Goal: Task Accomplishment & Management: Complete application form

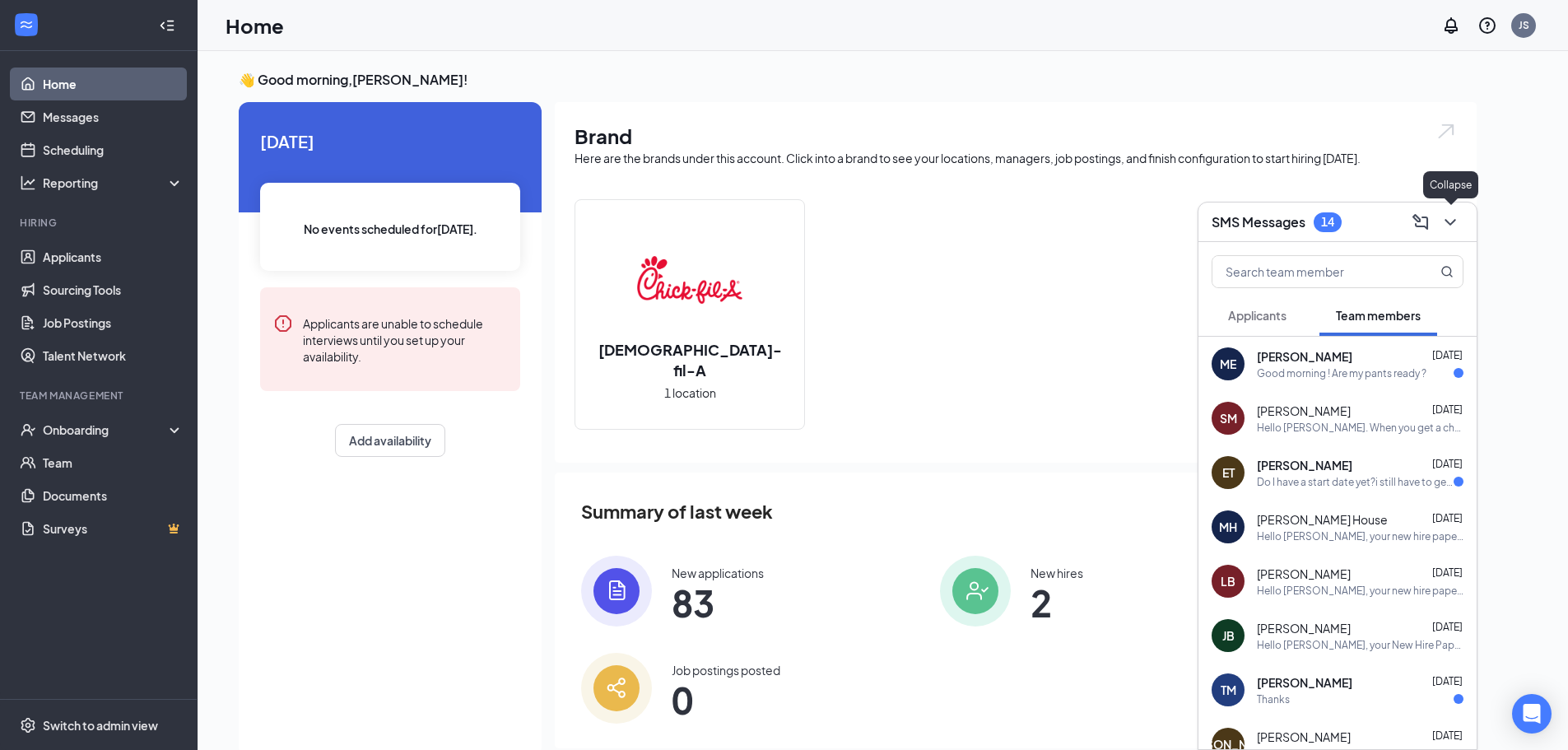
click at [1453, 218] on icon "ChevronDown" at bounding box center [1450, 221] width 20 height 20
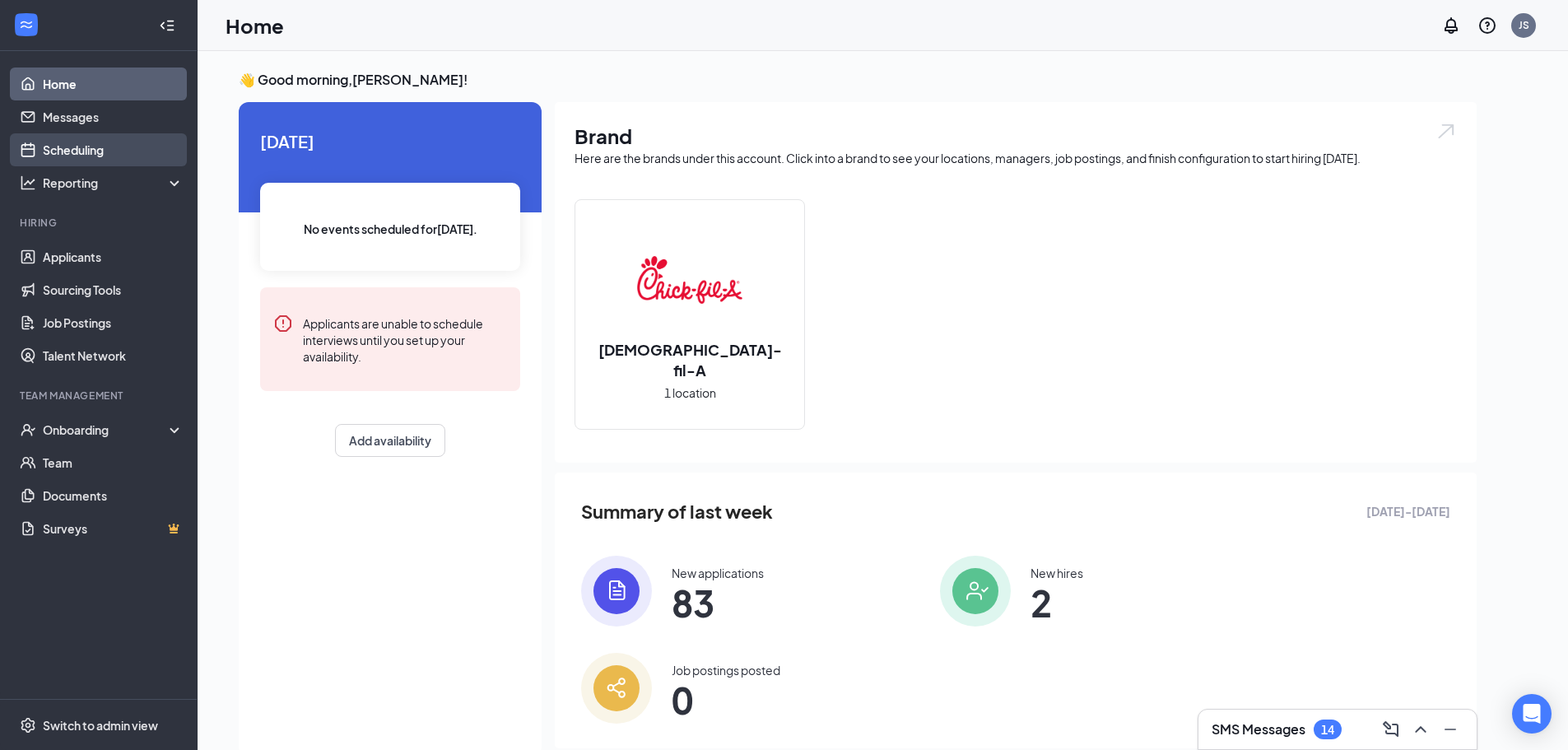
click at [42, 155] on link "Scheduling" at bounding box center [113, 149] width 141 height 33
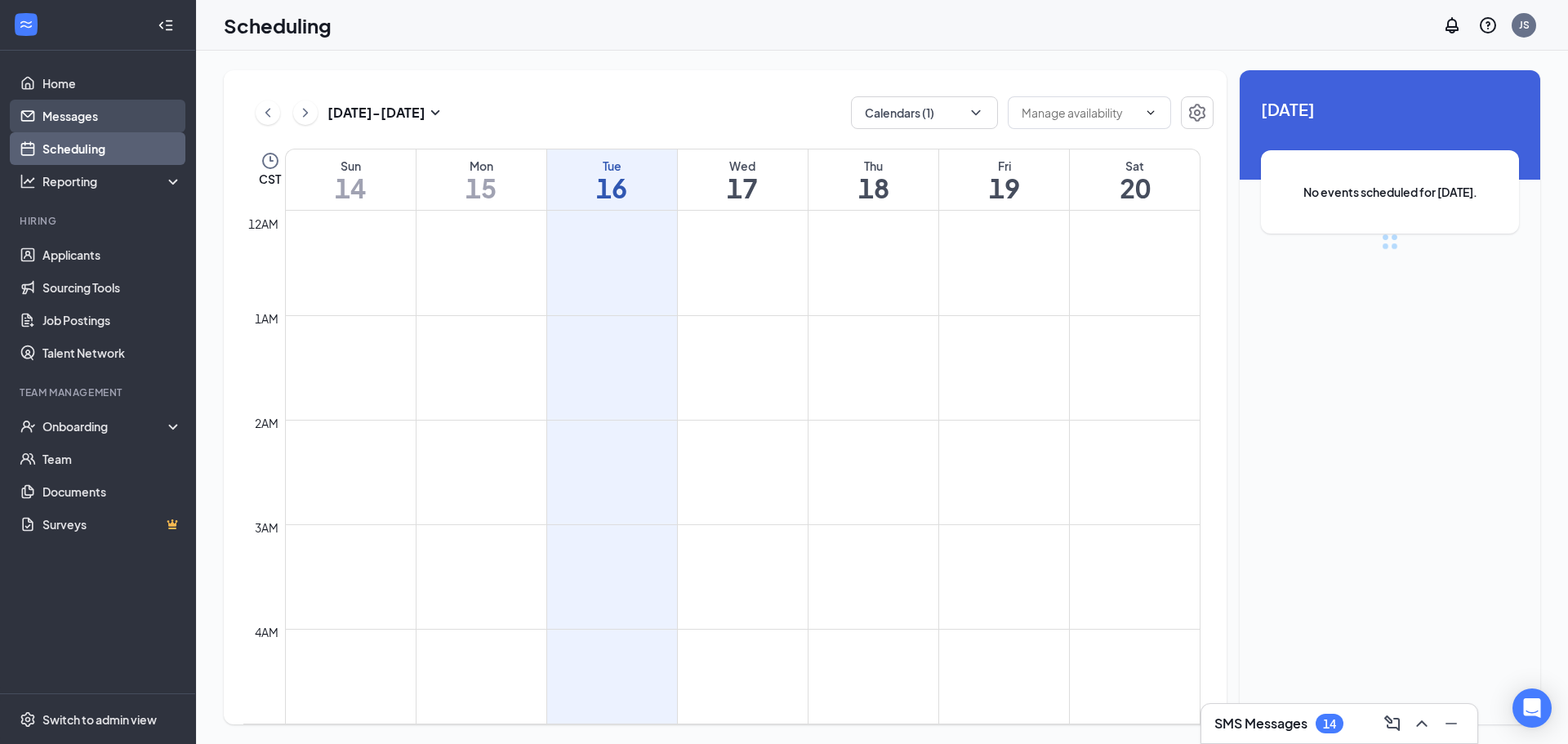
scroll to position [803, 0]
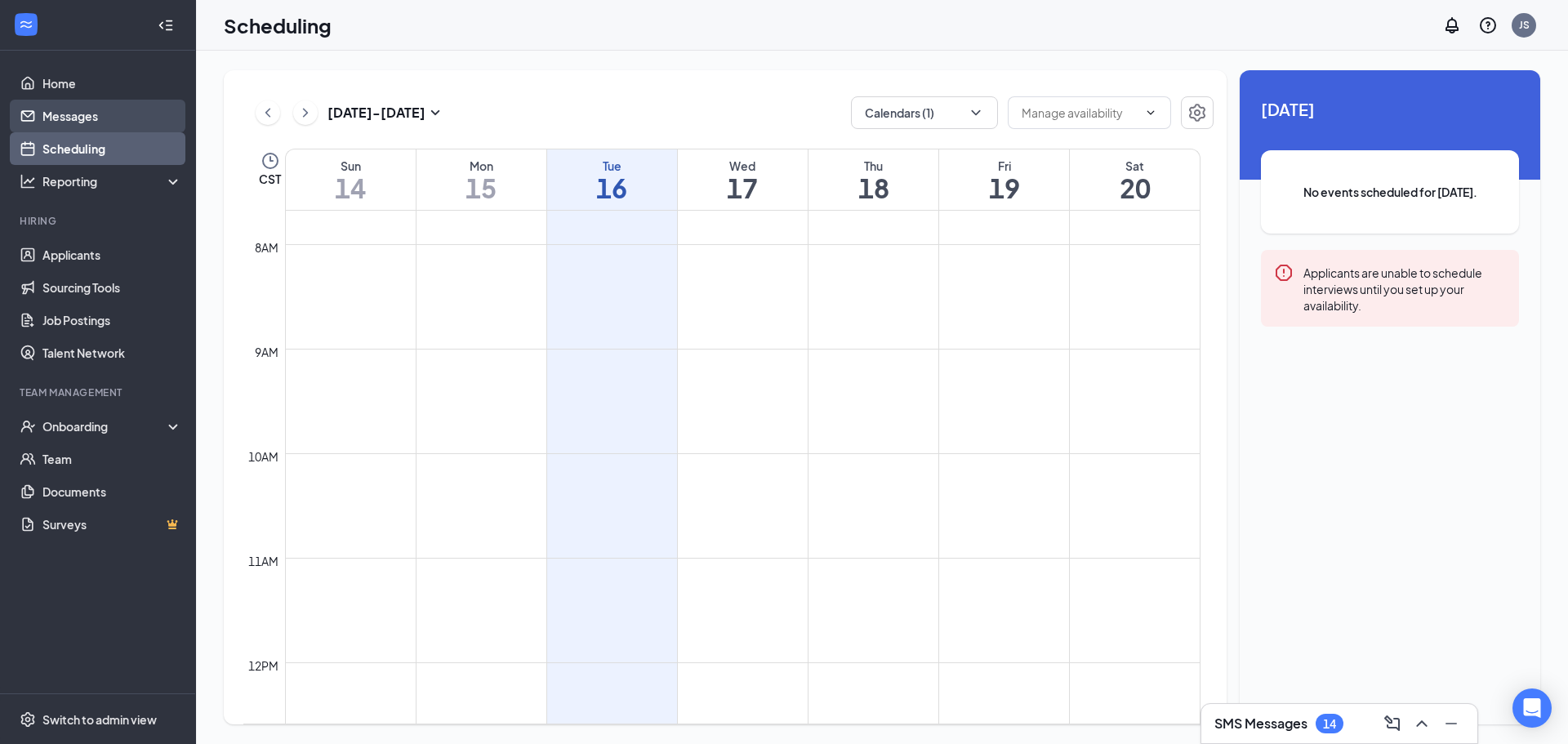
click at [72, 110] on link "Messages" at bounding box center [112, 115] width 140 height 33
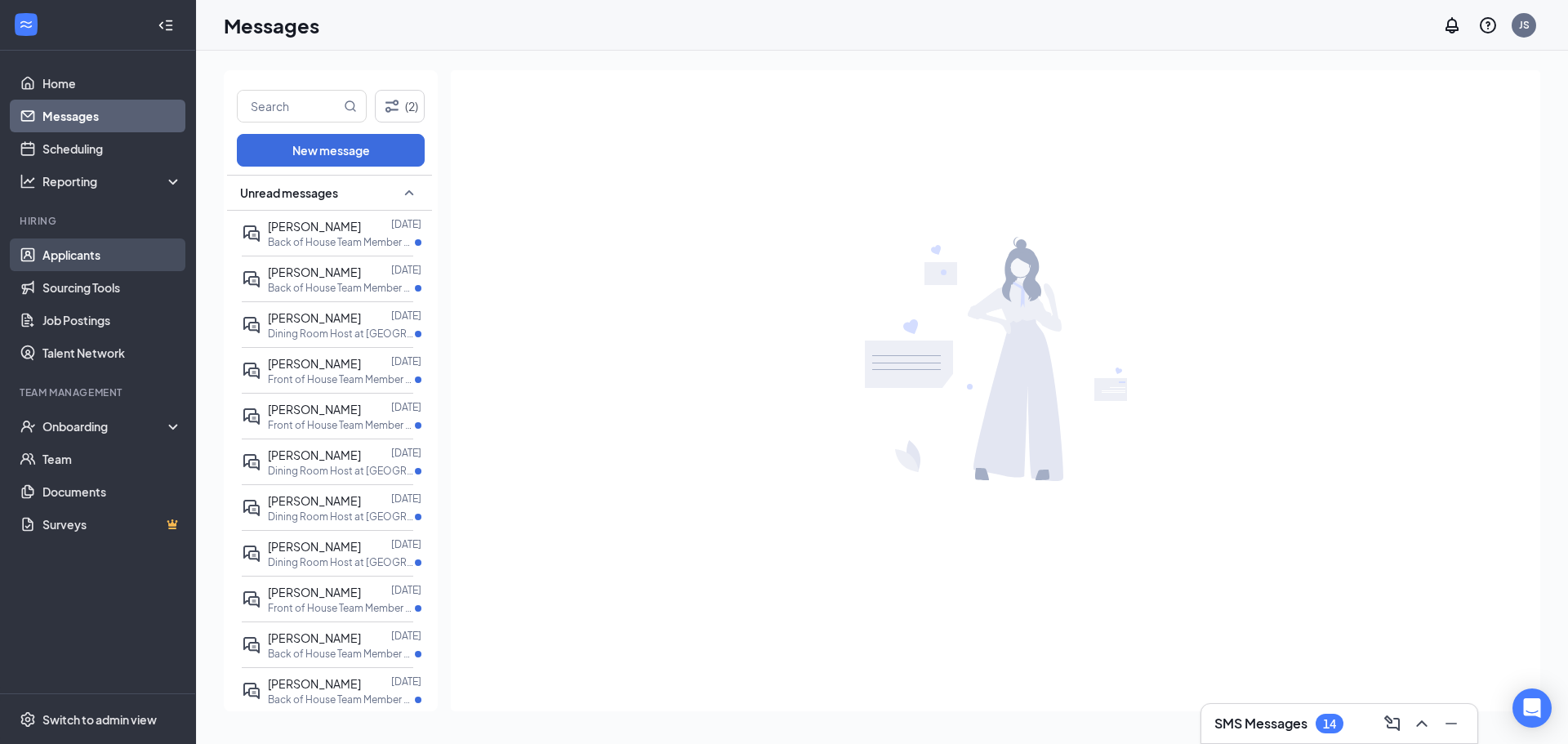
click at [108, 264] on link "Applicants" at bounding box center [112, 254] width 140 height 33
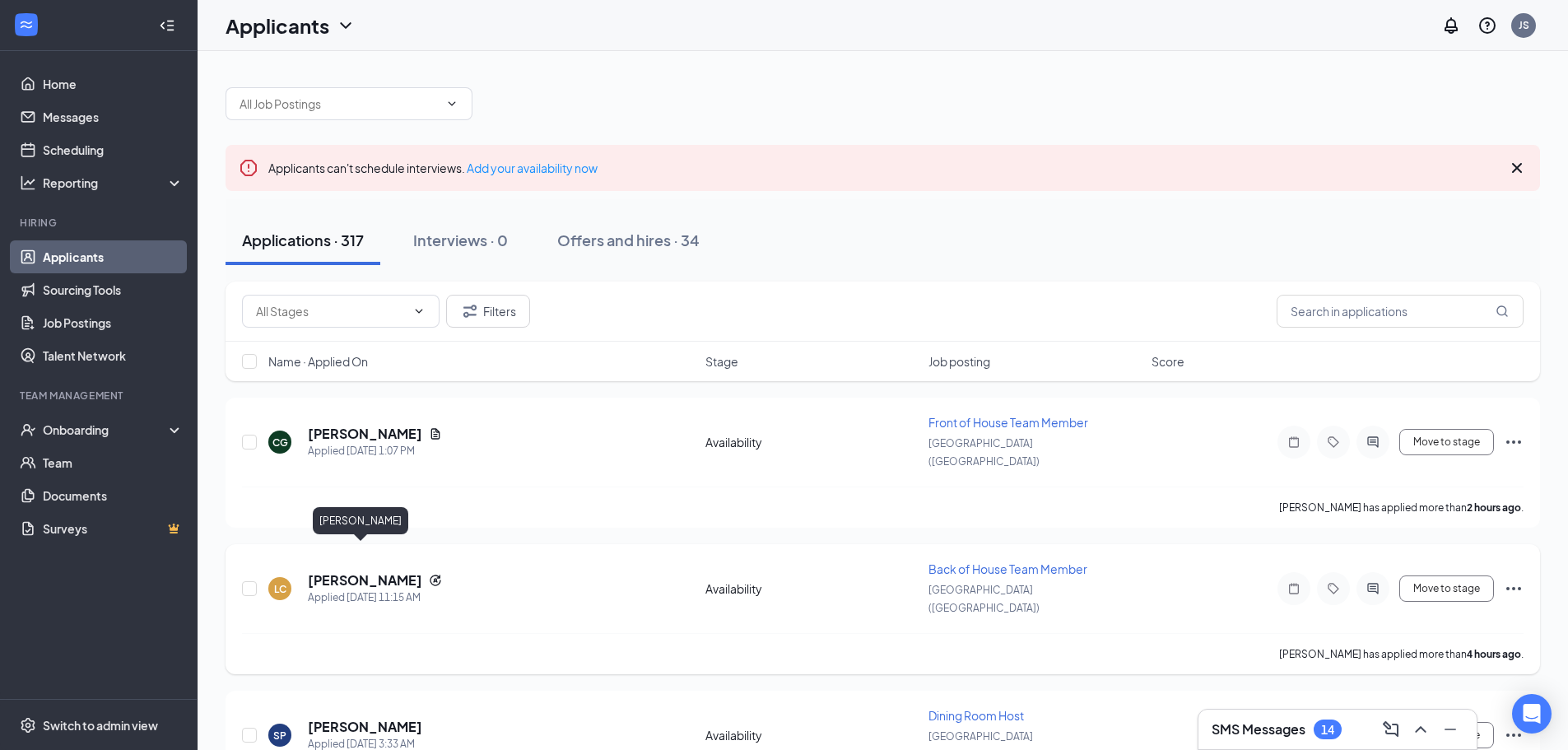
click at [353, 571] on h5 "[PERSON_NAME]" at bounding box center [365, 579] width 115 height 18
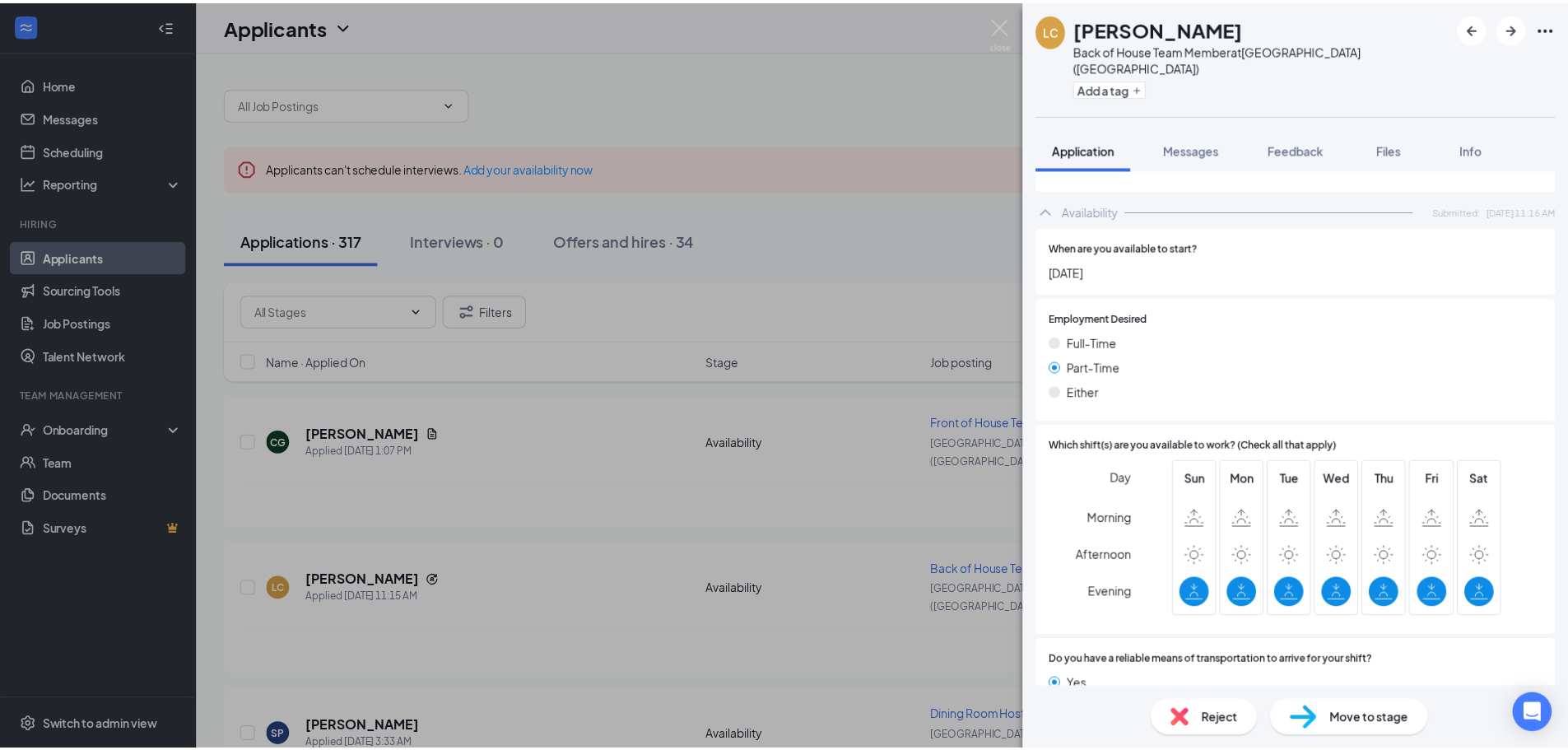
scroll to position [857, 0]
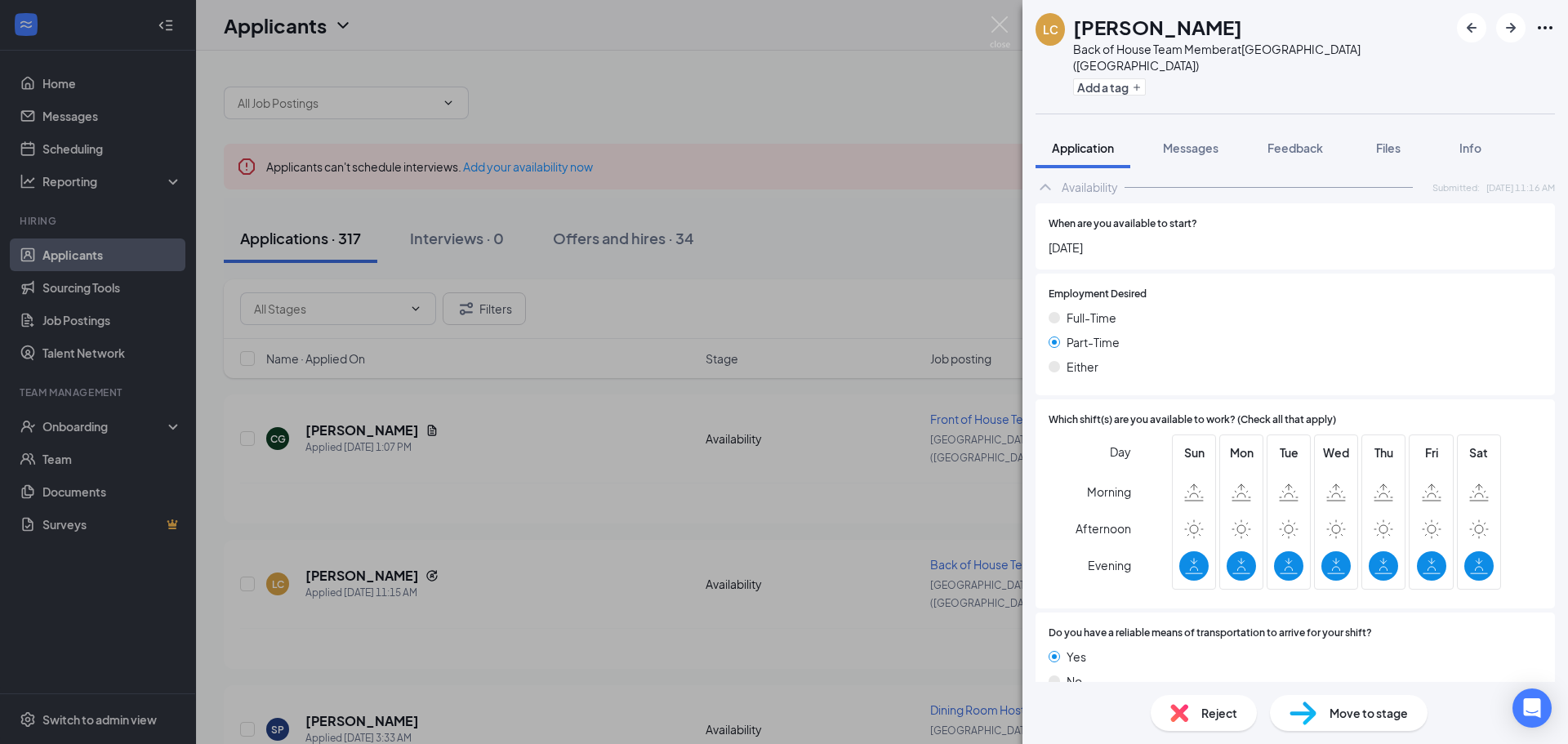
click at [712, 517] on div "[PERSON_NAME] Back of House Team Member at [GEOGRAPHIC_DATA] ([GEOGRAPHIC_DATA]…" at bounding box center [784, 372] width 1568 height 744
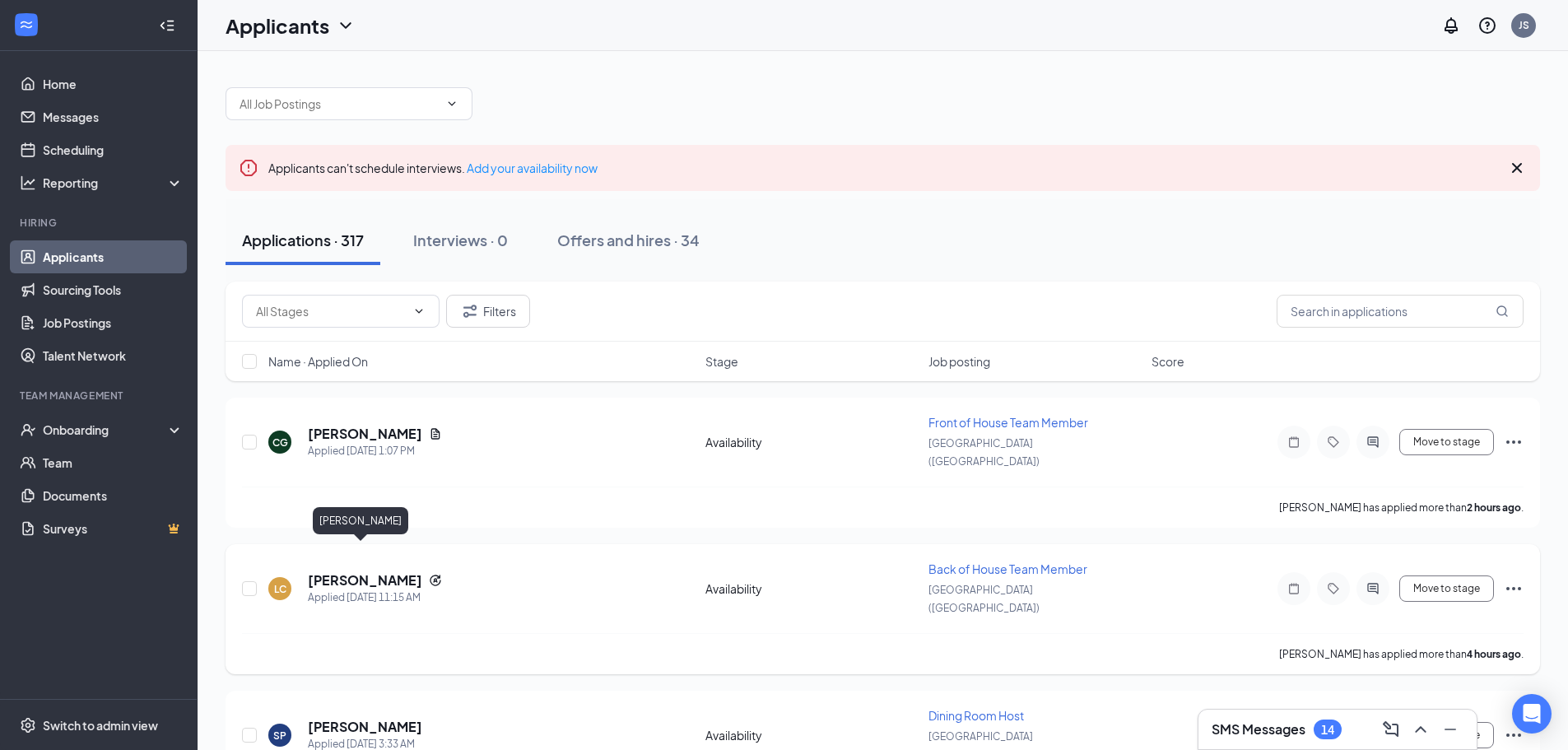
click at [363, 571] on h5 "[PERSON_NAME]" at bounding box center [365, 579] width 115 height 18
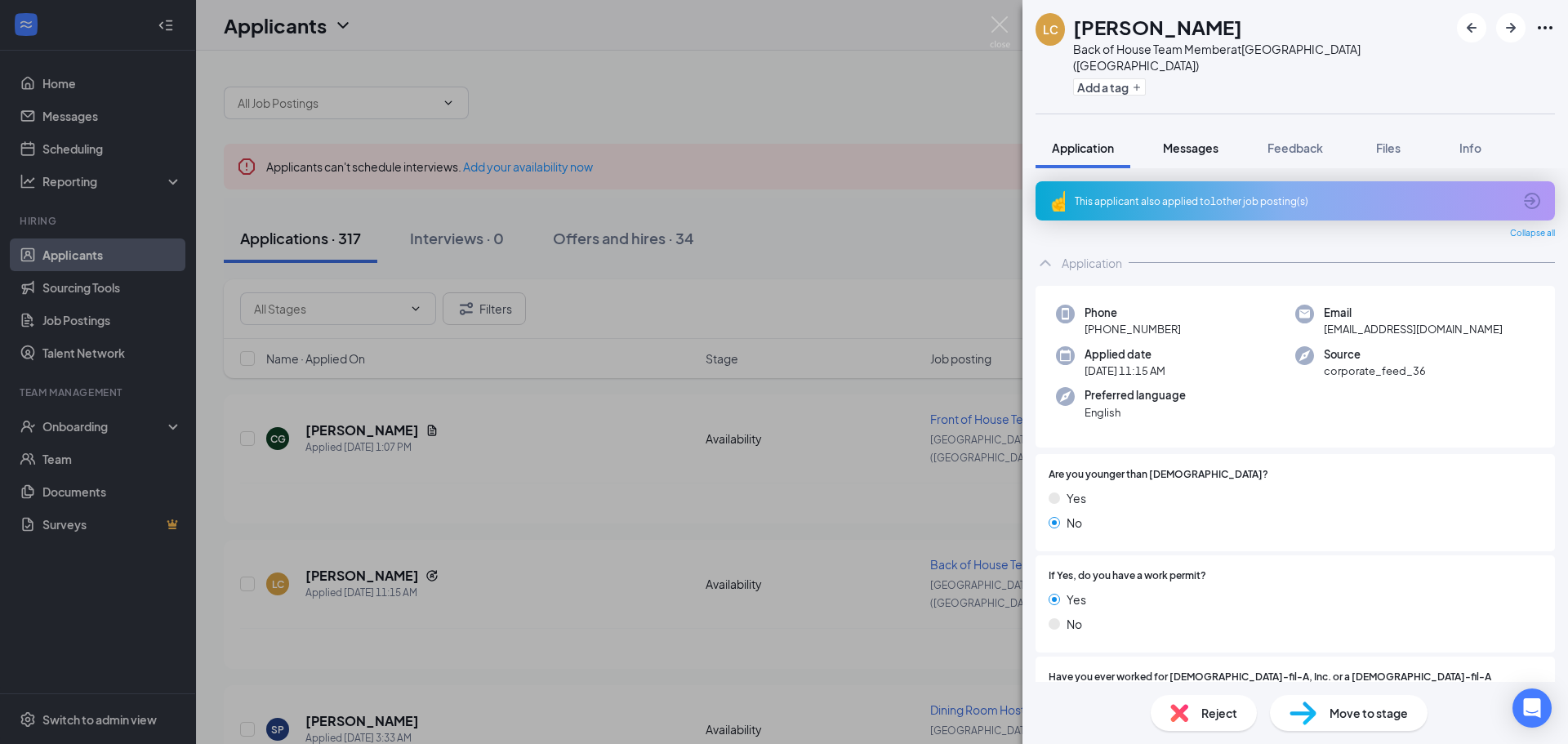
click at [1183, 141] on span "Messages" at bounding box center [1191, 147] width 56 height 14
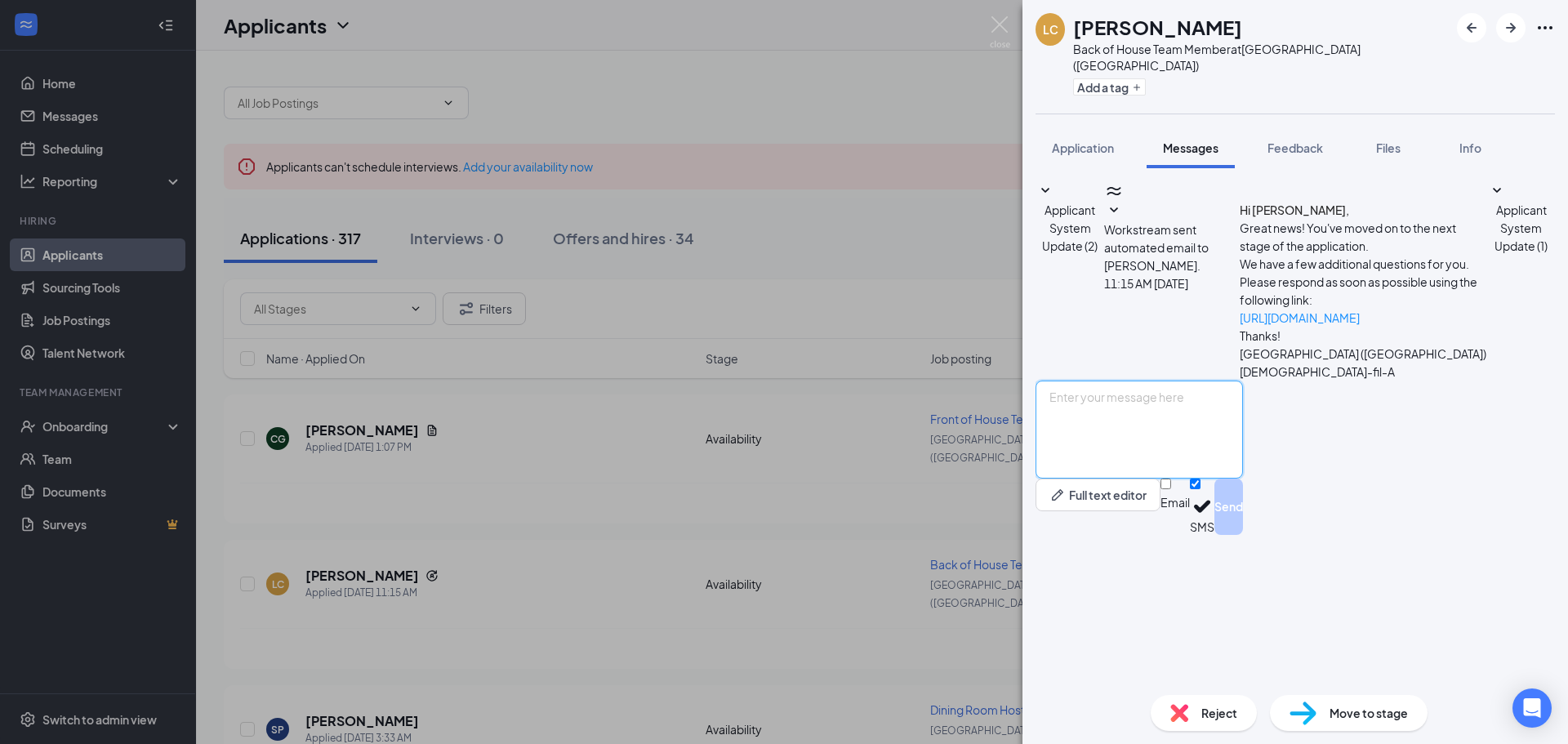
click at [1223, 479] on textarea at bounding box center [1139, 429] width 207 height 98
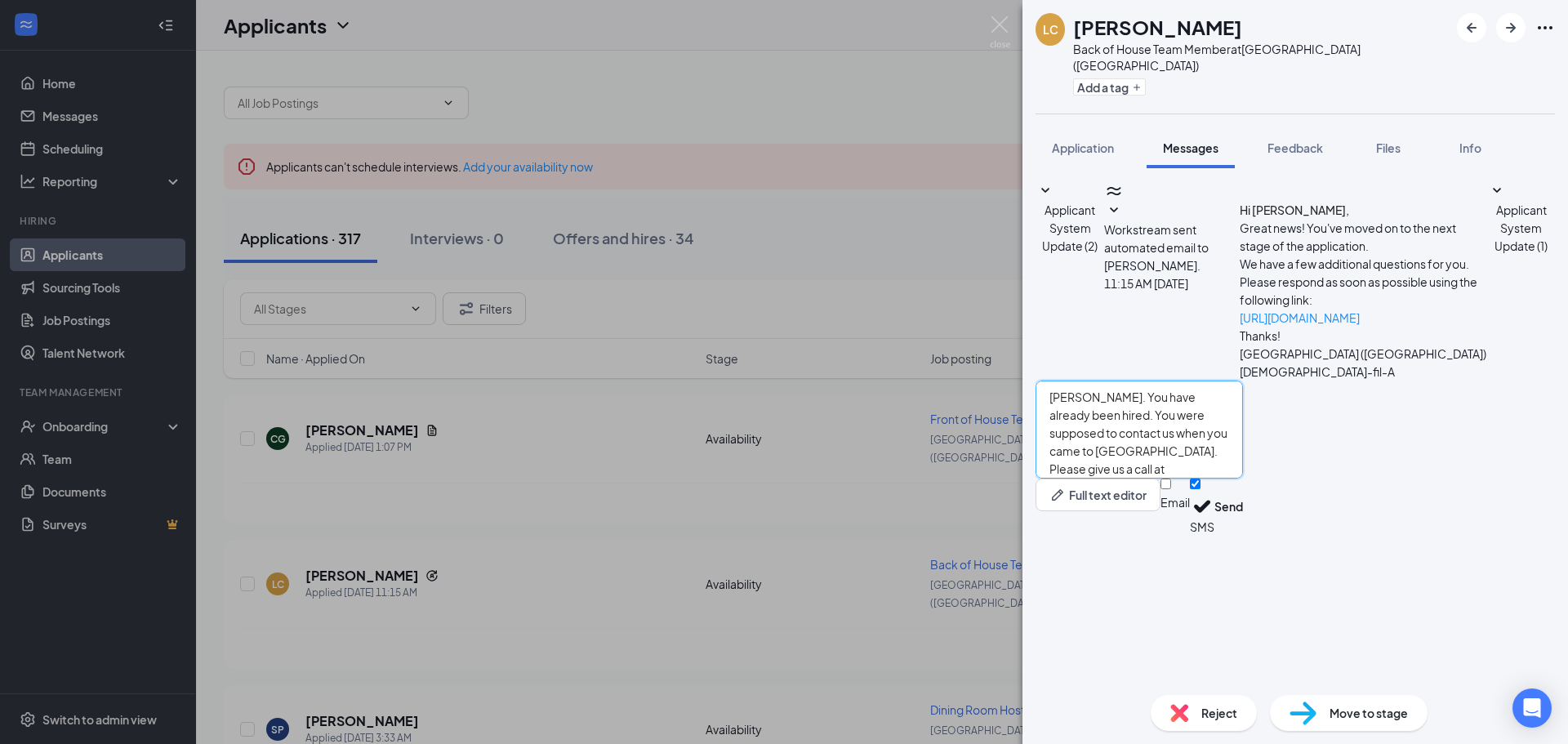
type textarea "[PERSON_NAME]. You have already been hired. You were supposed to contact us whe…"
click at [1171, 489] on input "Email" at bounding box center [1166, 484] width 11 height 11
checkbox input "true"
click at [1243, 539] on button "Send" at bounding box center [1229, 509] width 29 height 61
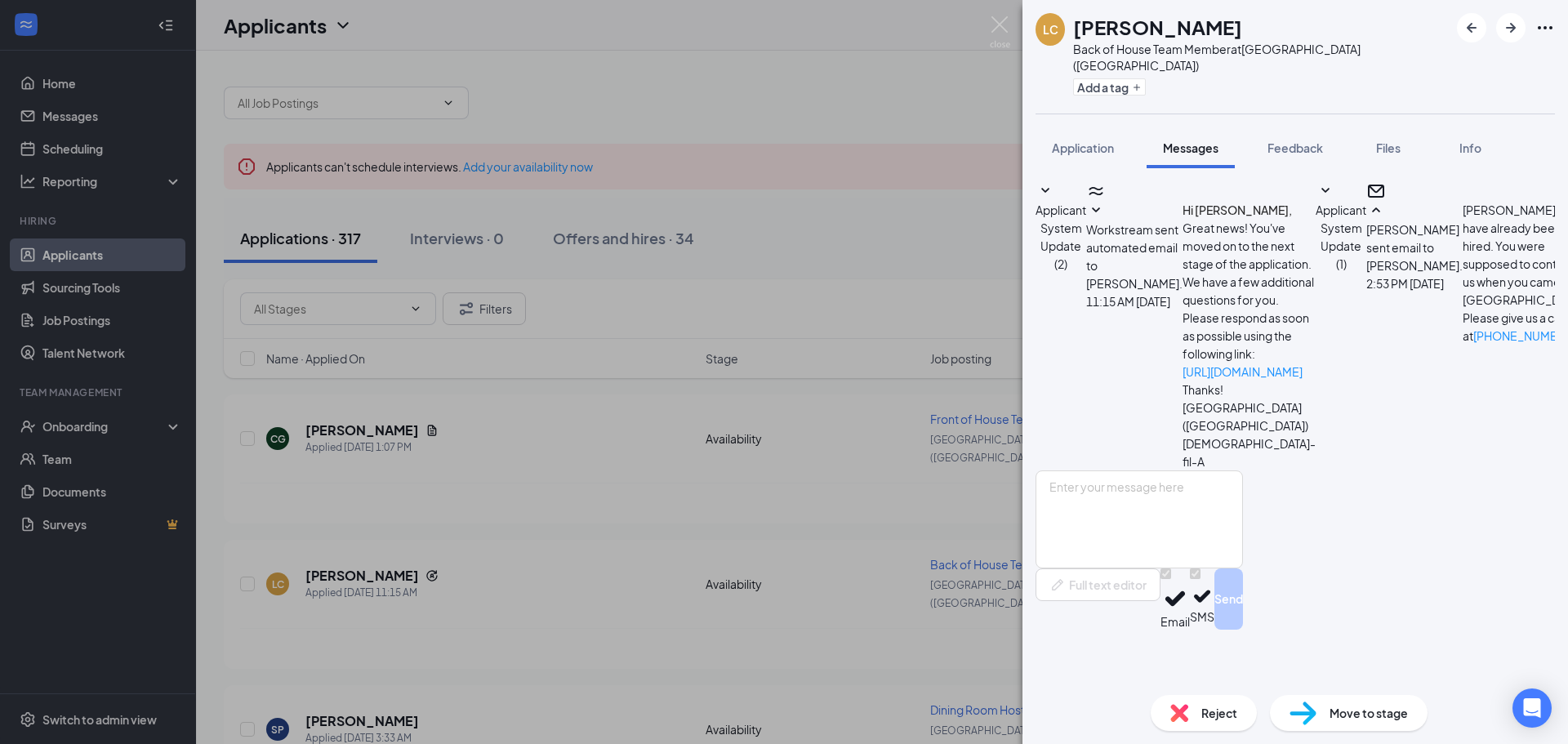
scroll to position [103, 0]
click at [909, 261] on div "[PERSON_NAME] Back of House Team Member at [GEOGRAPHIC_DATA] ([GEOGRAPHIC_DATA]…" at bounding box center [784, 372] width 1568 height 744
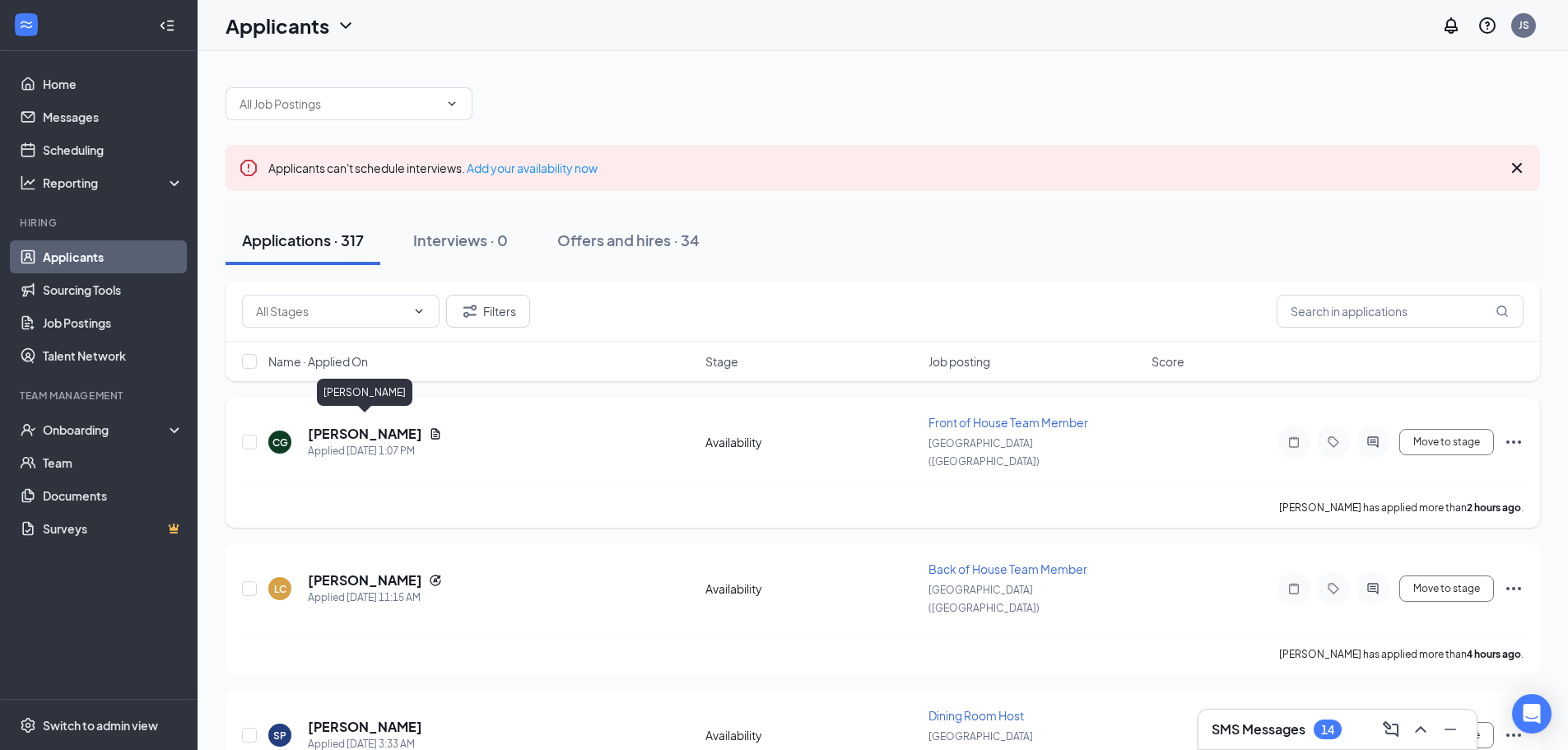
click at [366, 425] on h5 "[PERSON_NAME]" at bounding box center [365, 434] width 115 height 18
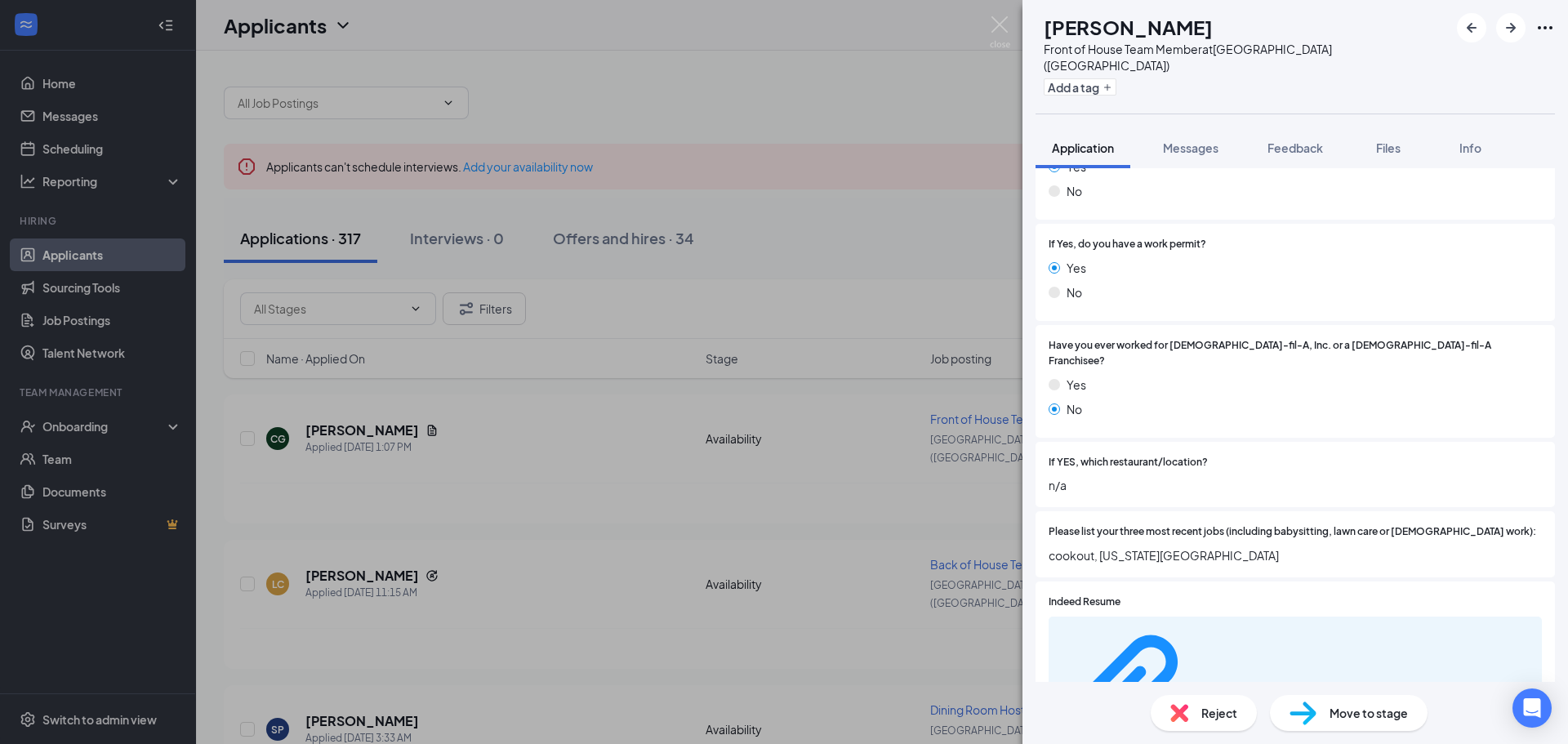
scroll to position [327, 0]
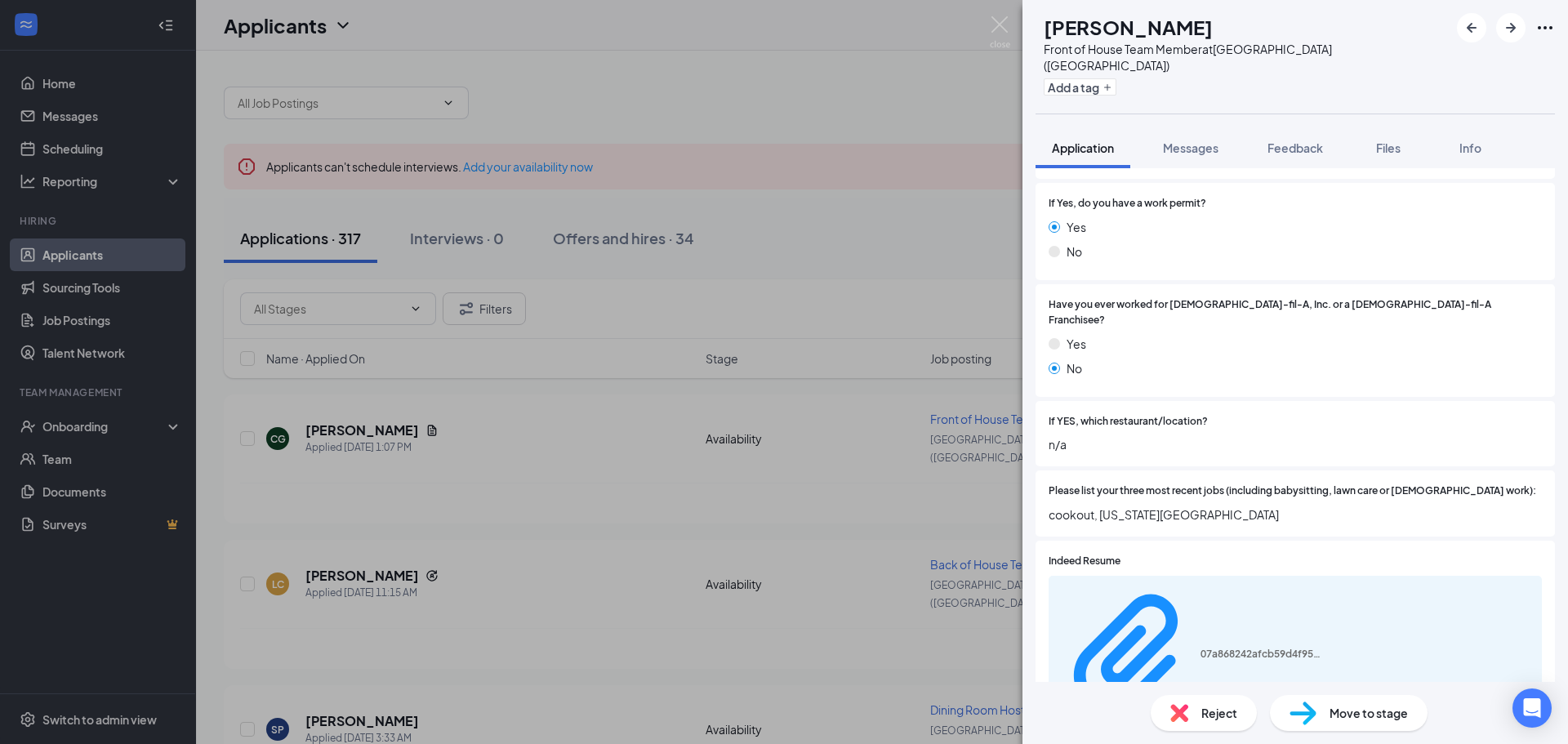
click at [789, 94] on div "CG [PERSON_NAME] Front of House Team Member at [GEOGRAPHIC_DATA] ([GEOGRAPHIC_D…" at bounding box center [784, 372] width 1568 height 744
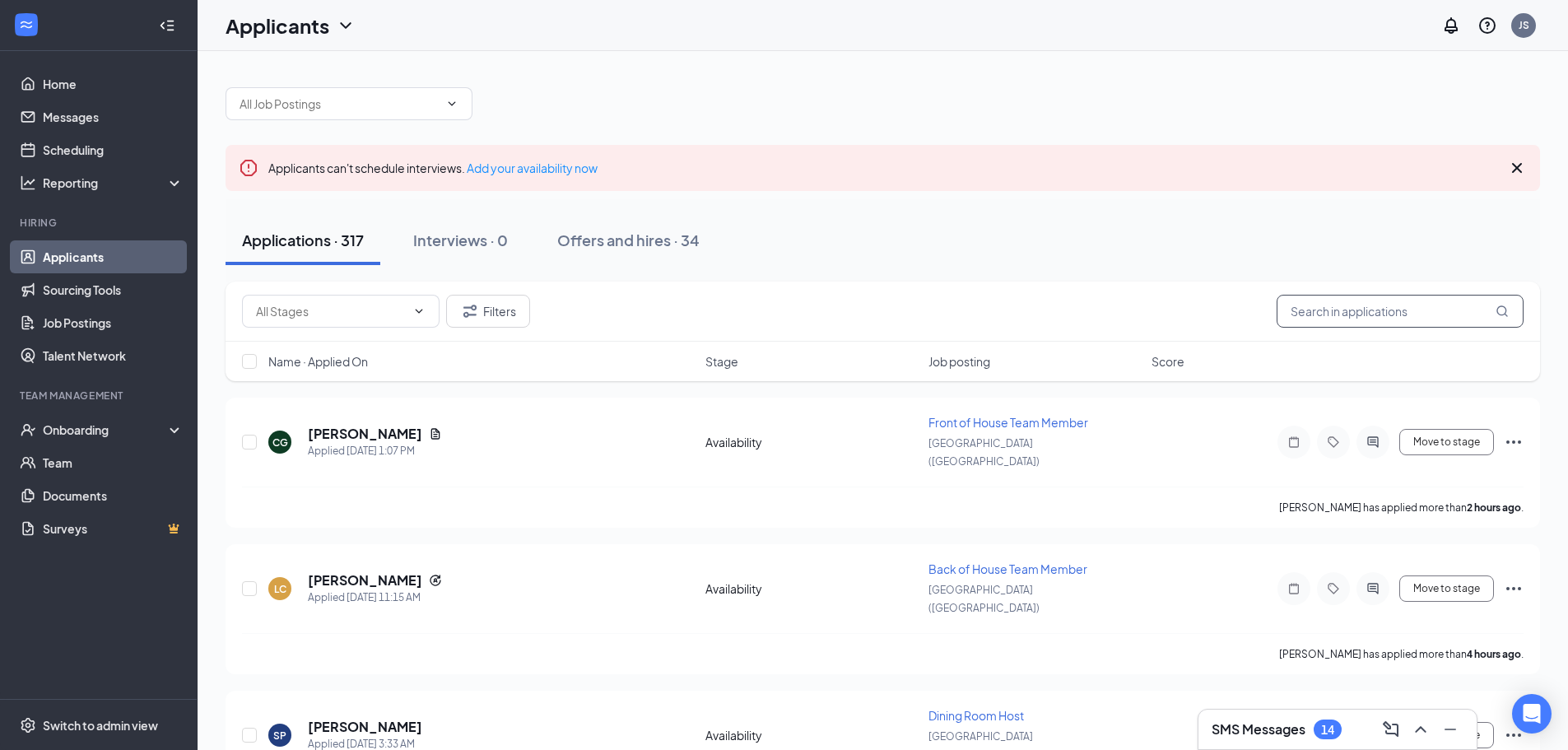
click at [1380, 310] on input "text" at bounding box center [1400, 311] width 247 height 33
type input "p"
type input "senam"
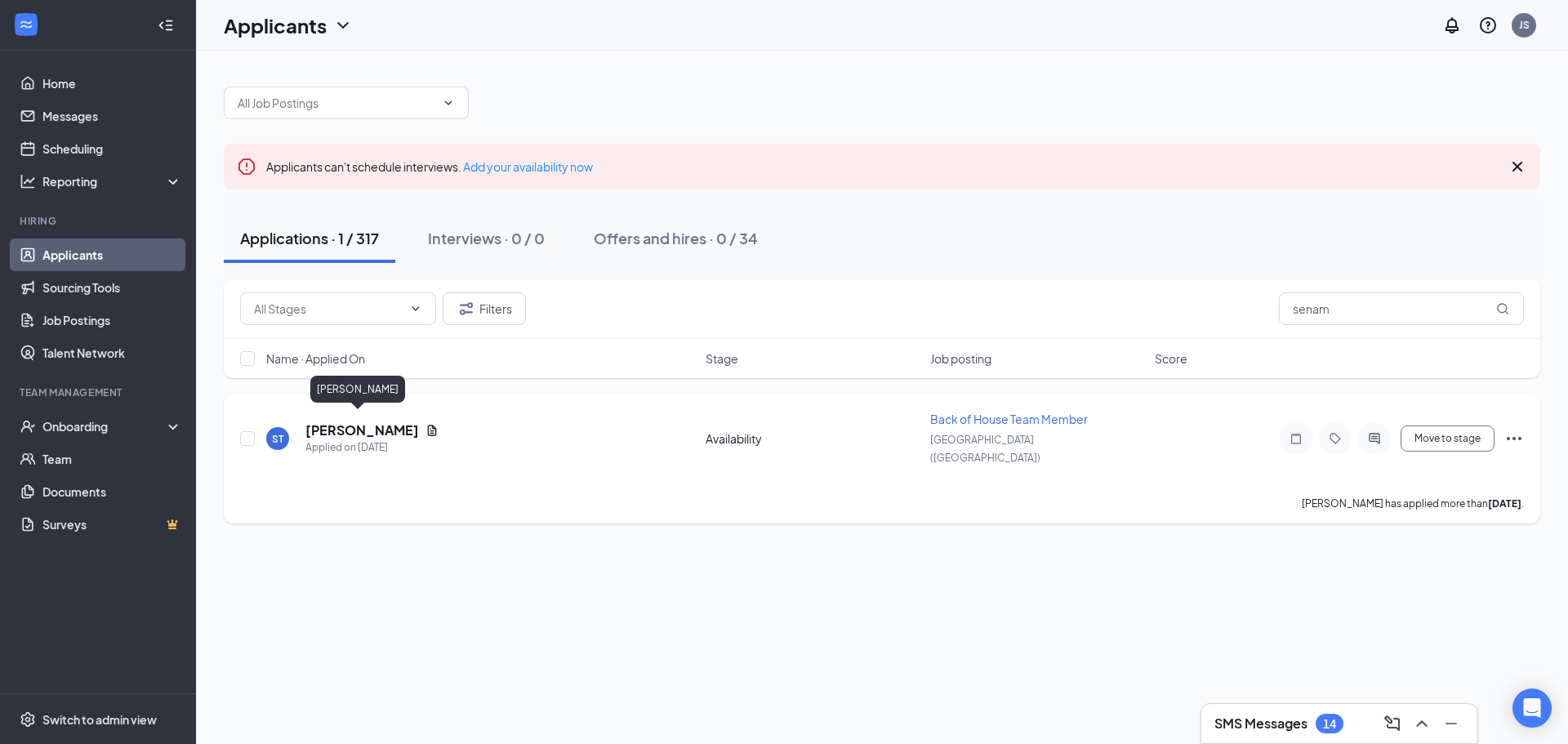
click at [351, 422] on h5 "[PERSON_NAME]" at bounding box center [362, 430] width 114 height 18
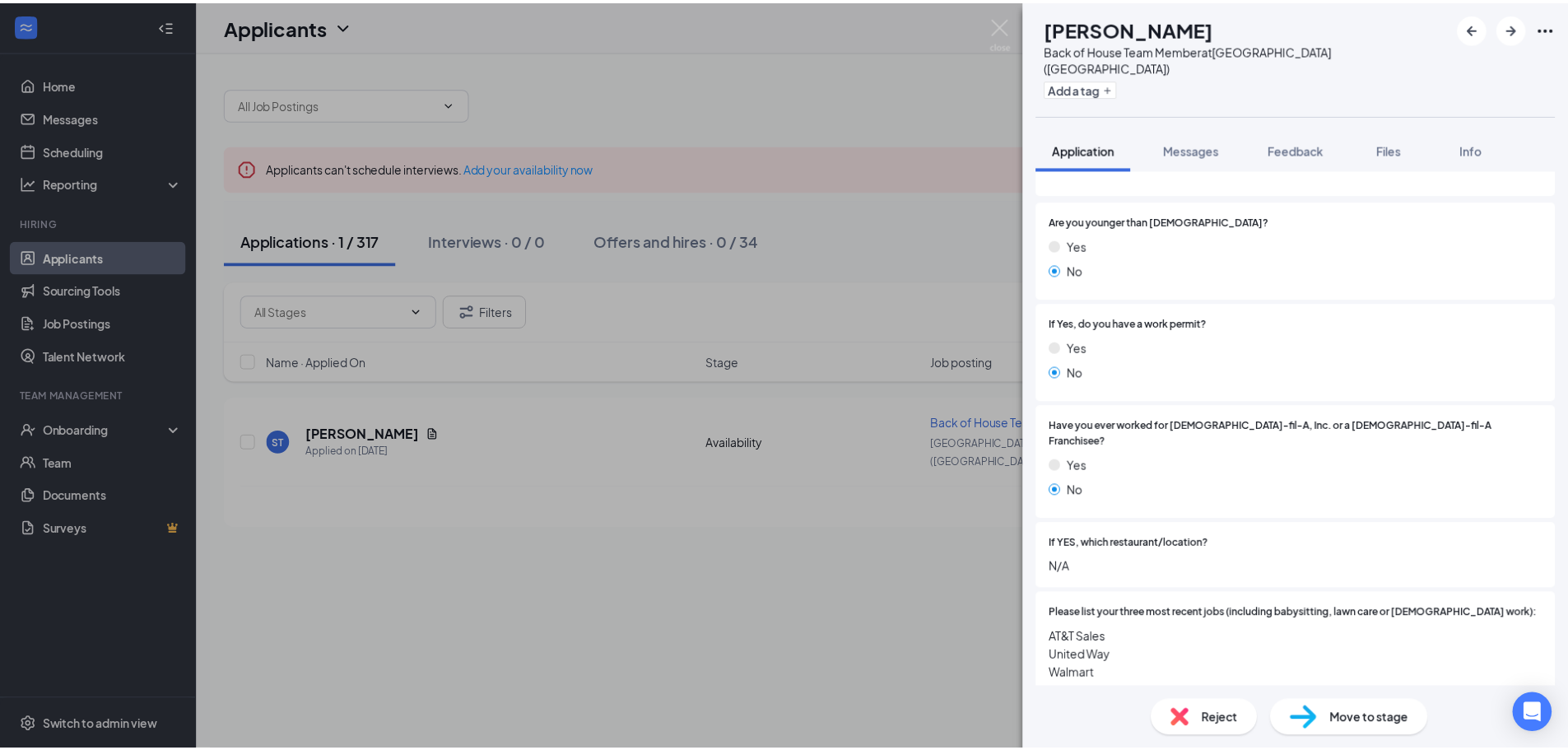
scroll to position [196, 0]
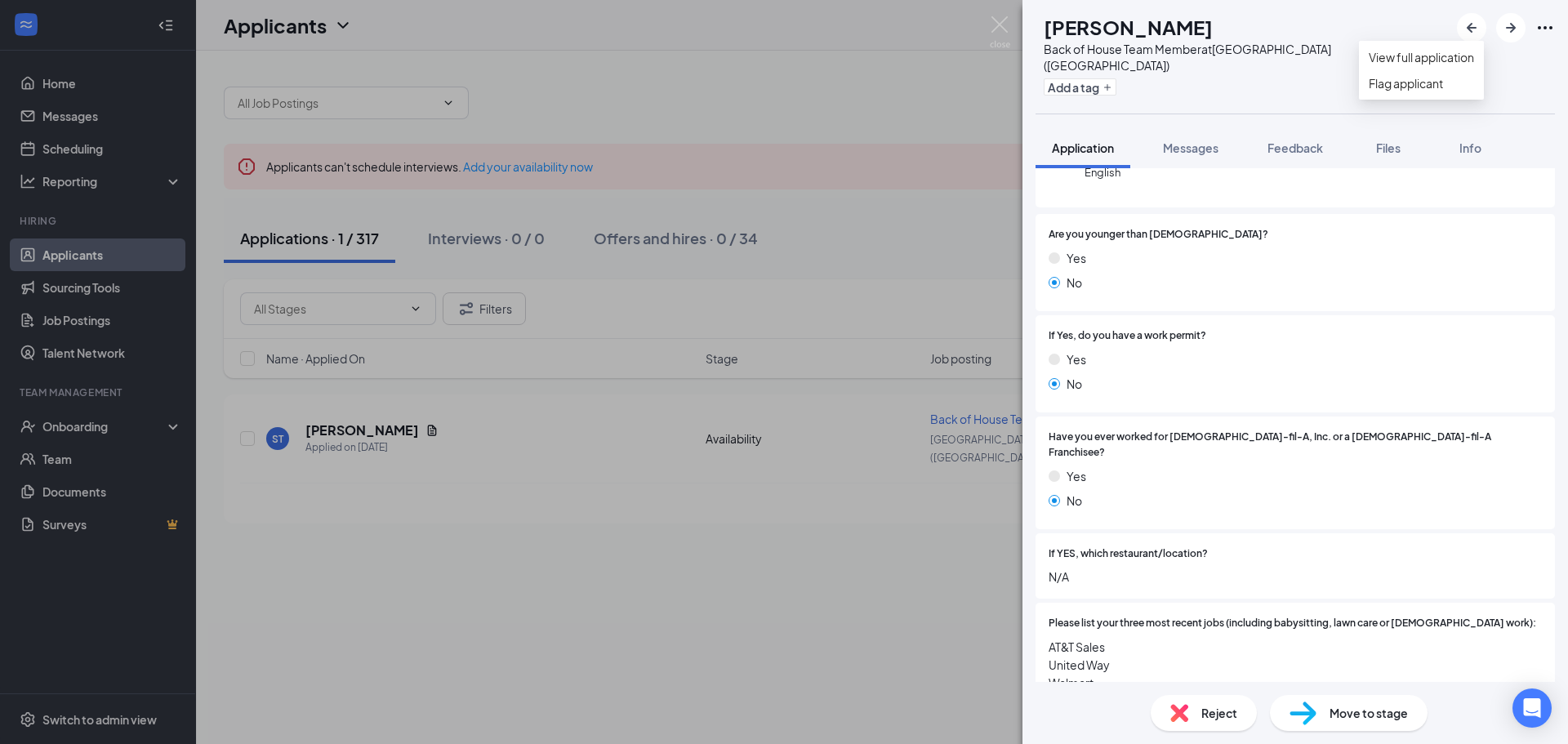
click at [1547, 25] on icon "Ellipses" at bounding box center [1544, 27] width 19 height 19
click at [1474, 66] on link "View full application" at bounding box center [1421, 56] width 105 height 18
click at [685, 481] on div "ST [PERSON_NAME] Back of House Team Member at [GEOGRAPHIC_DATA] ([GEOGRAPHIC_DA…" at bounding box center [784, 372] width 1568 height 744
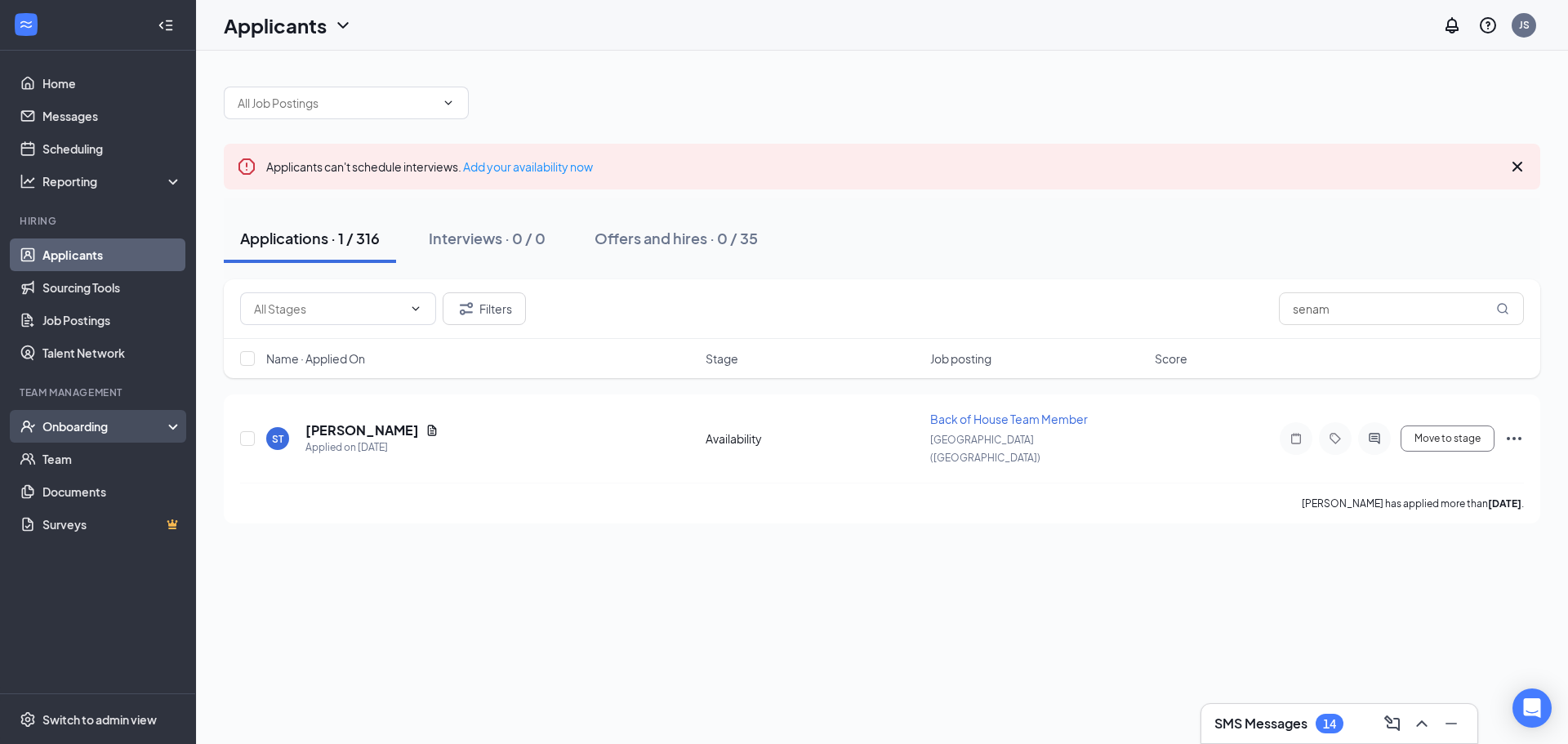
click at [87, 422] on div "Onboarding" at bounding box center [104, 426] width 125 height 16
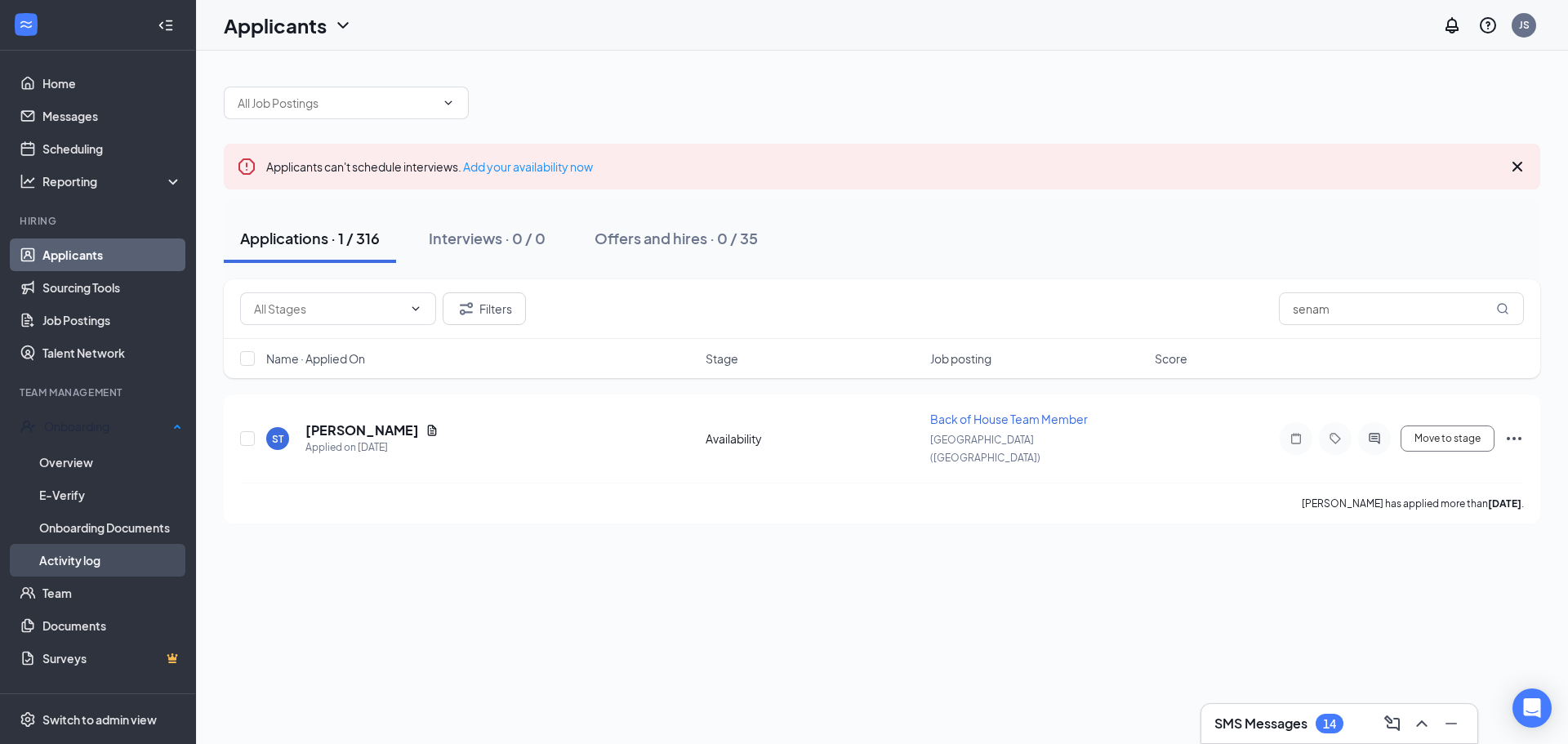
click at [90, 561] on link "Activity log" at bounding box center [111, 560] width 143 height 33
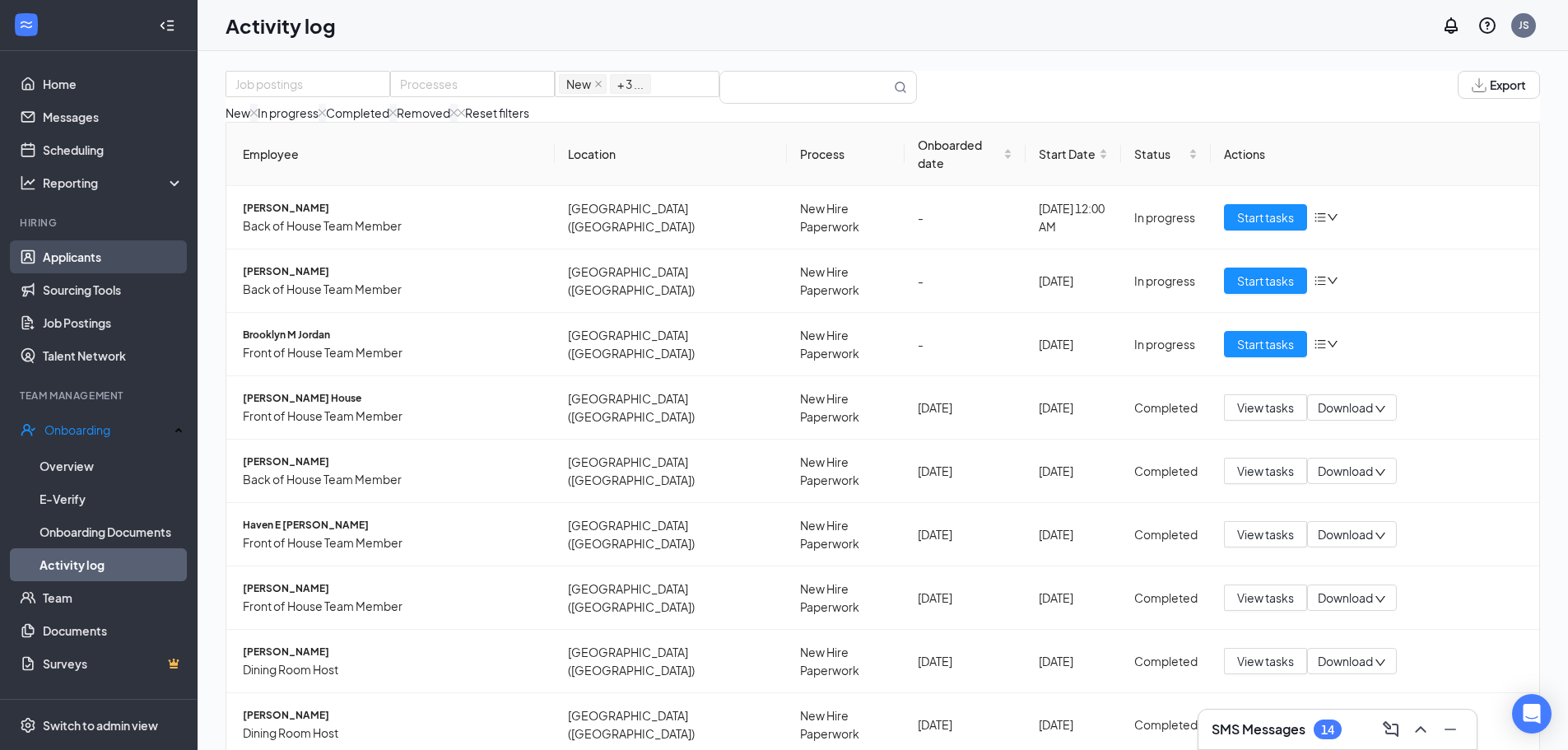
click at [78, 254] on link "Applicants" at bounding box center [113, 256] width 141 height 33
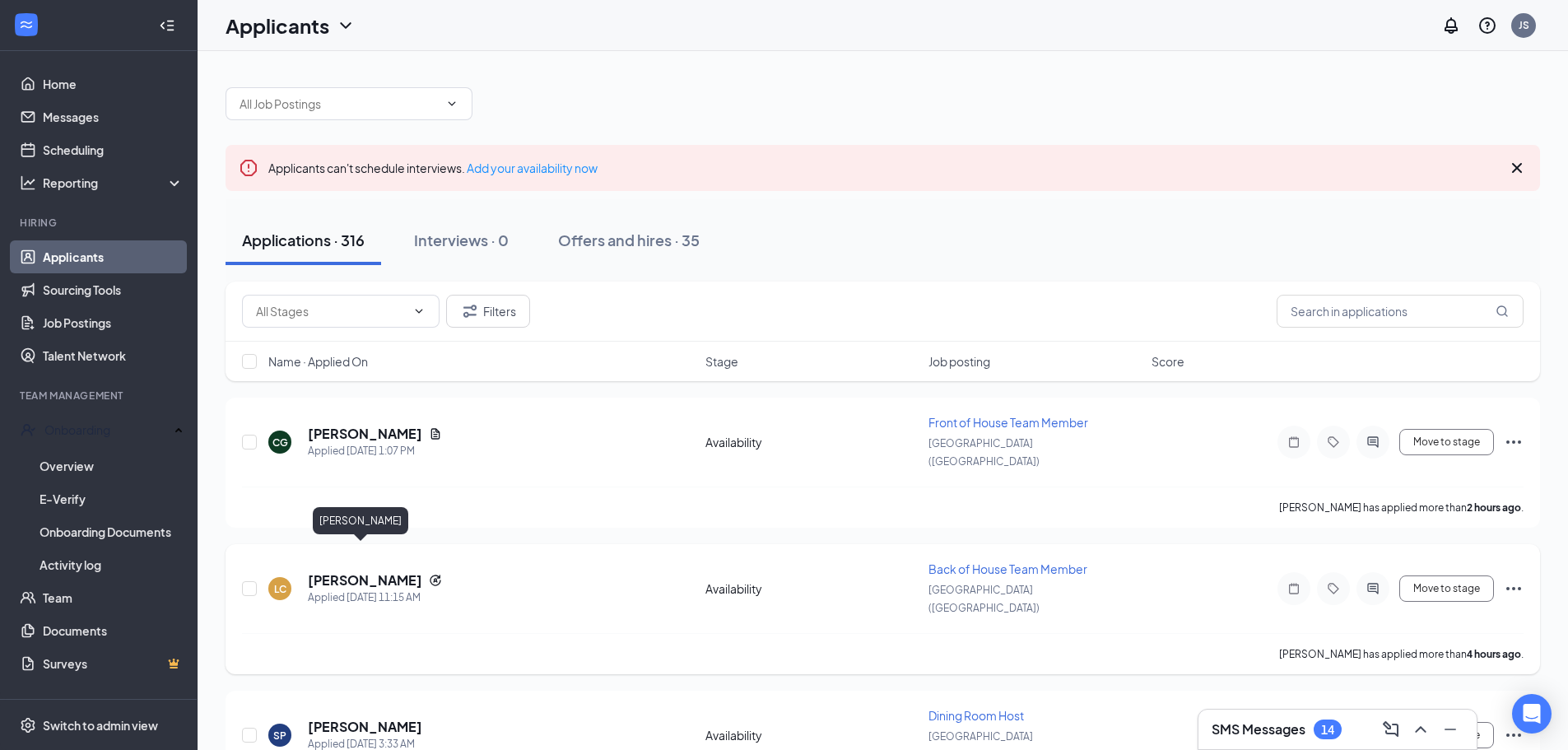
click at [359, 571] on h5 "[PERSON_NAME]" at bounding box center [365, 579] width 115 height 18
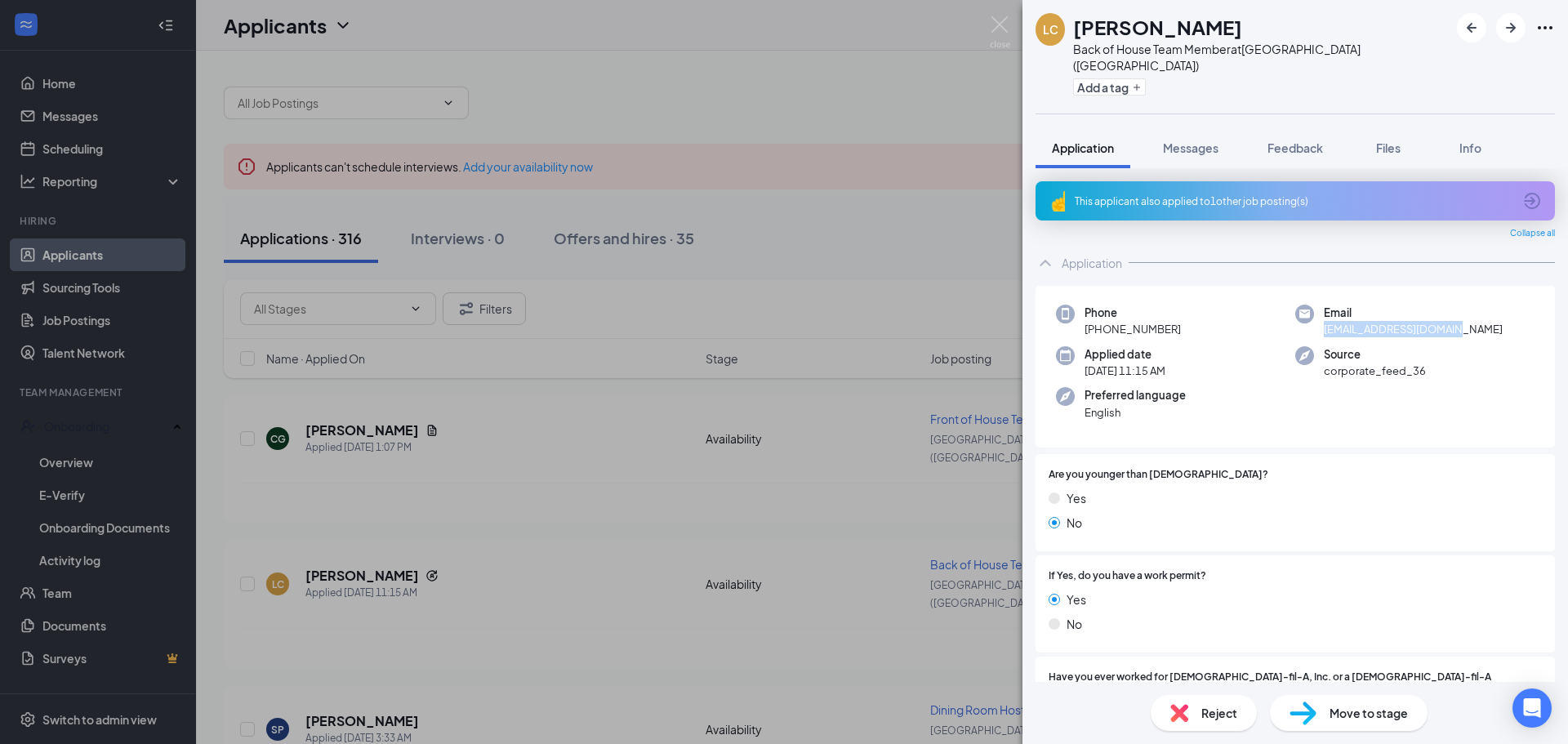
drag, startPoint x: 1459, startPoint y: 314, endPoint x: 1317, endPoint y: 320, distance: 142.1
click at [1317, 320] on div "Email [EMAIL_ADDRESS][DOMAIN_NAME]" at bounding box center [1415, 322] width 239 height 34
copy span "[EMAIL_ADDRESS][DOMAIN_NAME]"
click at [593, 83] on div "[PERSON_NAME] Back of House Team Member at [GEOGRAPHIC_DATA] ([GEOGRAPHIC_DATA]…" at bounding box center [784, 372] width 1568 height 744
click at [992, 87] on div "[PERSON_NAME] Back of House Team Member at [GEOGRAPHIC_DATA] ([GEOGRAPHIC_DATA]…" at bounding box center [784, 372] width 1568 height 744
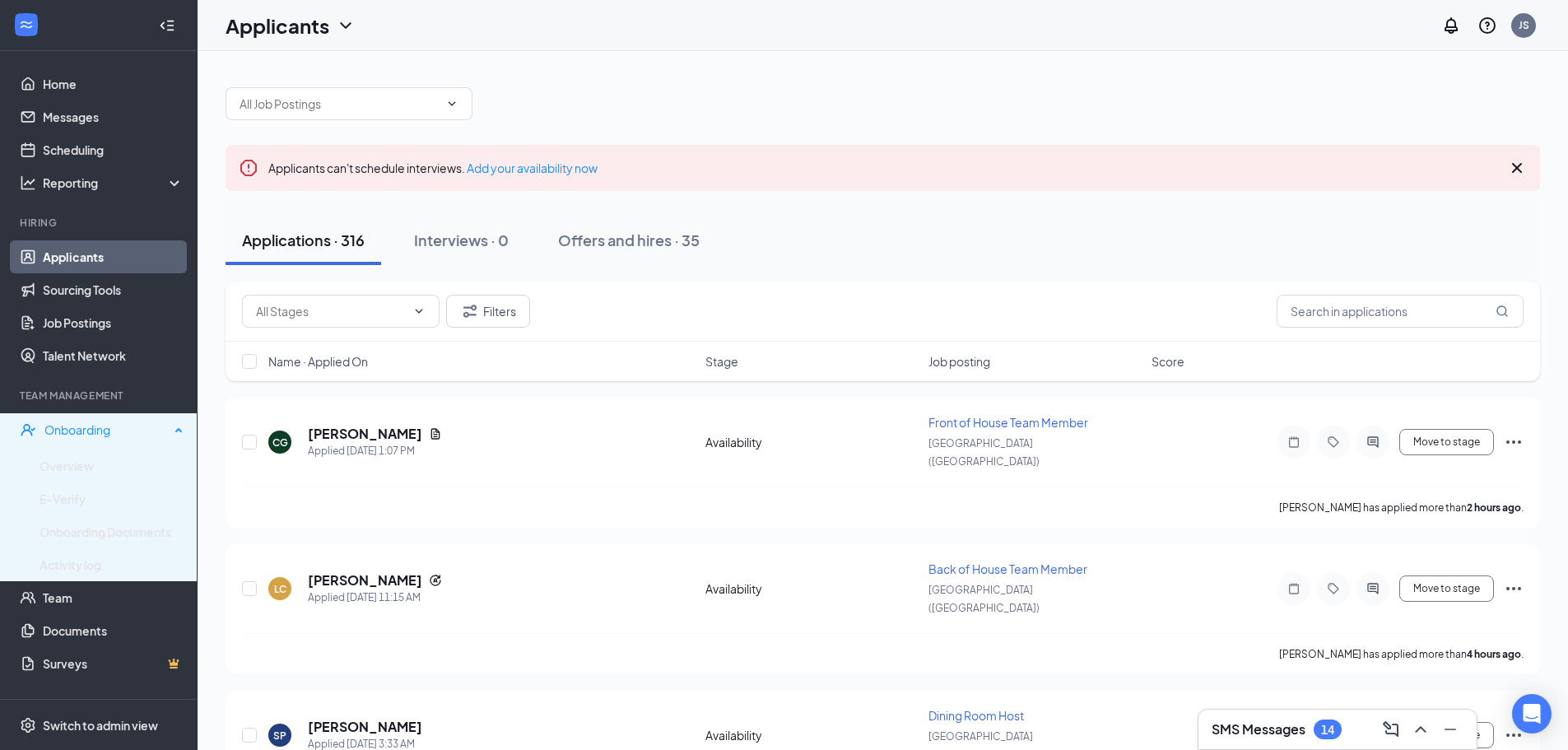
click at [114, 424] on div "Onboarding" at bounding box center [106, 429] width 125 height 16
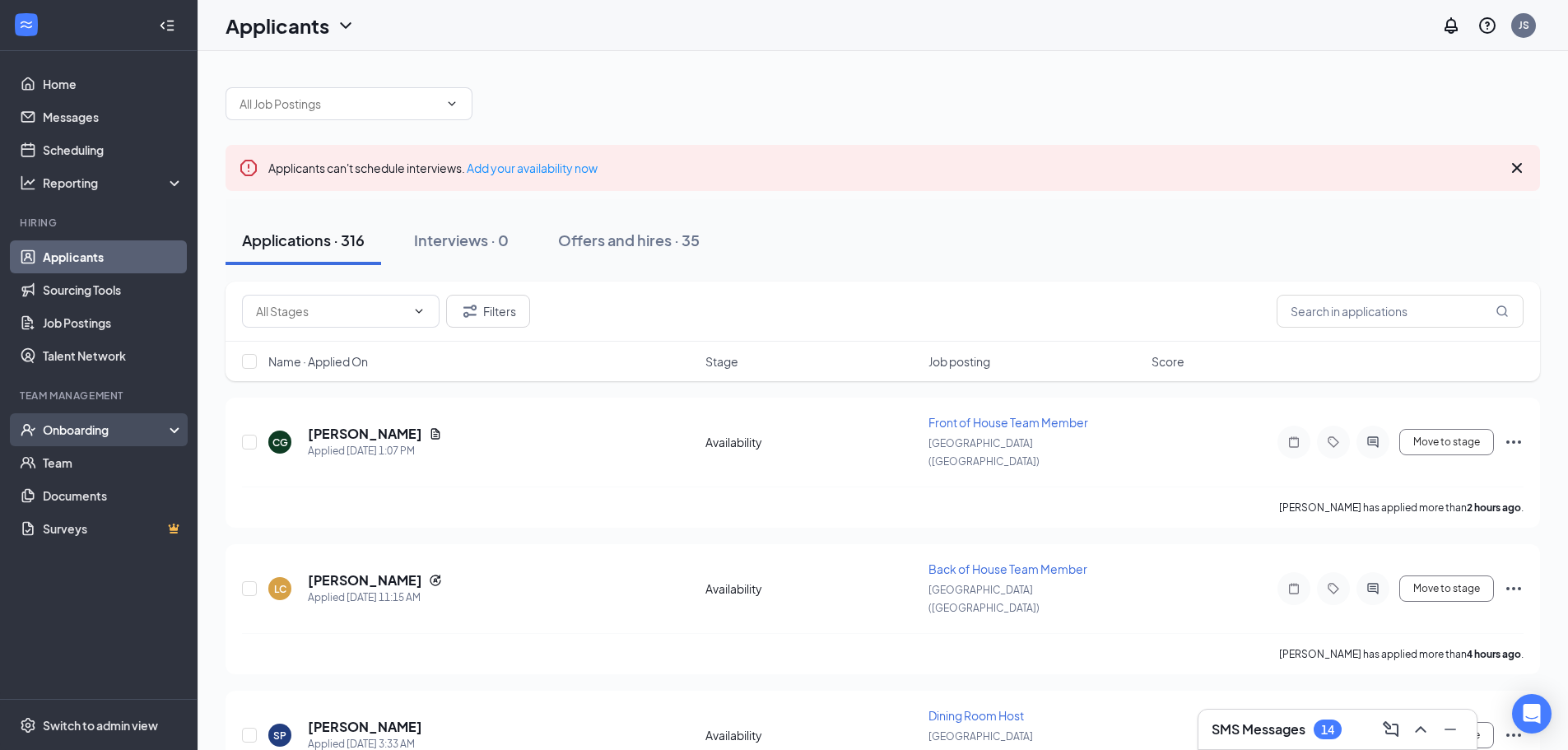
click at [114, 426] on div "Onboarding" at bounding box center [105, 429] width 126 height 16
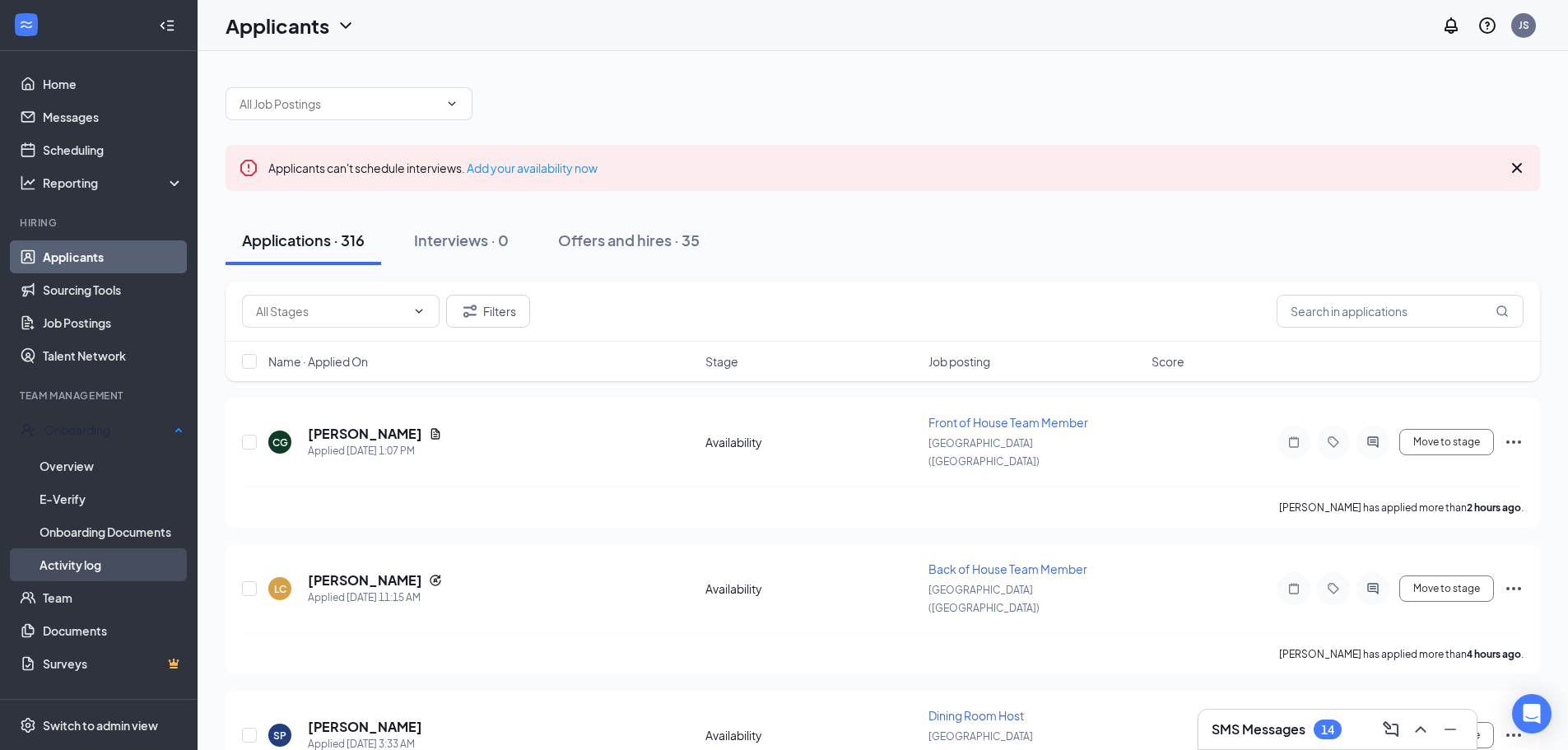
click at [87, 553] on link "Activity log" at bounding box center [112, 564] width 144 height 33
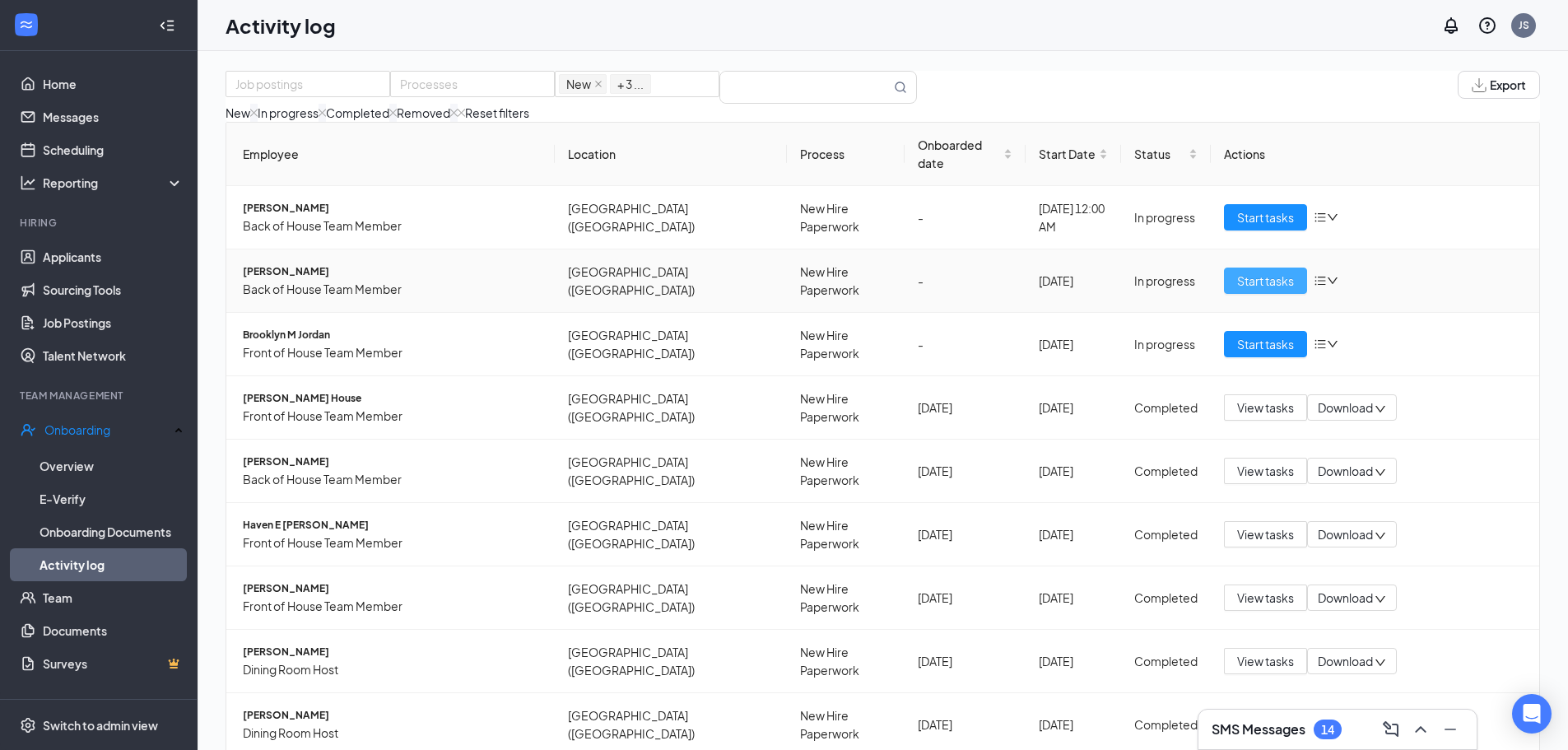
click at [1240, 290] on span "Start tasks" at bounding box center [1265, 280] width 57 height 18
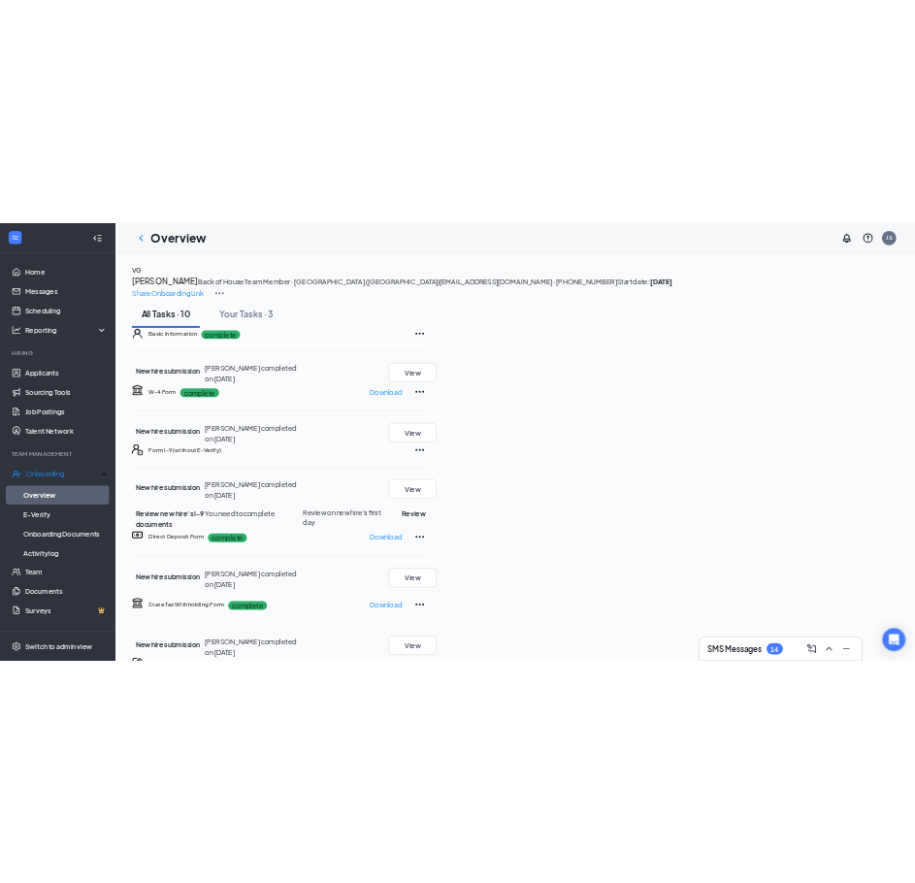
scroll to position [194, 0]
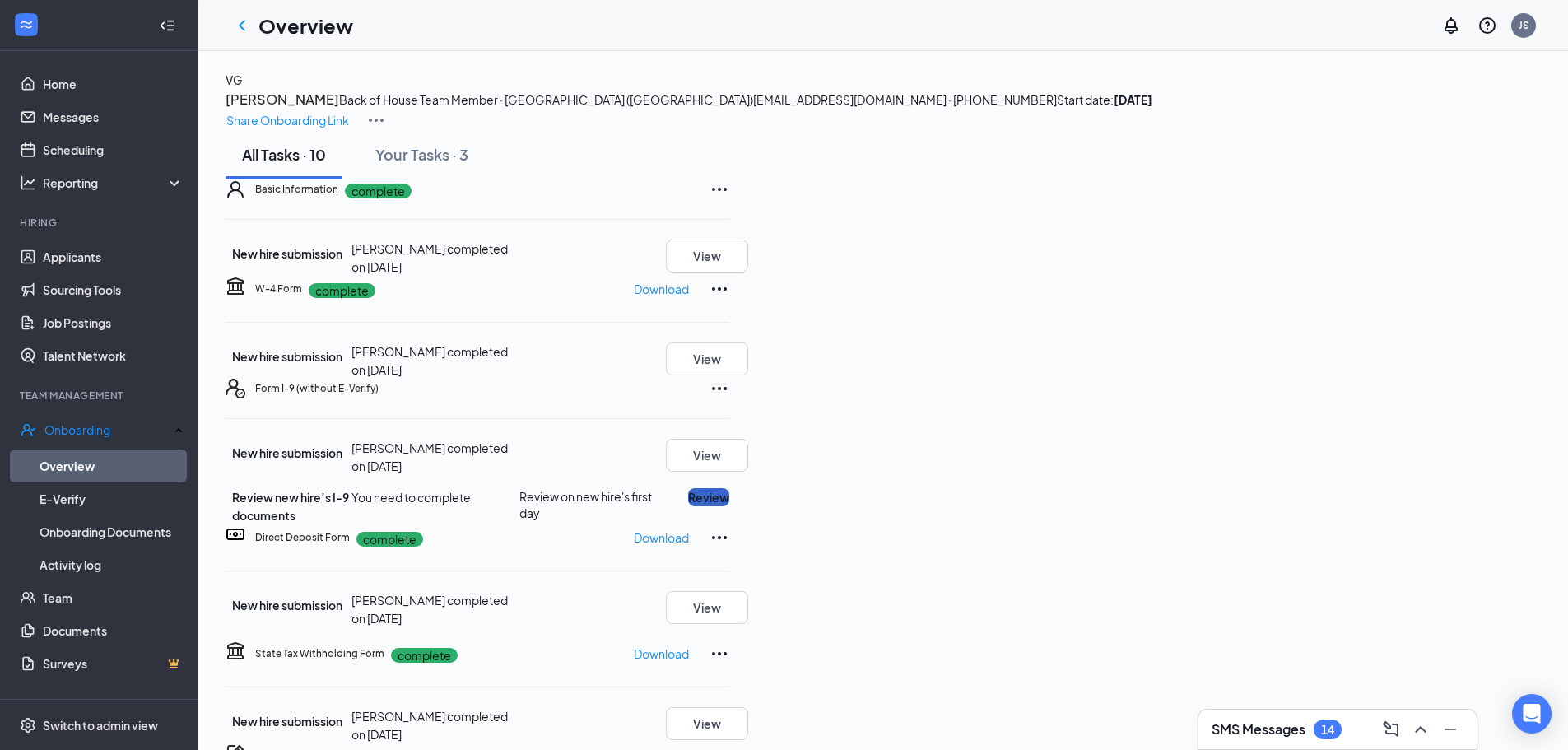
click at [730, 507] on button "Review" at bounding box center [708, 496] width 42 height 18
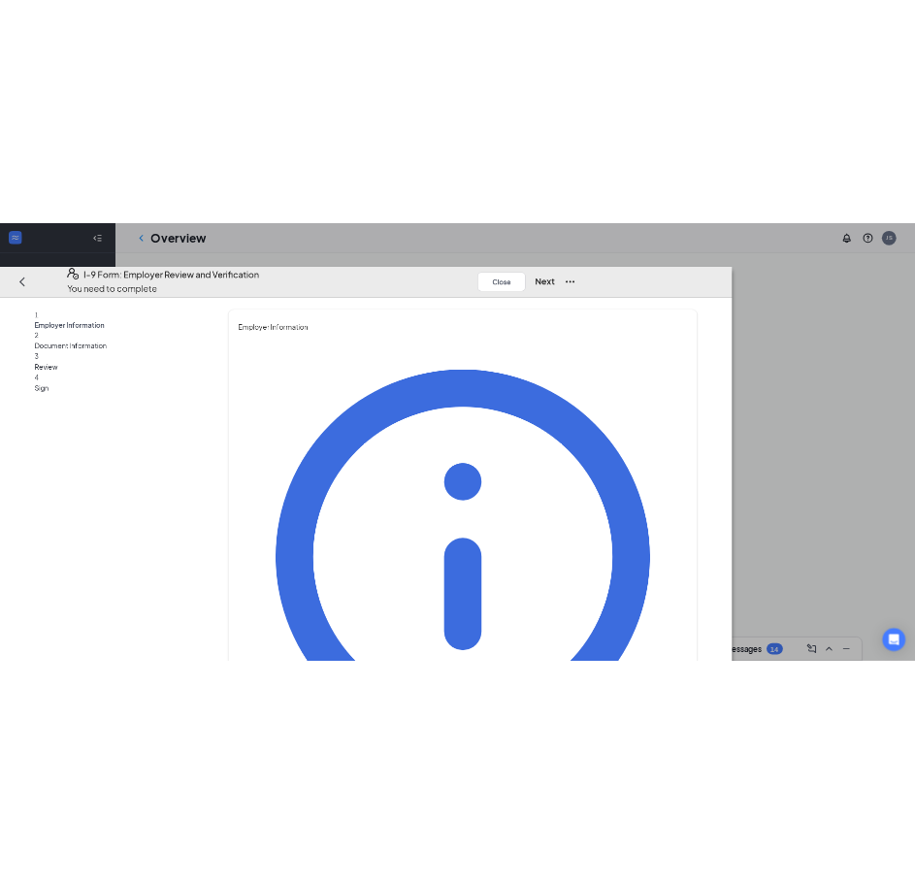
scroll to position [193, 0]
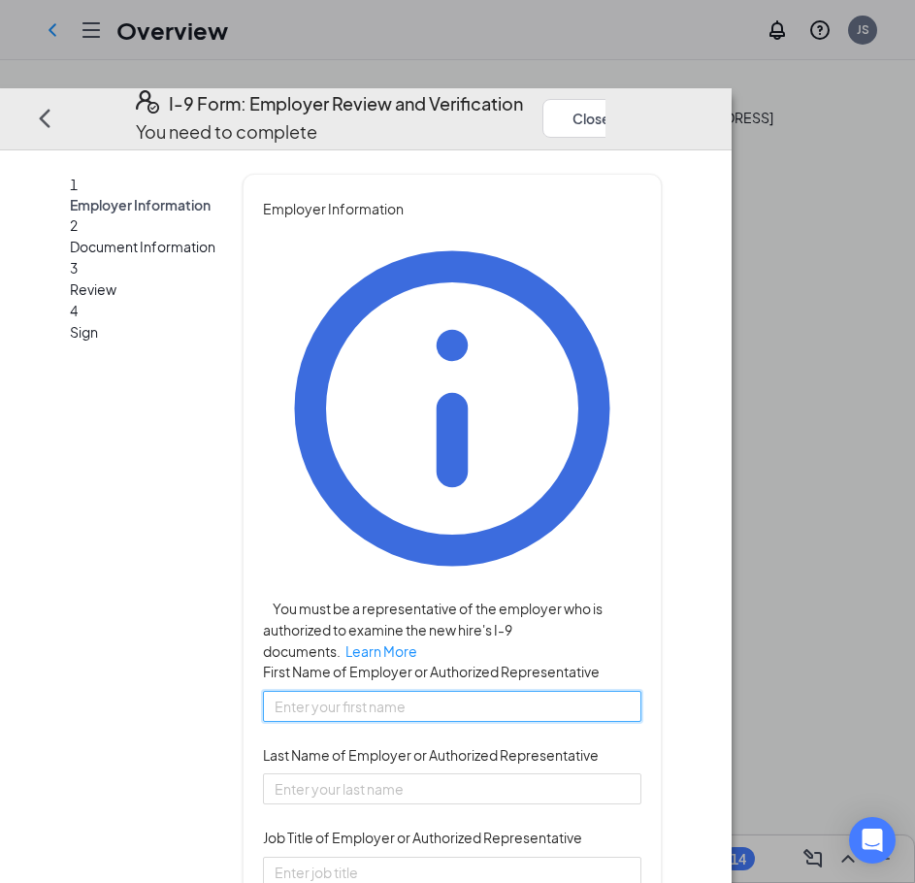
click at [442, 691] on input "First Name of Employer or Authorized Representative" at bounding box center [452, 706] width 378 height 31
type input "Altavius"
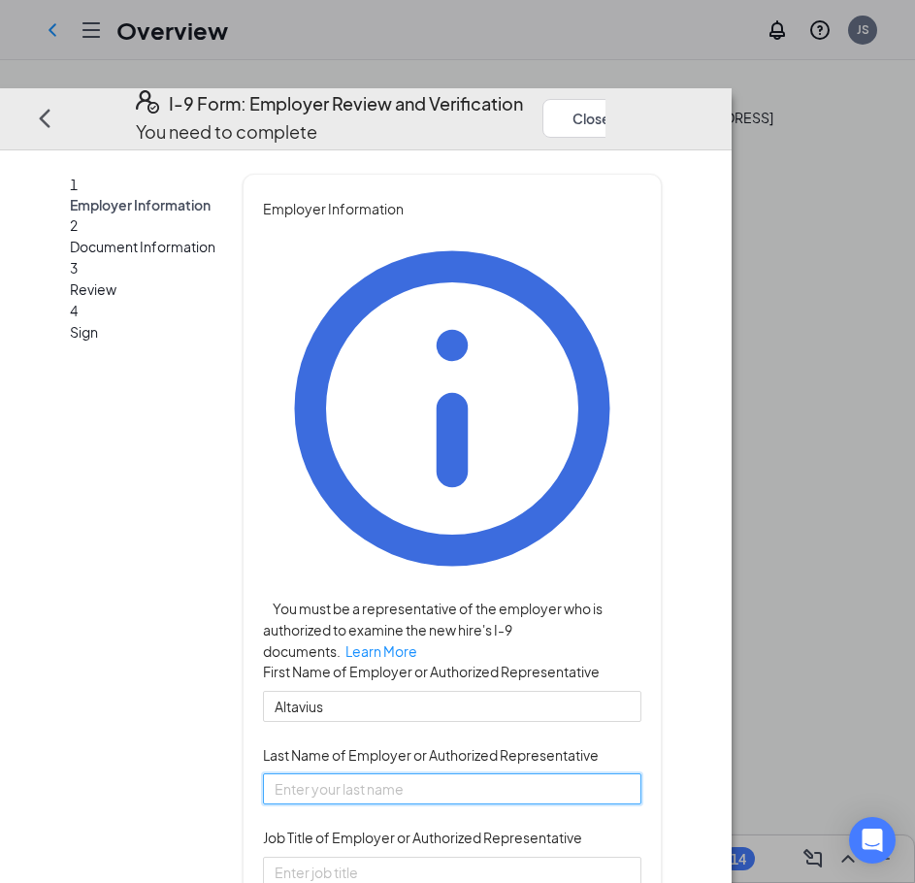
click at [515, 773] on input "Last Name of Employer or Authorized Representative" at bounding box center [452, 788] width 378 height 31
type input "[PERSON_NAME]"
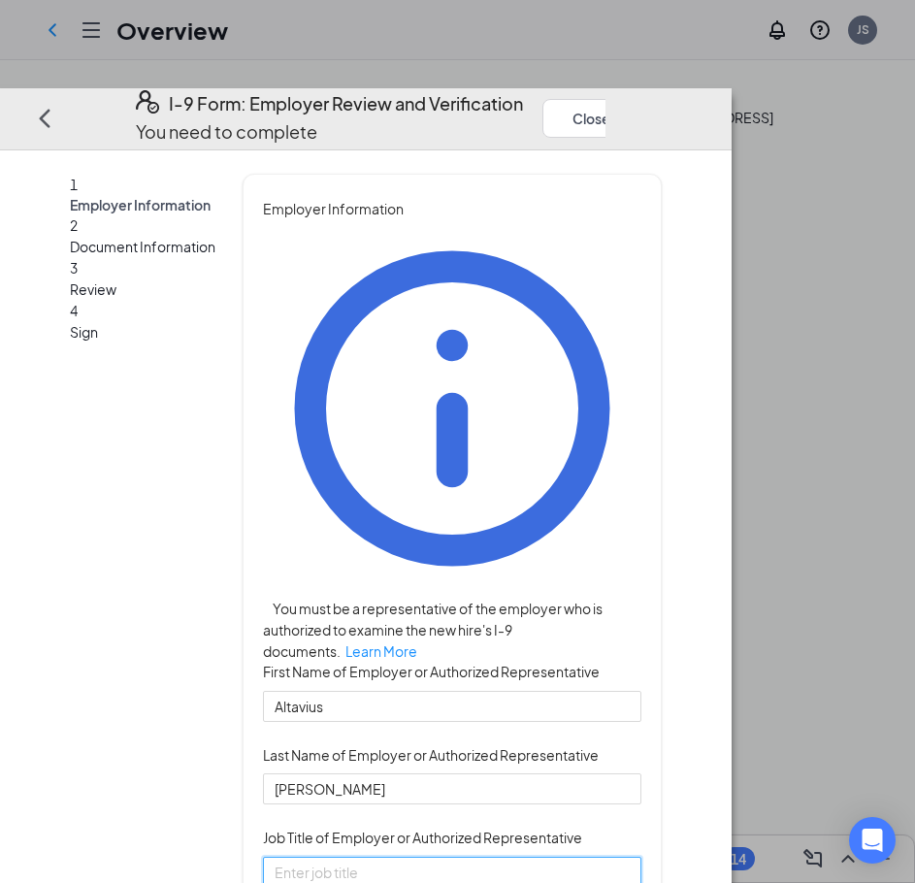
click at [485, 857] on input "Job Title of Employer or Authorized Representative" at bounding box center [452, 872] width 378 height 31
type input "Human Resources Director"
click at [662, 379] on div "Employer Information You must be a representative of the employer who is author…" at bounding box center [452, 628] width 419 height 908
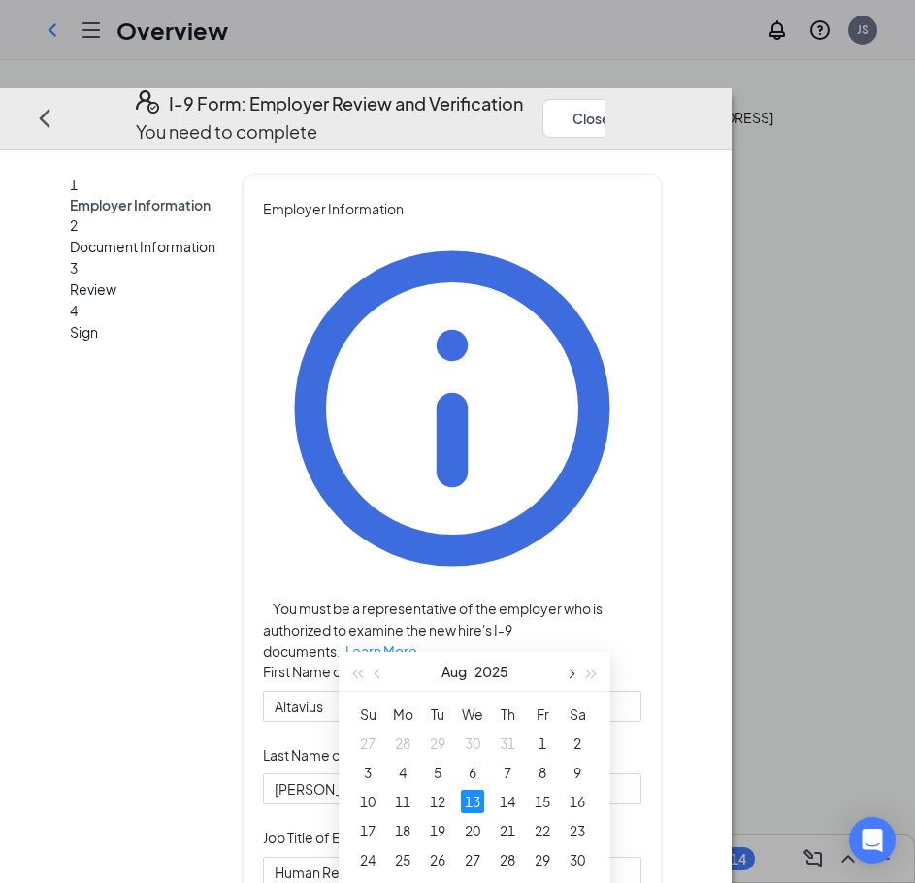
click at [569, 667] on button "button" at bounding box center [569, 671] width 21 height 39
type input "[DATE]"
click at [578, 770] on div "13" at bounding box center [577, 772] width 23 height 23
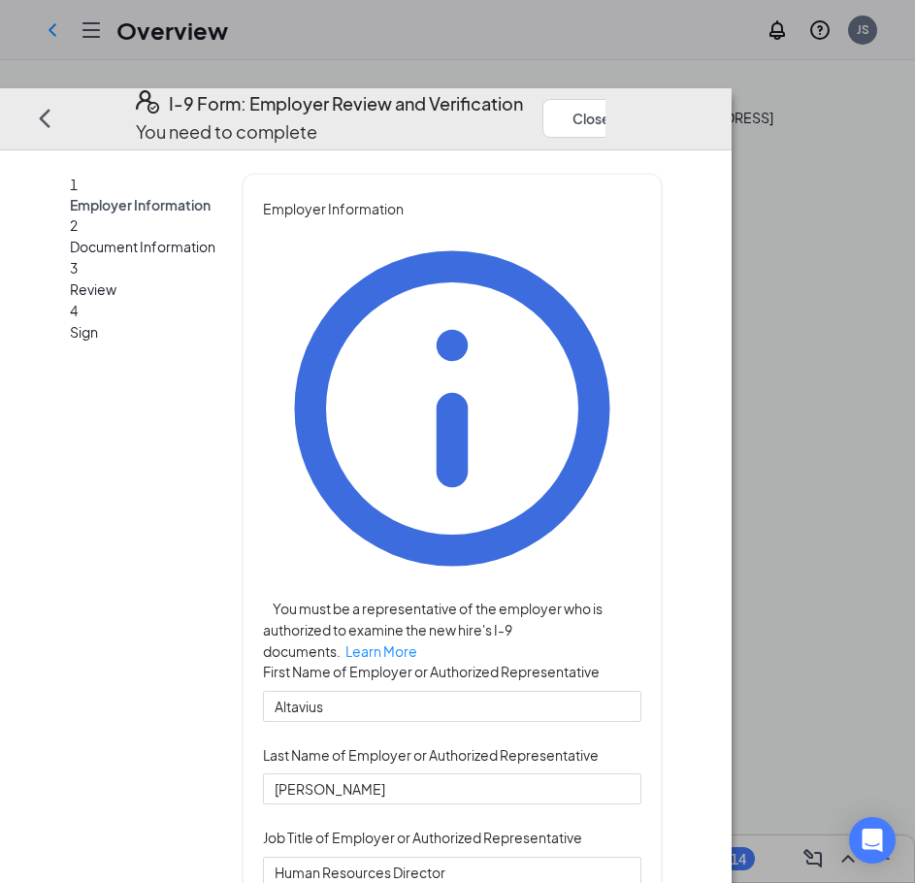
click at [699, 104] on button "Next" at bounding box center [679, 117] width 40 height 27
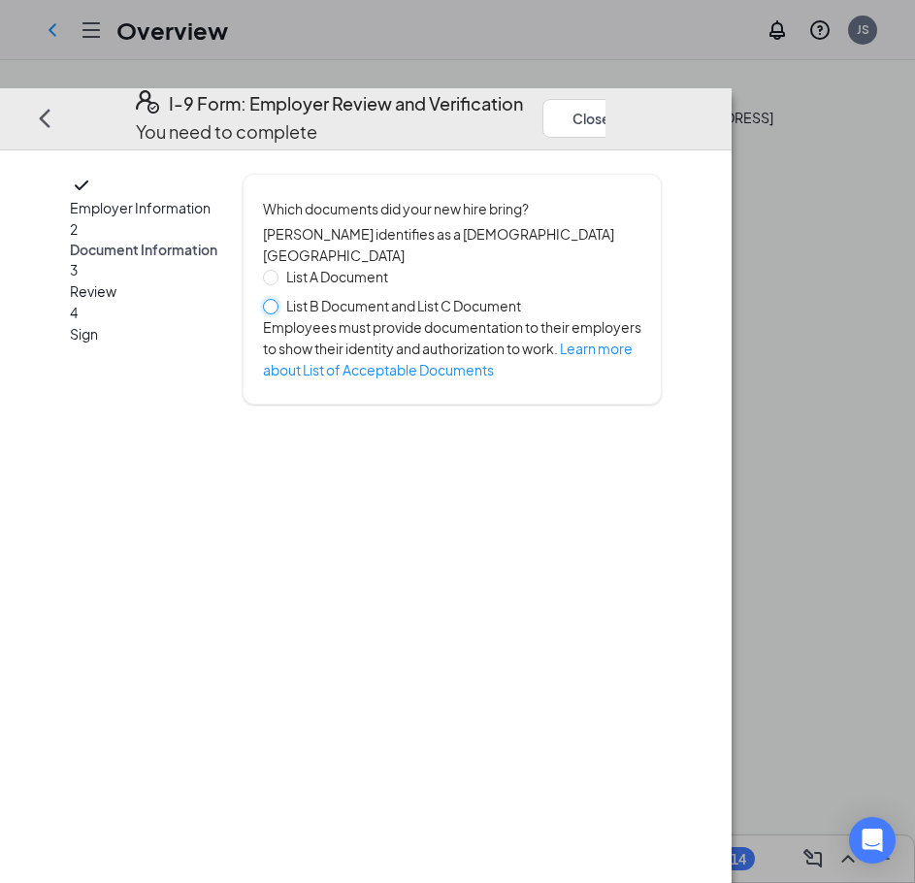
click at [277, 299] on input "List B Document and List C Document" at bounding box center [270, 306] width 14 height 14
radio input "true"
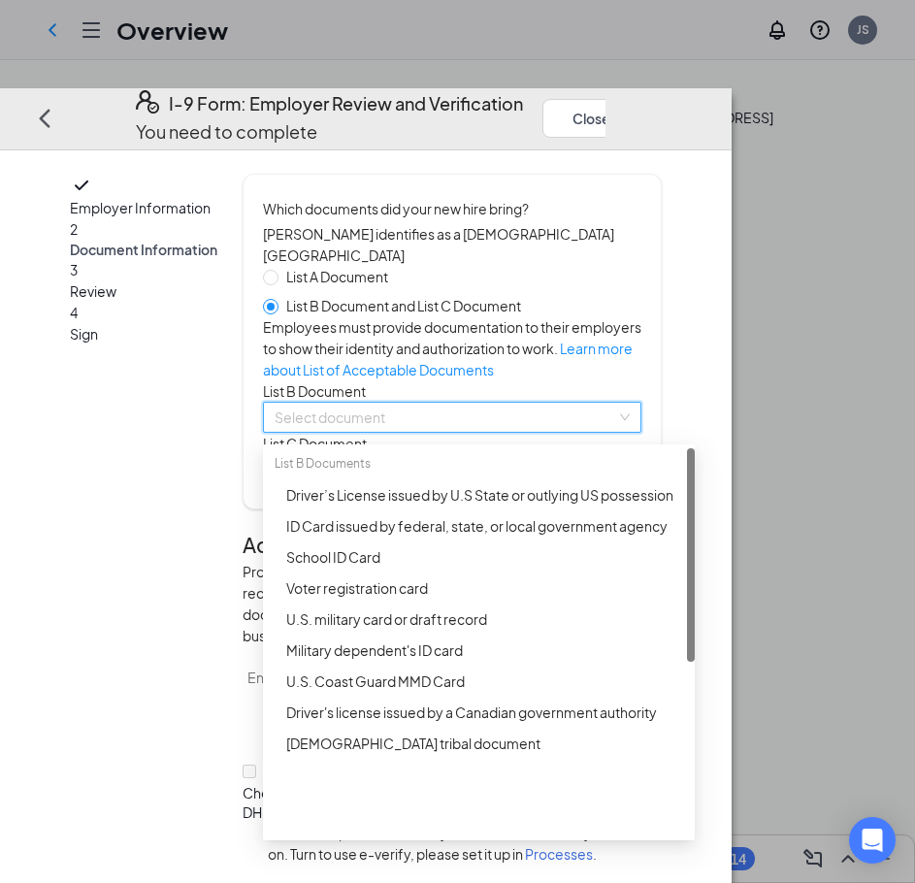
click at [473, 432] on input "search" at bounding box center [446, 417] width 342 height 29
click at [485, 506] on div "Driver’s License issued by U.S State or outlying US possession" at bounding box center [484, 494] width 397 height 21
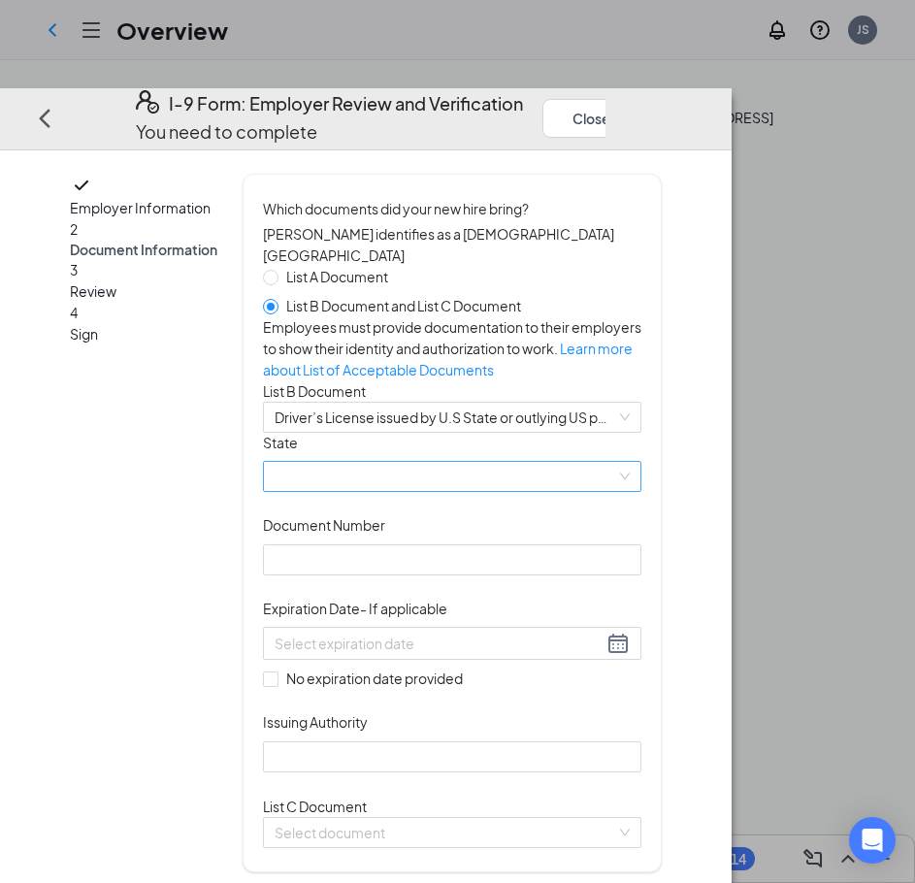
click at [418, 491] on span at bounding box center [452, 476] width 355 height 29
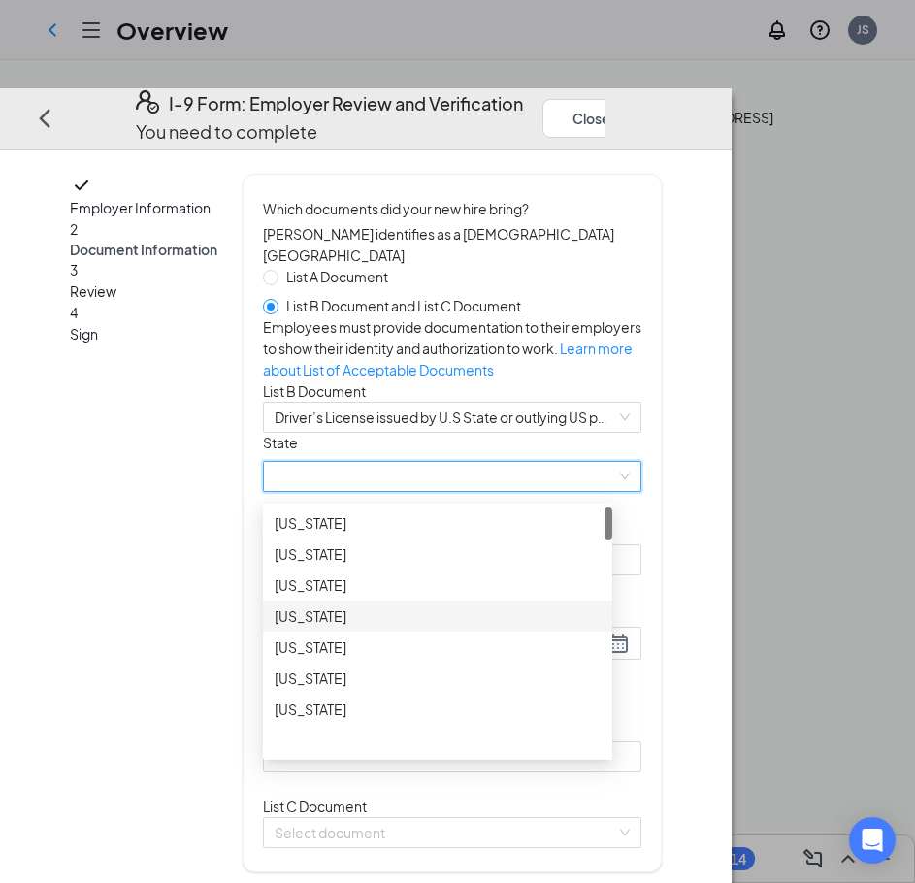
scroll to position [388, 0]
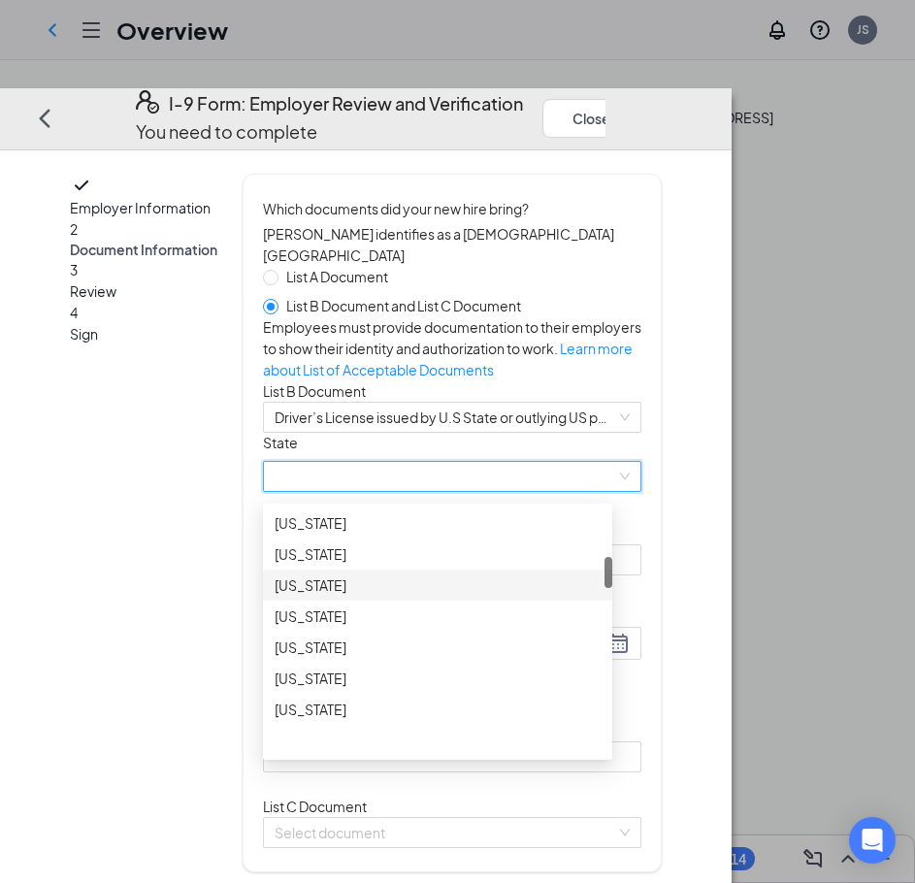
click at [394, 596] on div "[US_STATE]" at bounding box center [438, 584] width 326 height 21
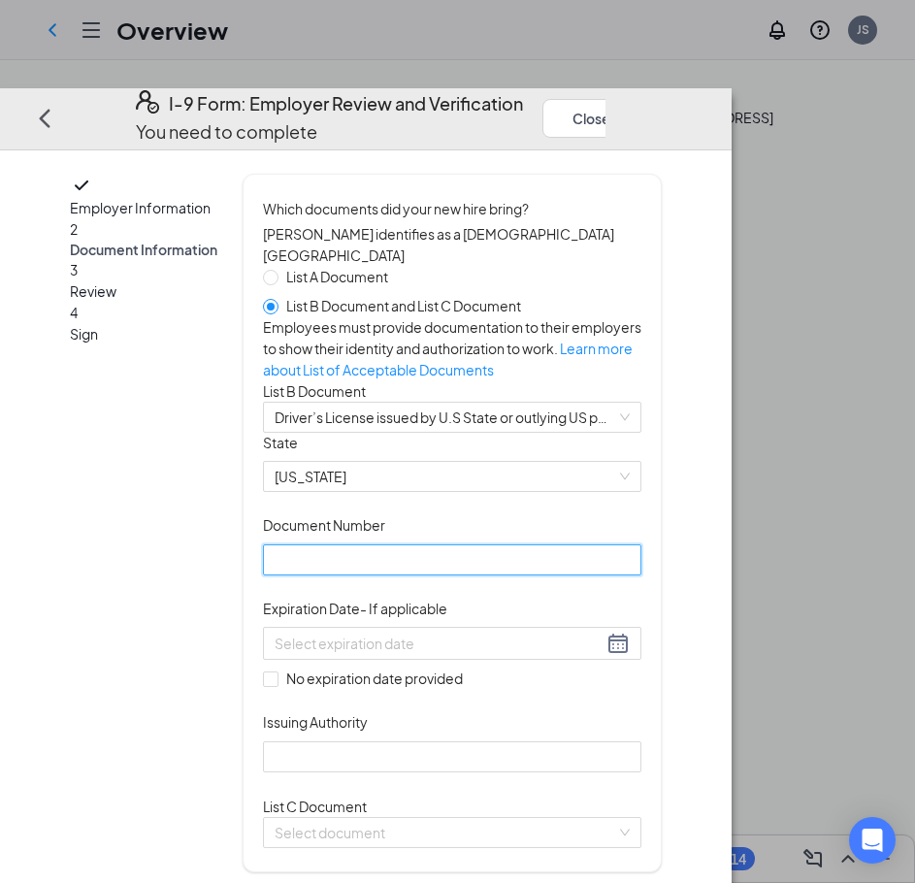
click at [435, 575] on input "Document Number" at bounding box center [452, 559] width 378 height 31
type input "060056040"
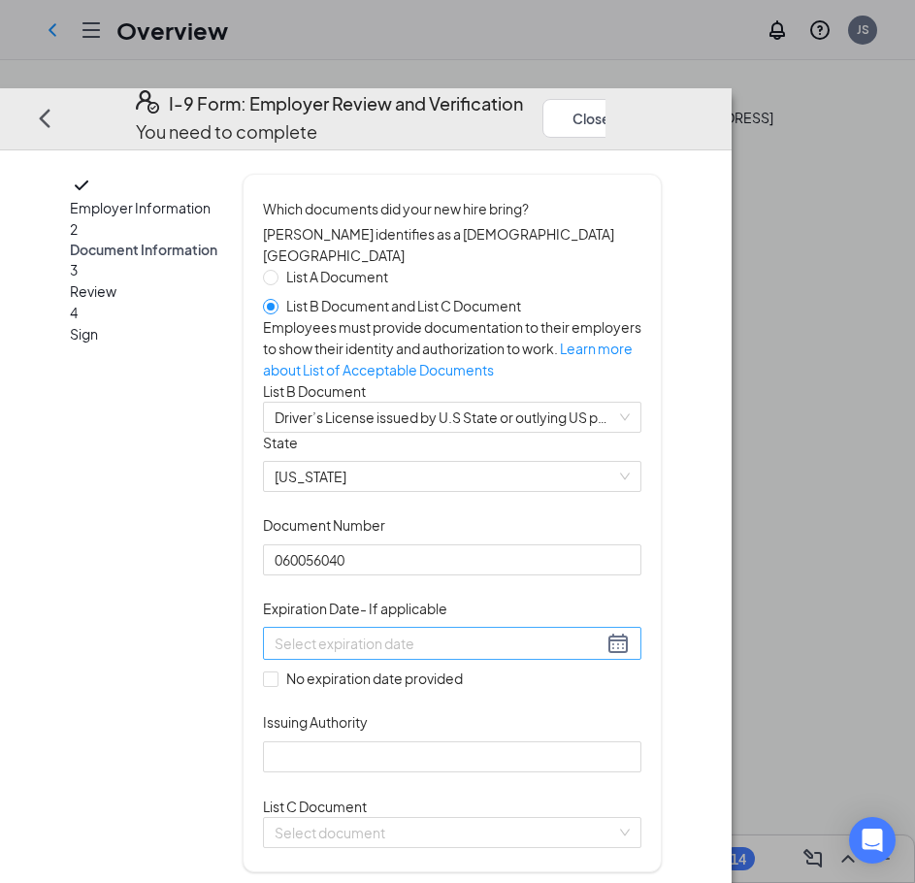
click at [630, 655] on div at bounding box center [452, 643] width 355 height 23
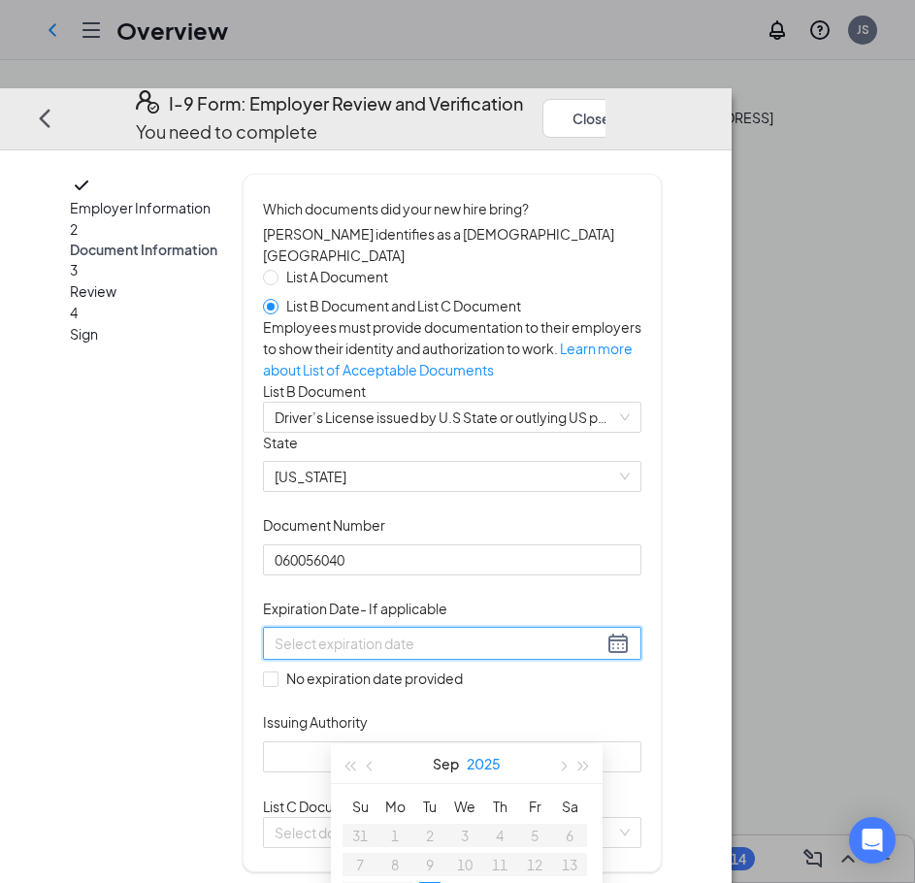
click at [489, 765] on button "2025" at bounding box center [484, 763] width 34 height 39
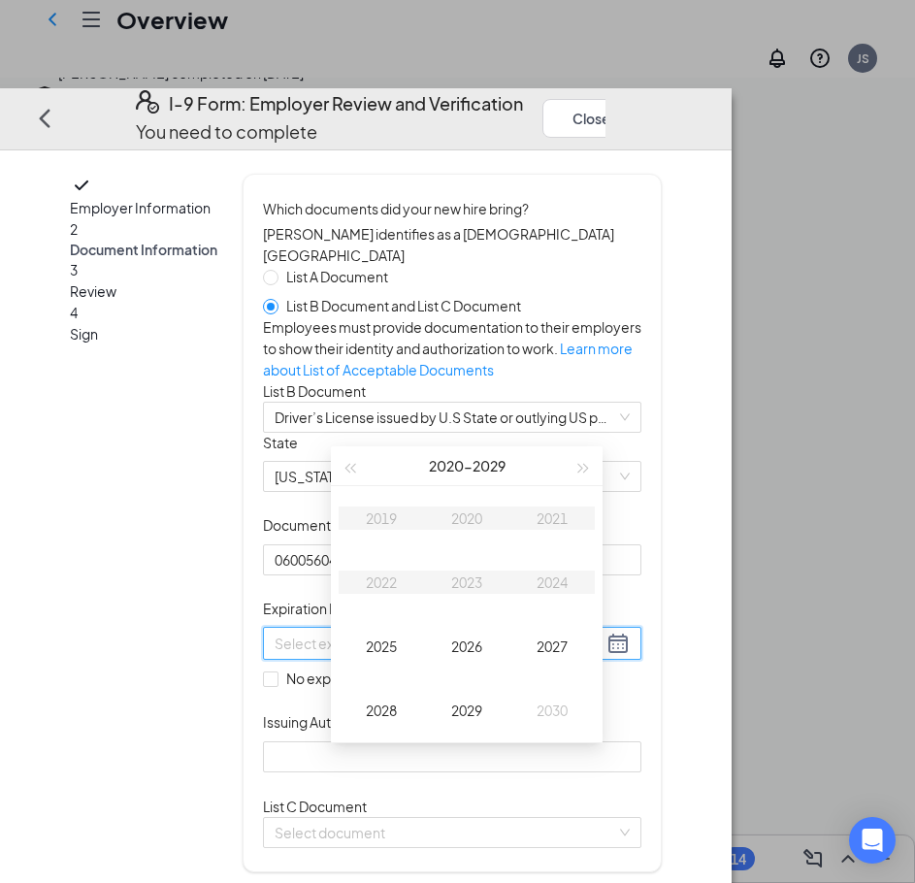
scroll to position [291, 0]
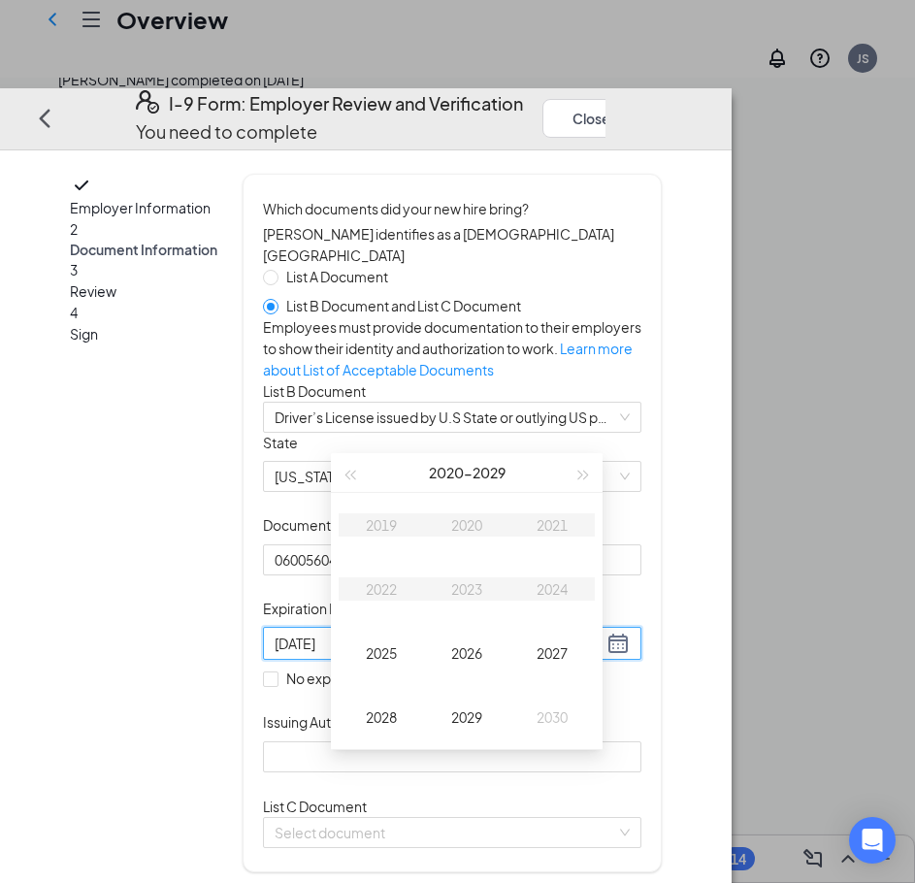
type input "[DATE]"
click at [579, 477] on span "button" at bounding box center [584, 476] width 10 height 10
click at [558, 529] on div "2031" at bounding box center [552, 524] width 58 height 23
click at [395, 531] on div "Jan" at bounding box center [381, 524] width 58 height 23
type input "[DATE]"
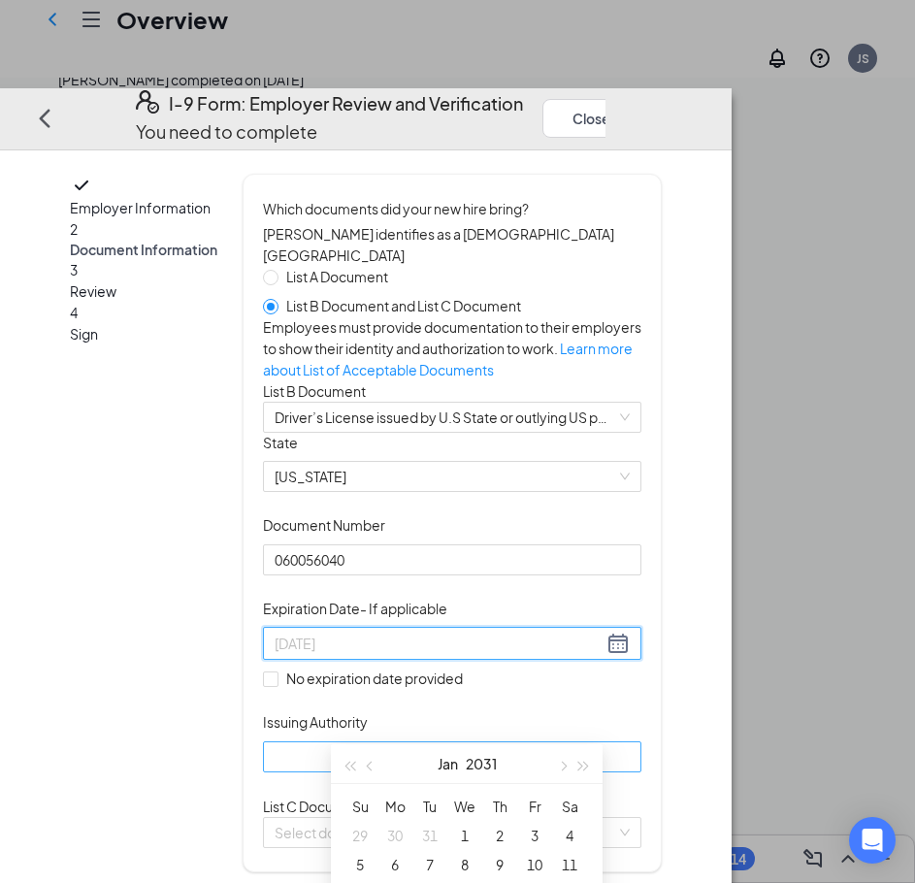
click at [467, 830] on div "1" at bounding box center [464, 835] width 23 height 23
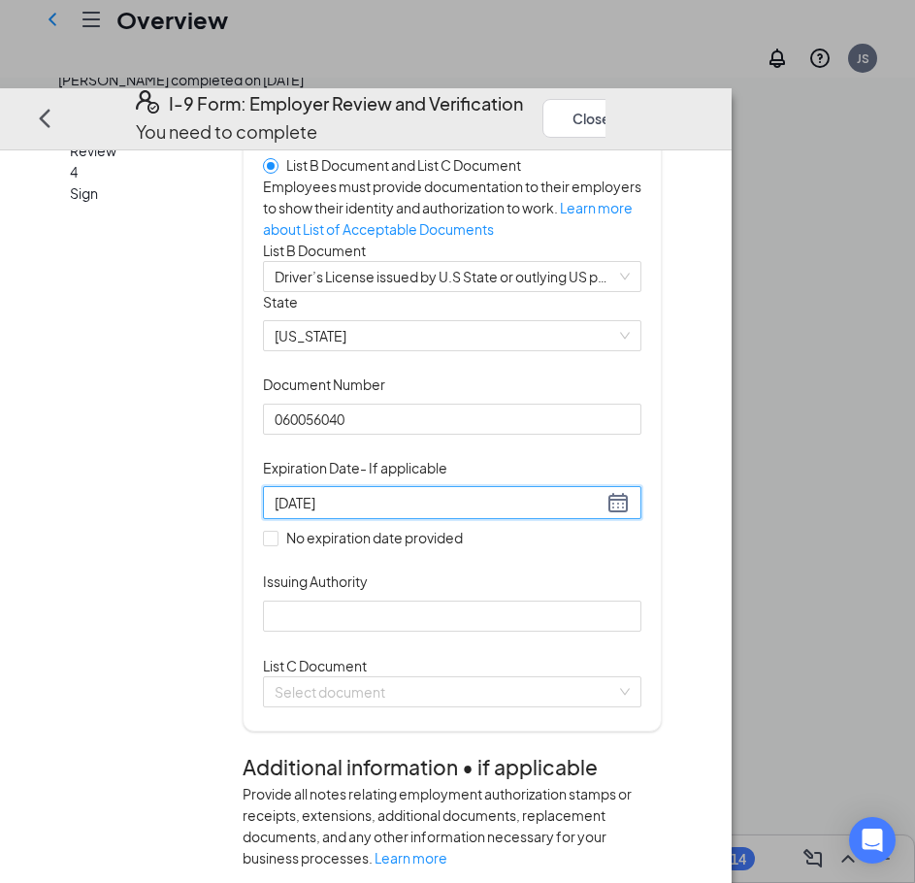
scroll to position [194, 0]
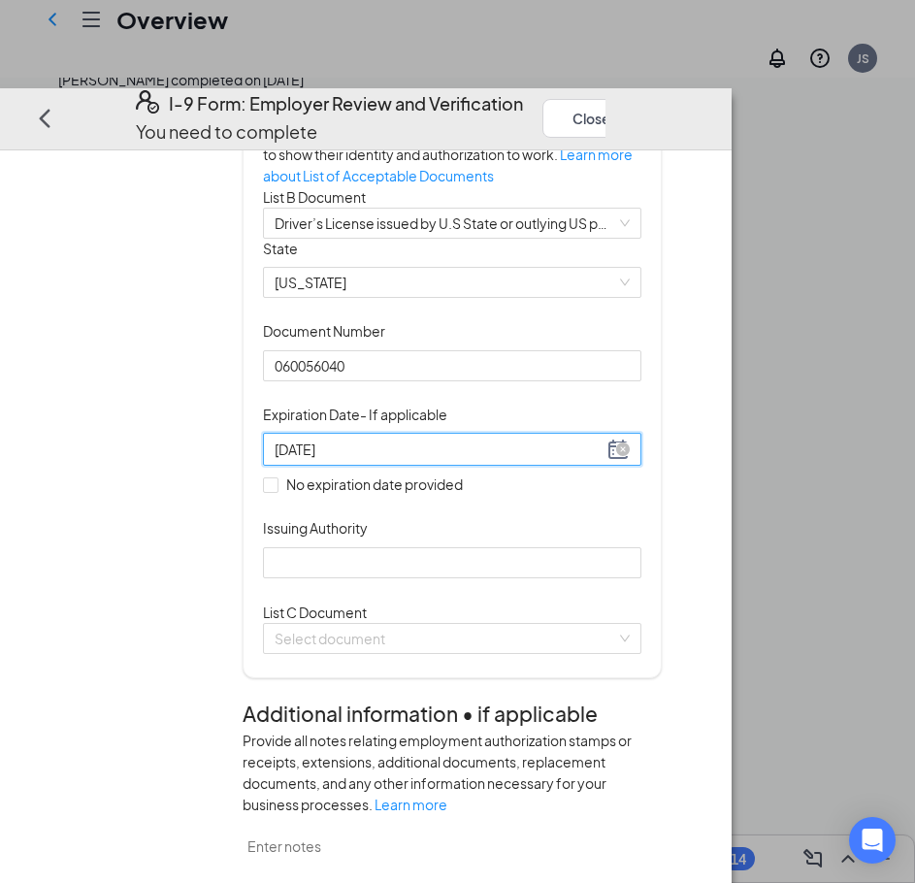
click at [630, 461] on div "[DATE]" at bounding box center [452, 449] width 355 height 23
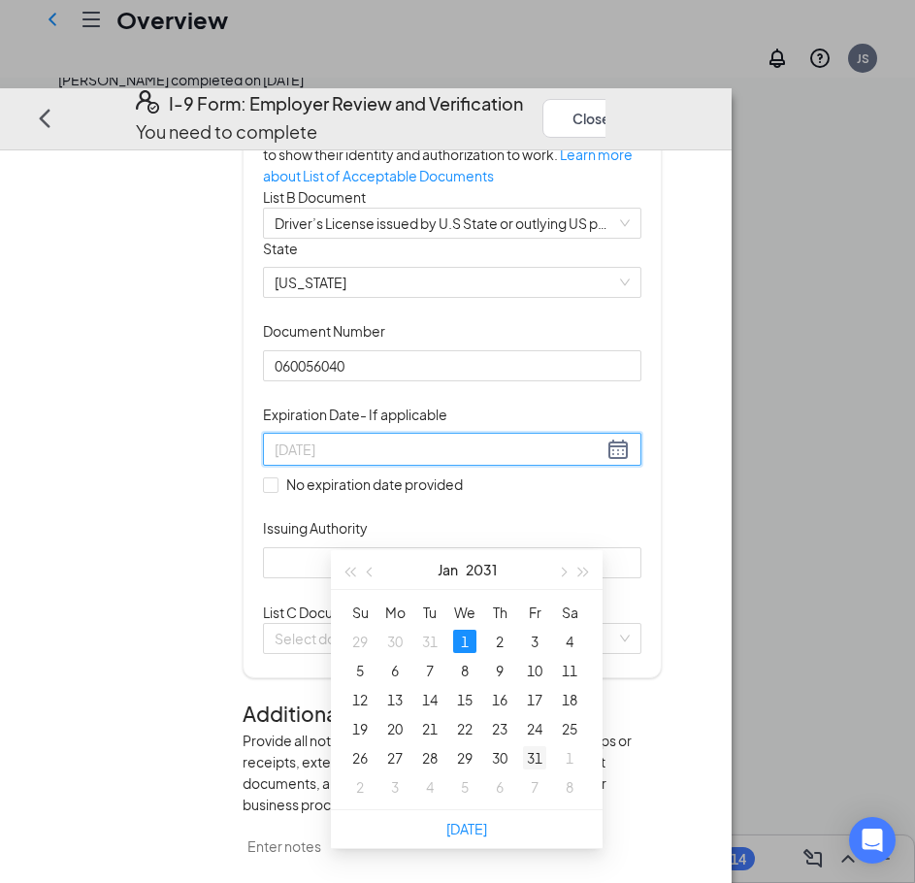
type input "[DATE]"
click at [538, 760] on div "31" at bounding box center [534, 757] width 23 height 23
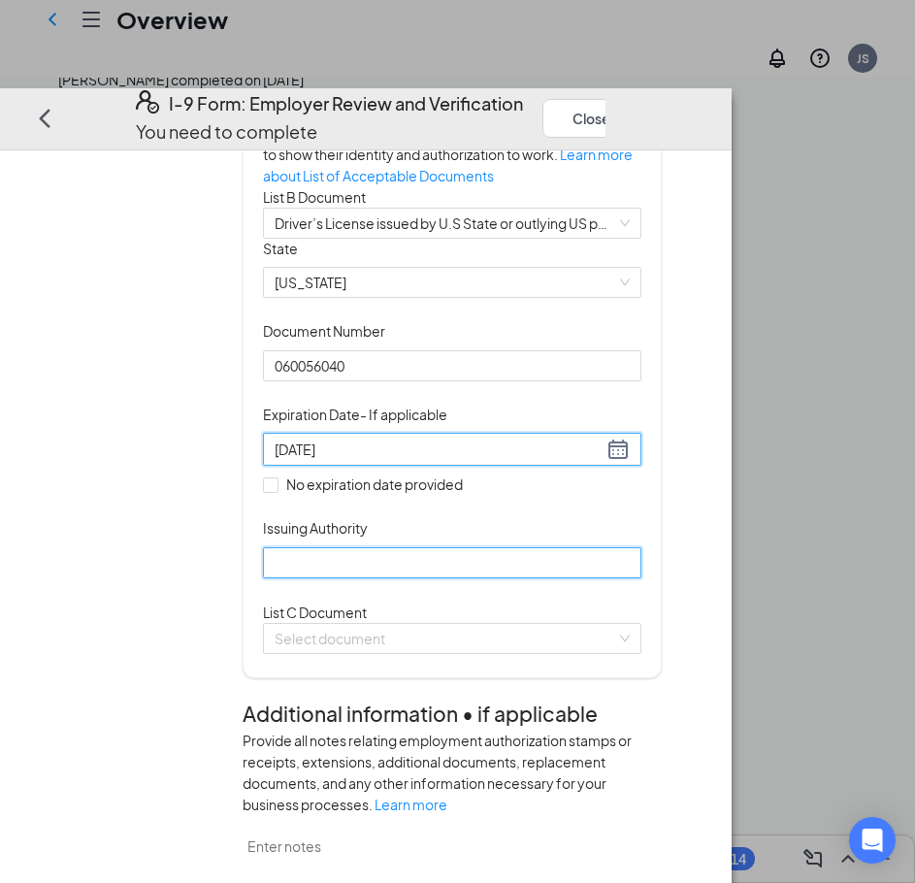
click at [478, 578] on input "Issuing Authority" at bounding box center [452, 562] width 378 height 31
type input "S"
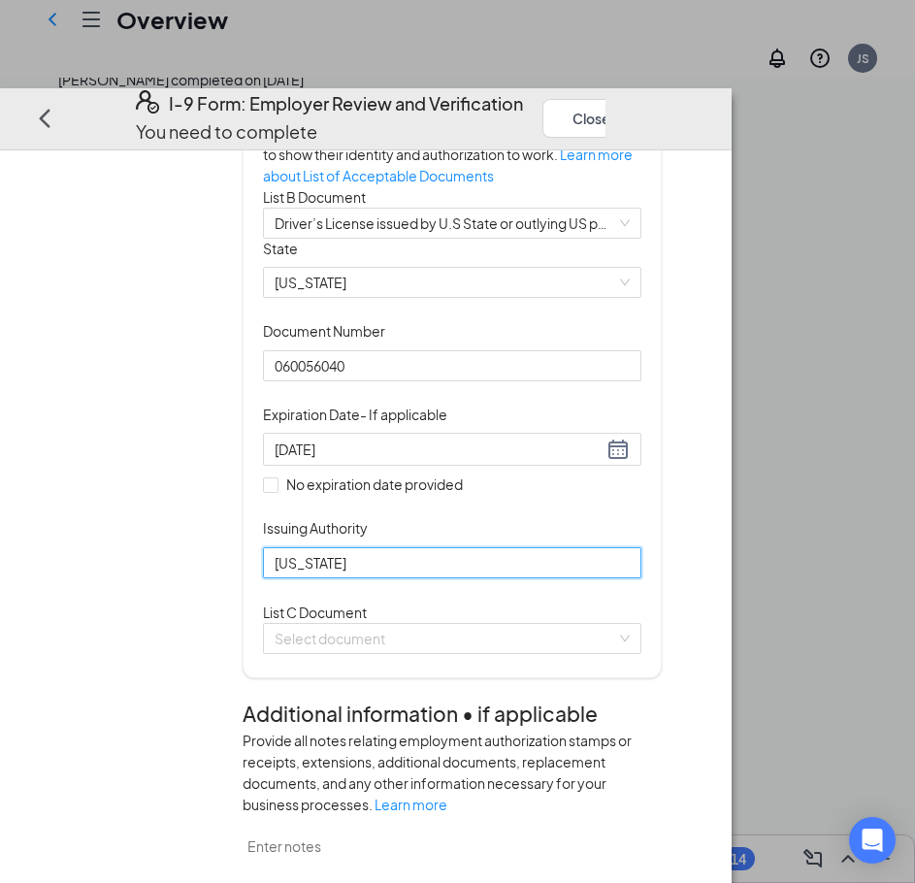
type input "[US_STATE]"
click at [641, 578] on div "Document Title Driver’s License issued by U.S State or outlying US possession S…" at bounding box center [452, 409] width 378 height 340
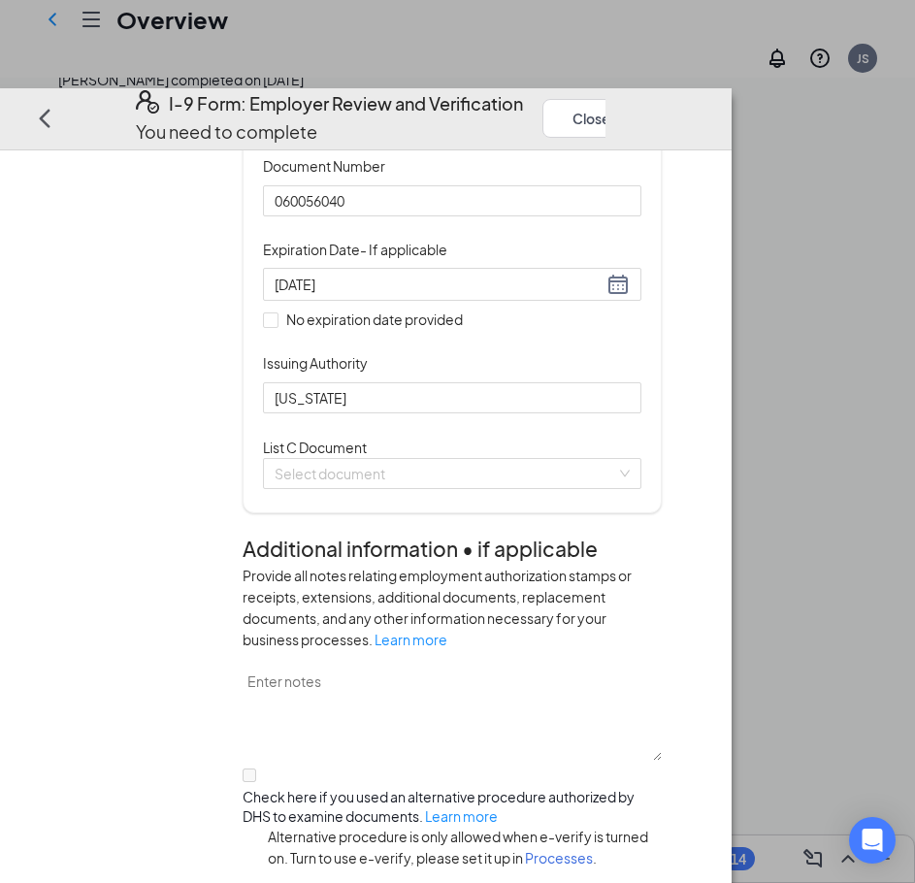
scroll to position [388, 0]
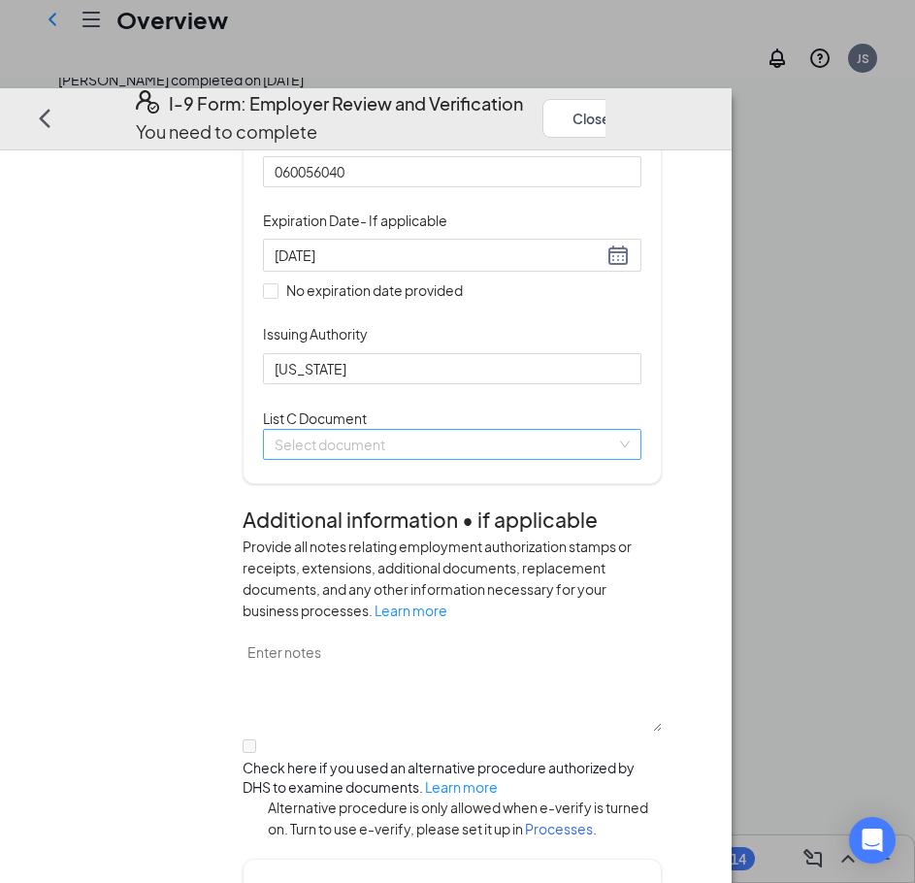
click at [474, 459] on input "search" at bounding box center [446, 444] width 342 height 29
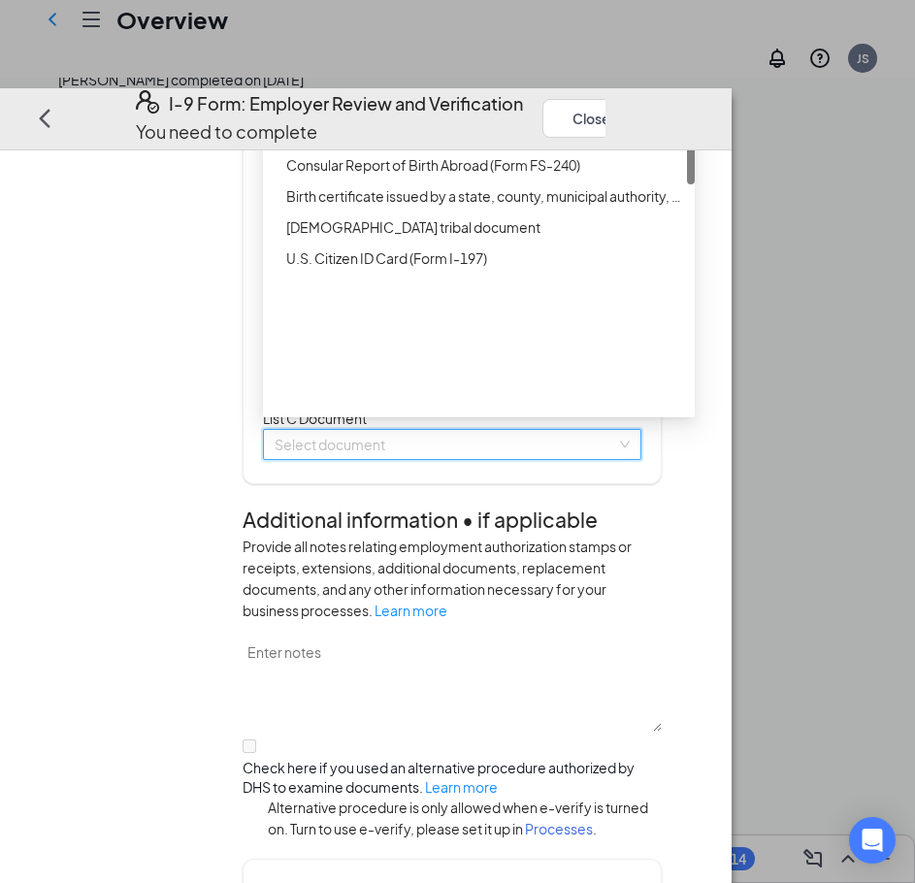
click at [540, 82] on div "Unrestricted Social Security Card" at bounding box center [484, 71] width 397 height 21
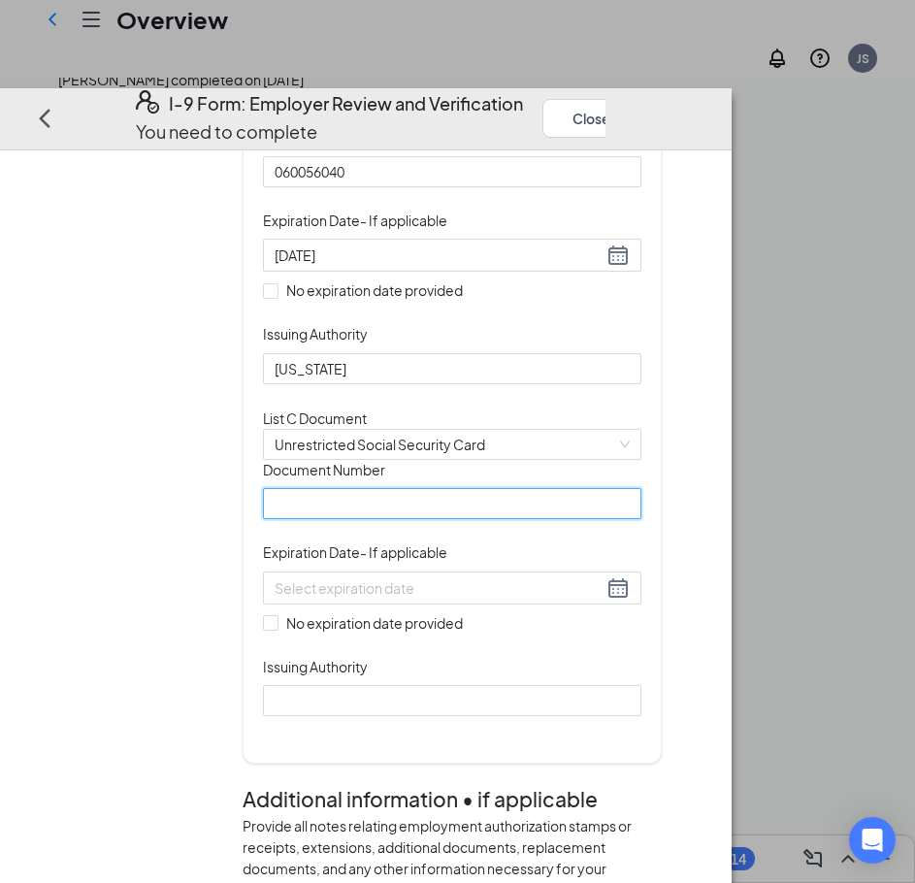
click at [485, 519] on input "Document Number" at bounding box center [452, 503] width 378 height 31
click at [436, 519] on input "Document Number" at bounding box center [452, 503] width 378 height 31
type input "619043891"
click at [641, 460] on div "List C Document Unrestricted Social Security Card Unrestricted Social Security …" at bounding box center [452, 434] width 378 height 52
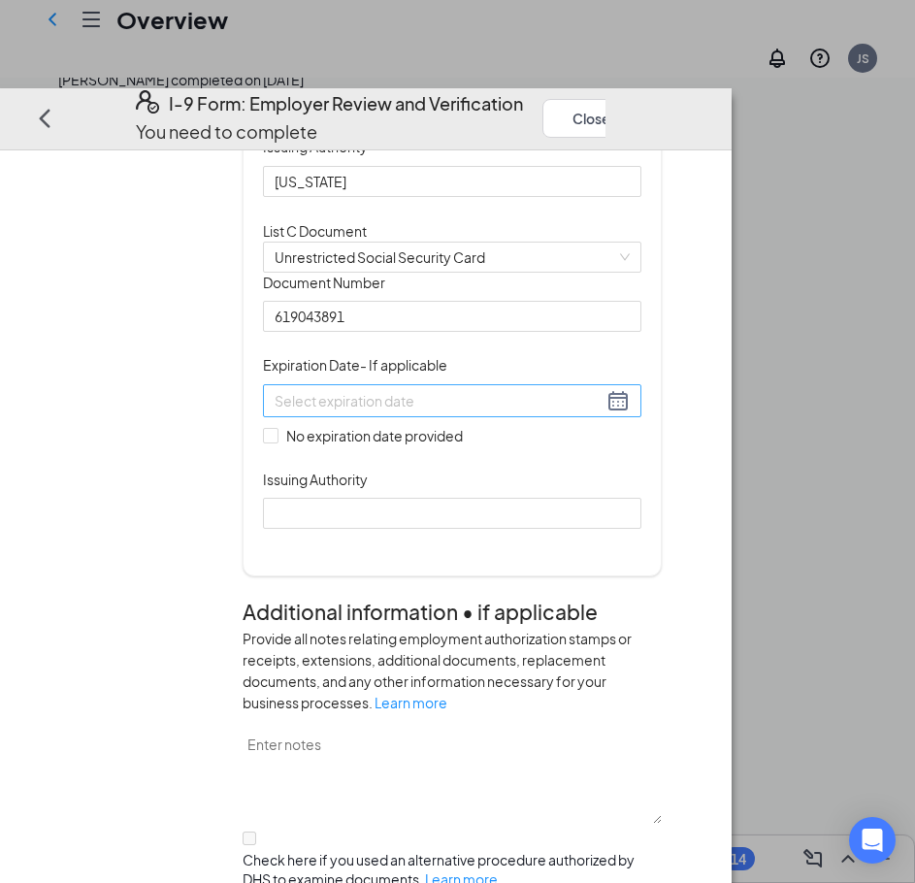
scroll to position [582, 0]
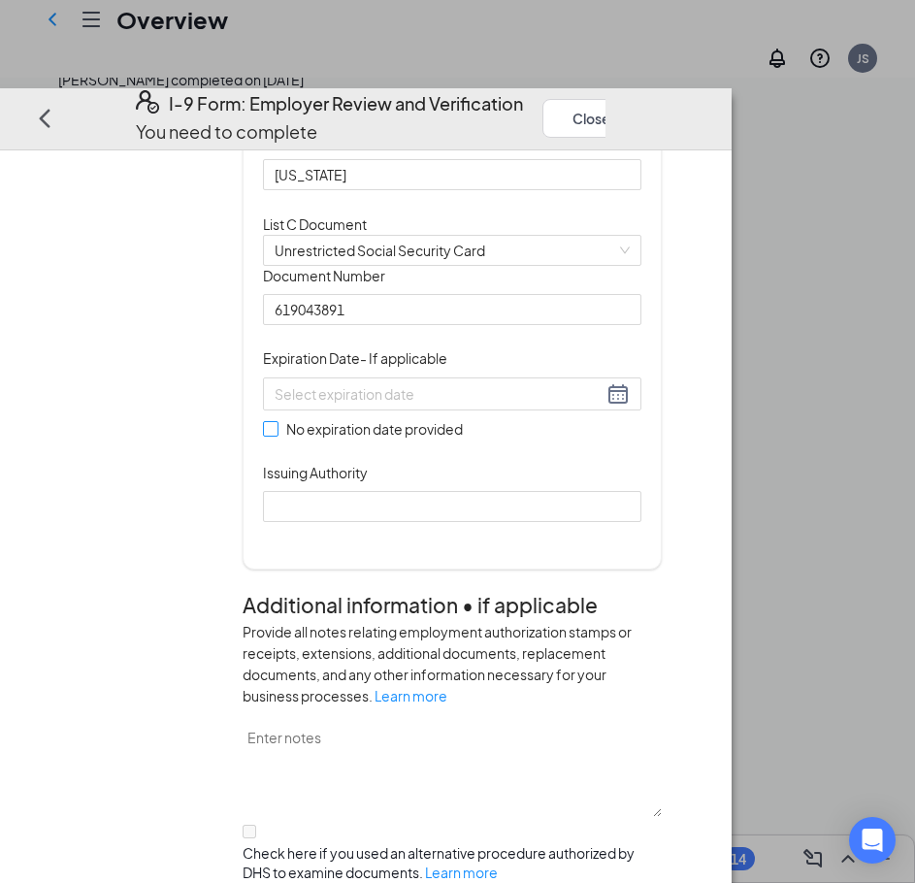
click at [277, 435] on input "No expiration date provided" at bounding box center [270, 428] width 14 height 14
checkbox input "true"
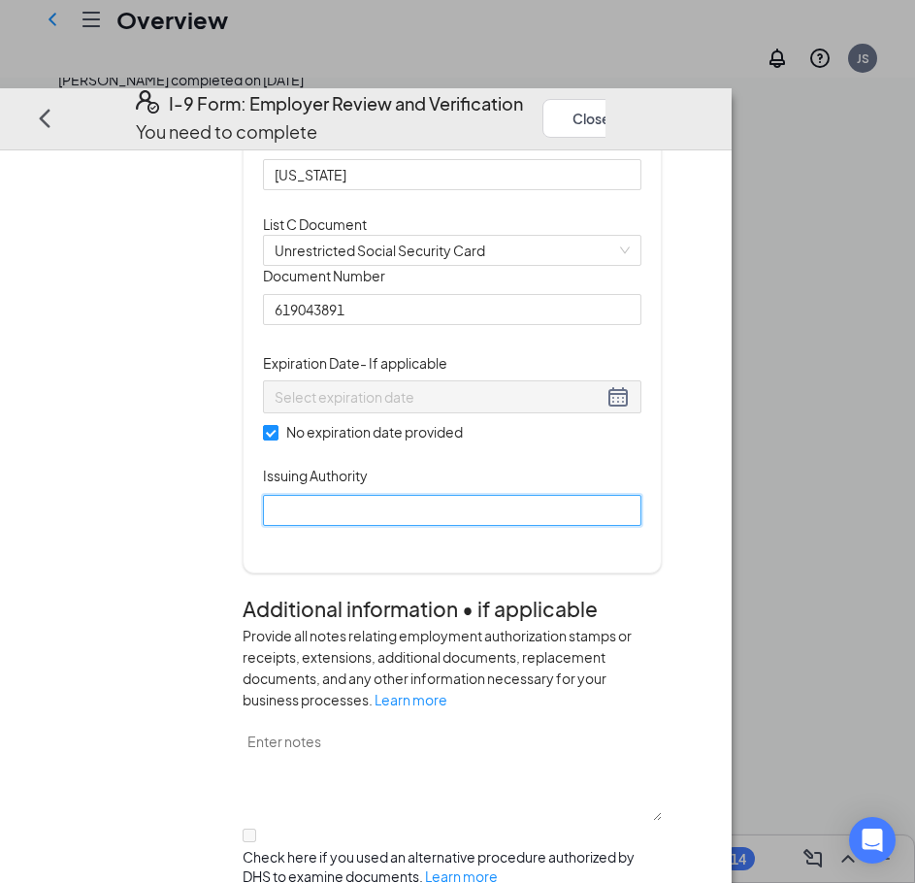
click at [404, 526] on input "Issuing Authority" at bounding box center [452, 510] width 378 height 31
type input "[GEOGRAPHIC_DATA]"
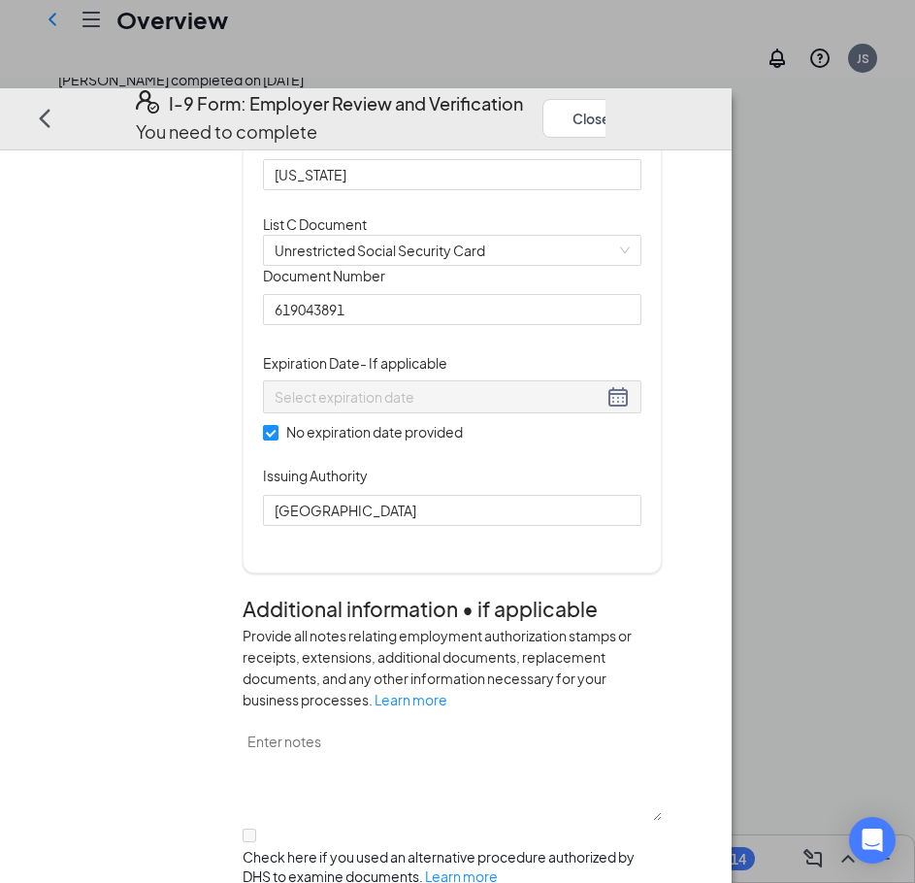
click at [641, 526] on div "Document Title Unrestricted Social Security Card Document Number 619043891 Expi…" at bounding box center [452, 396] width 378 height 260
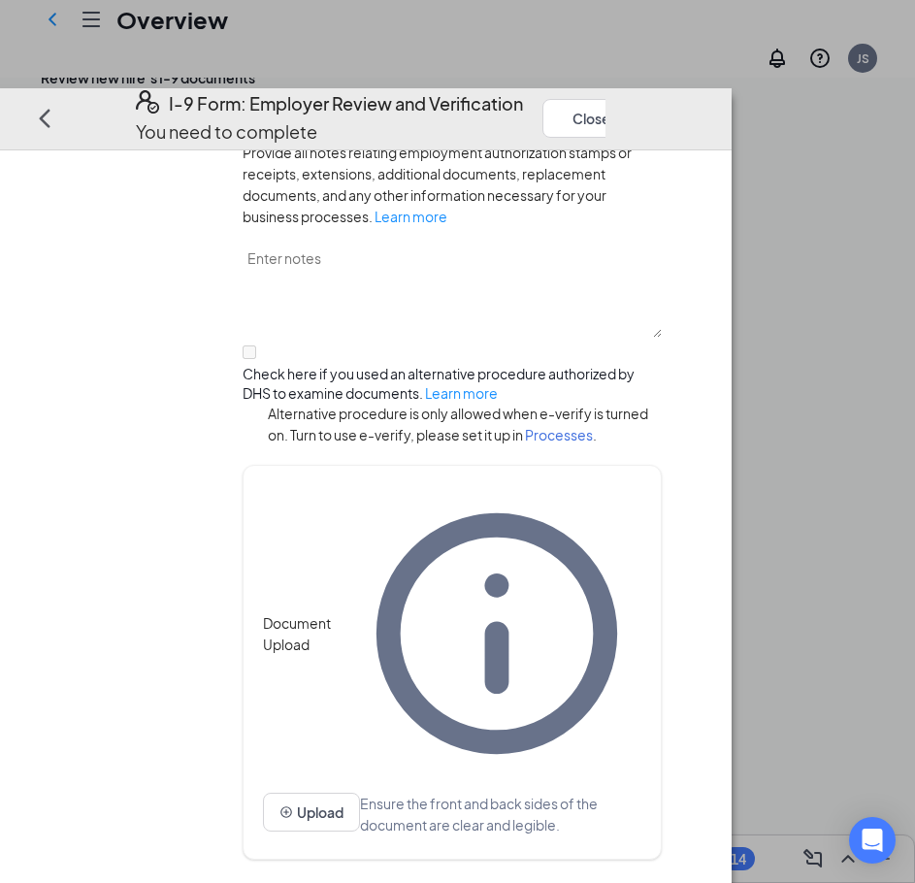
scroll to position [679, 0]
click at [360, 793] on button "Upload" at bounding box center [311, 812] width 97 height 39
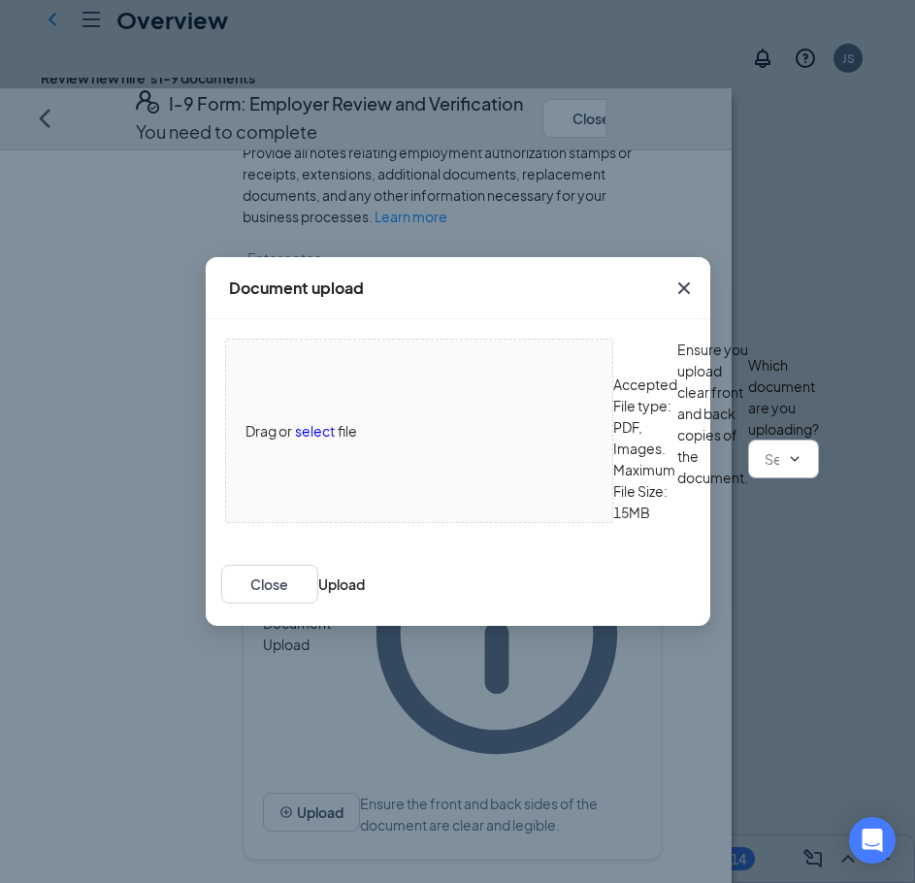
click at [765, 470] on input "text" at bounding box center [772, 458] width 15 height 21
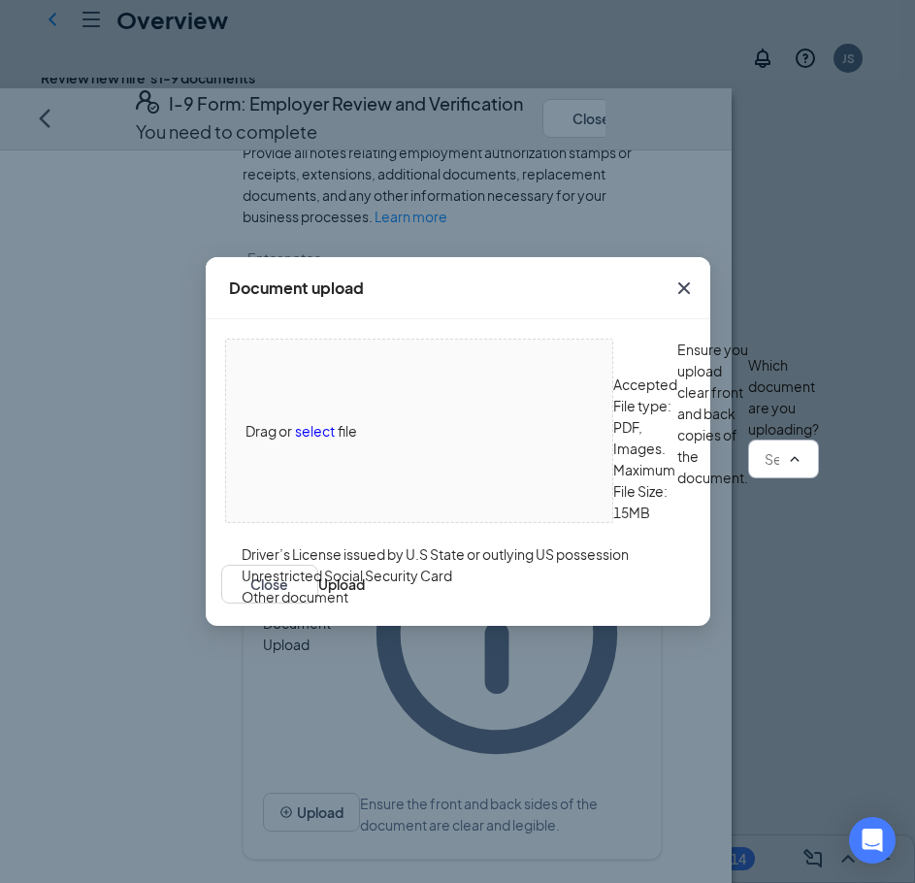
click at [380, 548] on div "Driver’s License issued by U.S State or outlying US possession" at bounding box center [435, 553] width 387 height 21
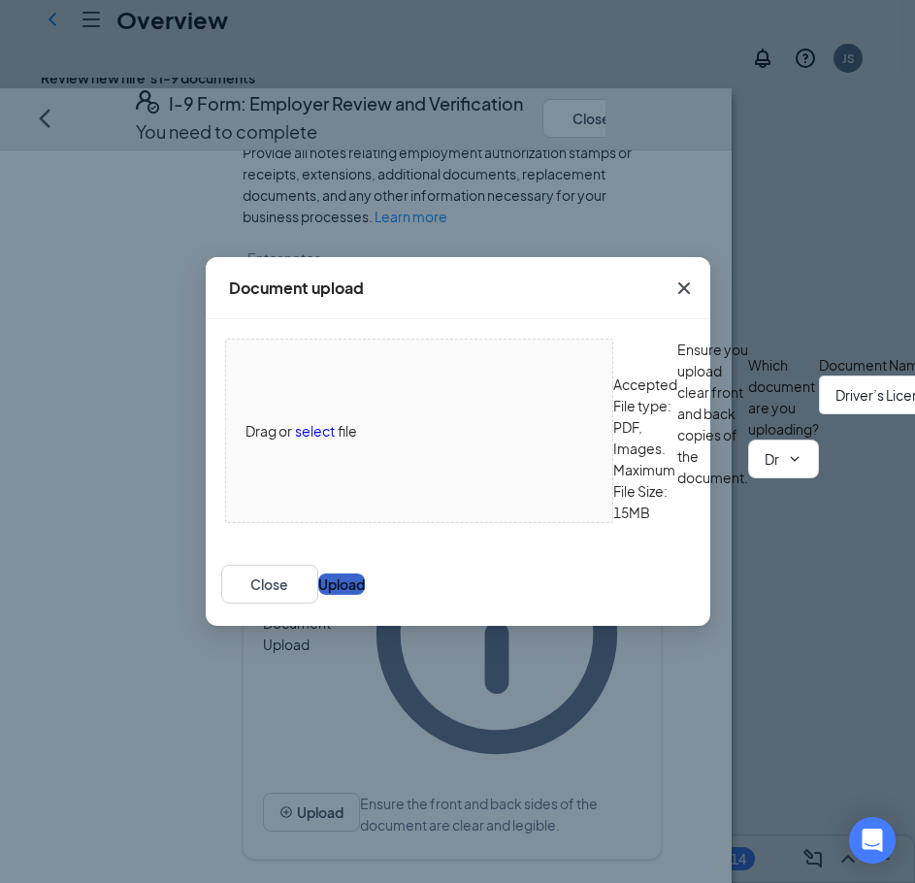
click at [365, 595] on button "Upload" at bounding box center [341, 583] width 47 height 21
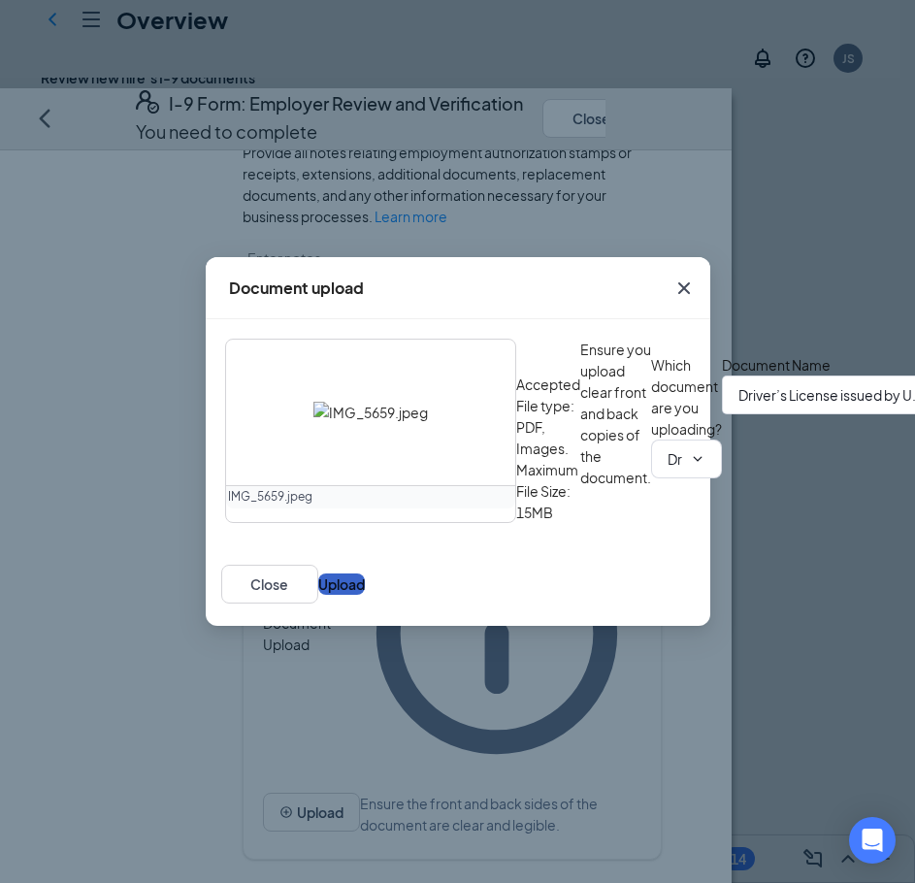
click at [365, 595] on button "Upload" at bounding box center [341, 583] width 47 height 21
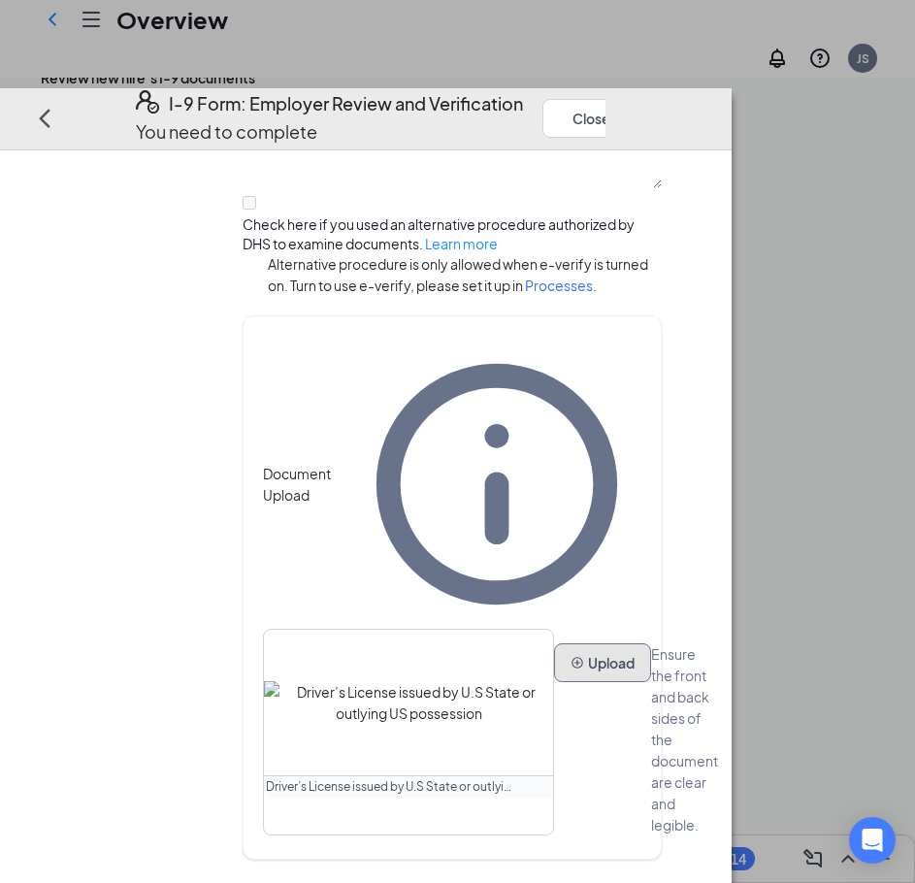
scroll to position [1250, 0]
click at [554, 682] on button "Upload" at bounding box center [602, 662] width 97 height 39
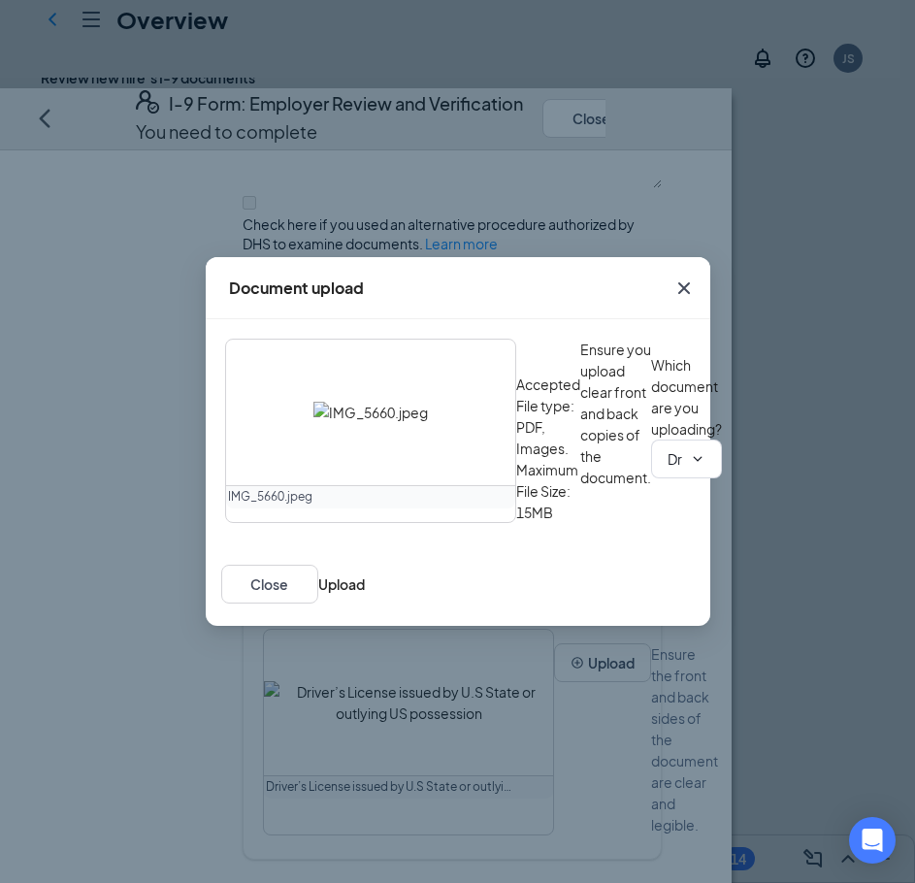
click at [655, 542] on div "IMG_5660.jpeg Accepted File type: PDF, Images. Maximum File Size: 15MB Ensure y…" at bounding box center [458, 430] width 505 height 223
click at [365, 595] on button "Upload" at bounding box center [341, 583] width 47 height 21
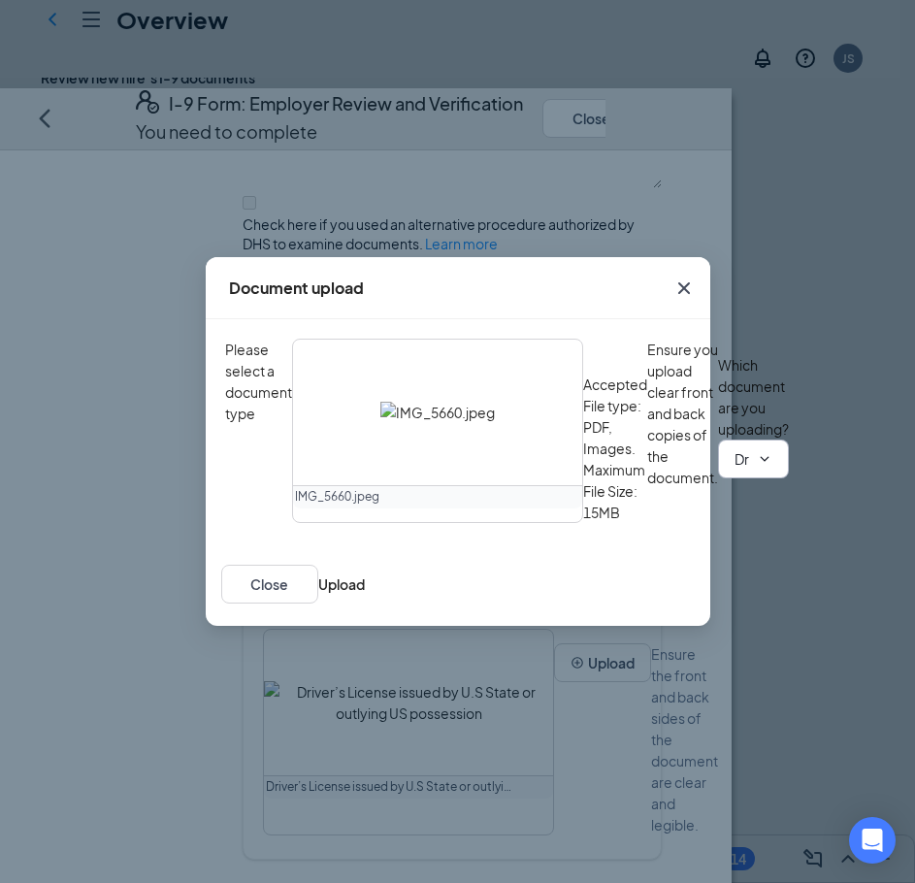
click at [735, 470] on input "Driver’s License issued by U.S State or outlying US possession" at bounding box center [742, 458] width 15 height 21
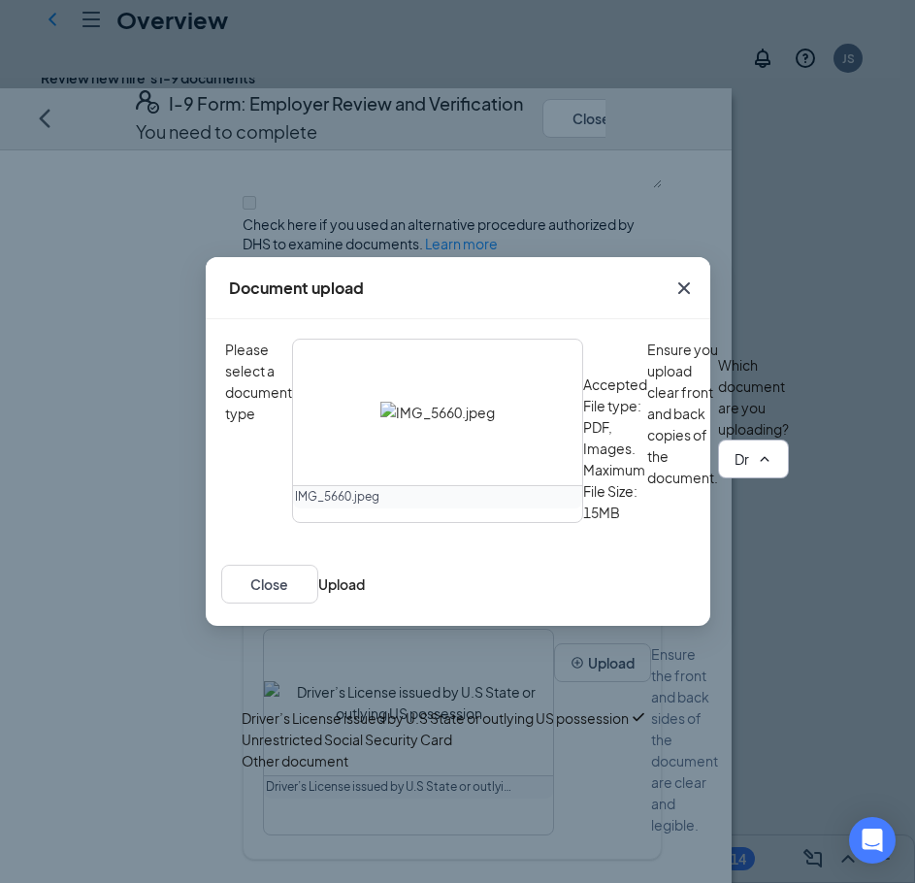
click at [492, 707] on div "Driver’s License issued by U.S State or outlying US possession" at bounding box center [435, 717] width 387 height 21
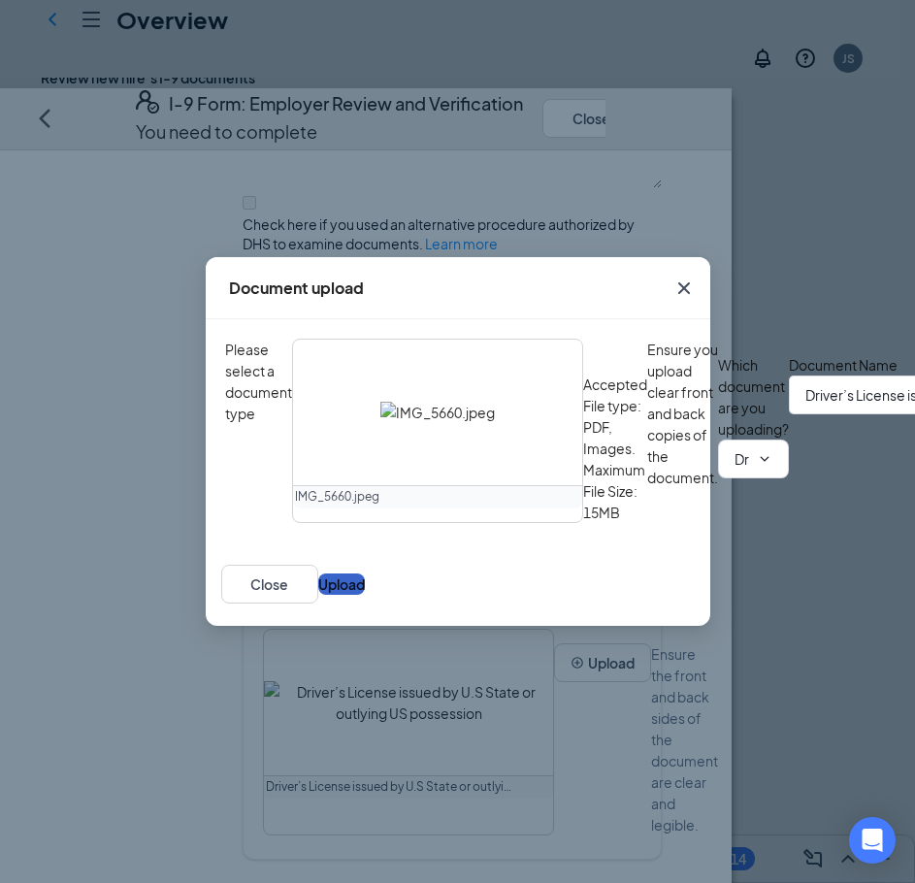
click at [365, 595] on button "Upload" at bounding box center [341, 583] width 47 height 21
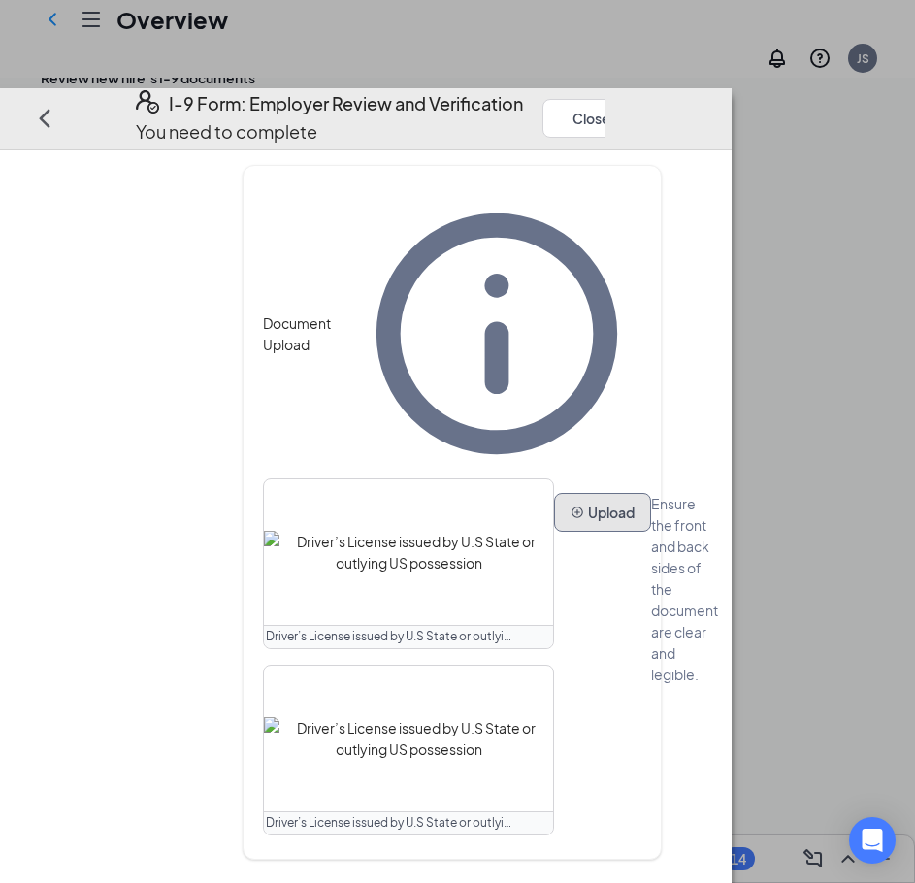
scroll to position [1449, 0]
click at [554, 532] on button "Upload" at bounding box center [602, 512] width 97 height 39
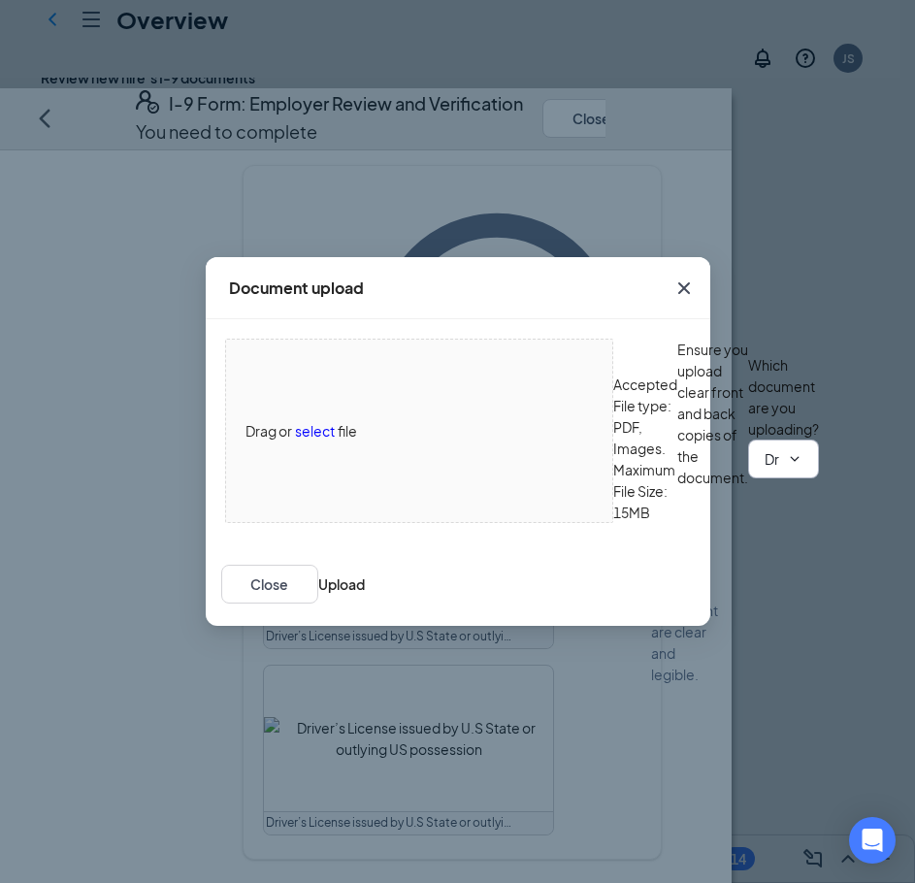
click at [765, 470] on input "Driver’s License issued by U.S State or outlying US possession" at bounding box center [772, 458] width 15 height 21
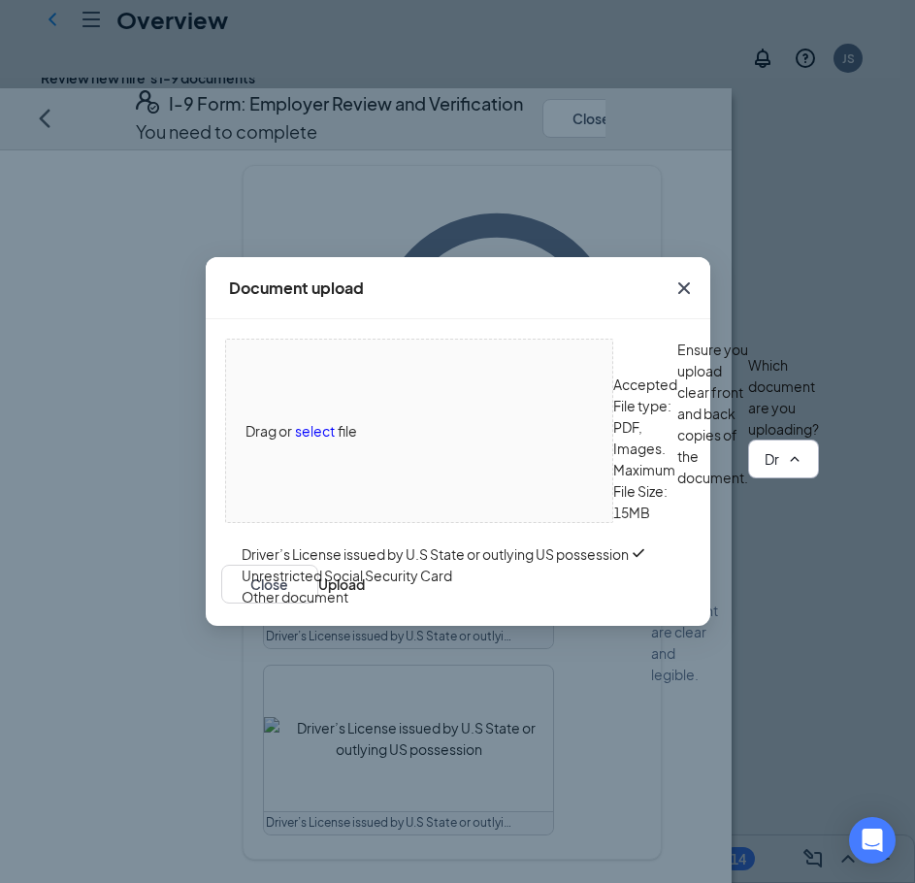
click at [396, 586] on div "Unrestricted Social Security Card" at bounding box center [347, 575] width 211 height 21
type input "Unrestricted Social Security Card"
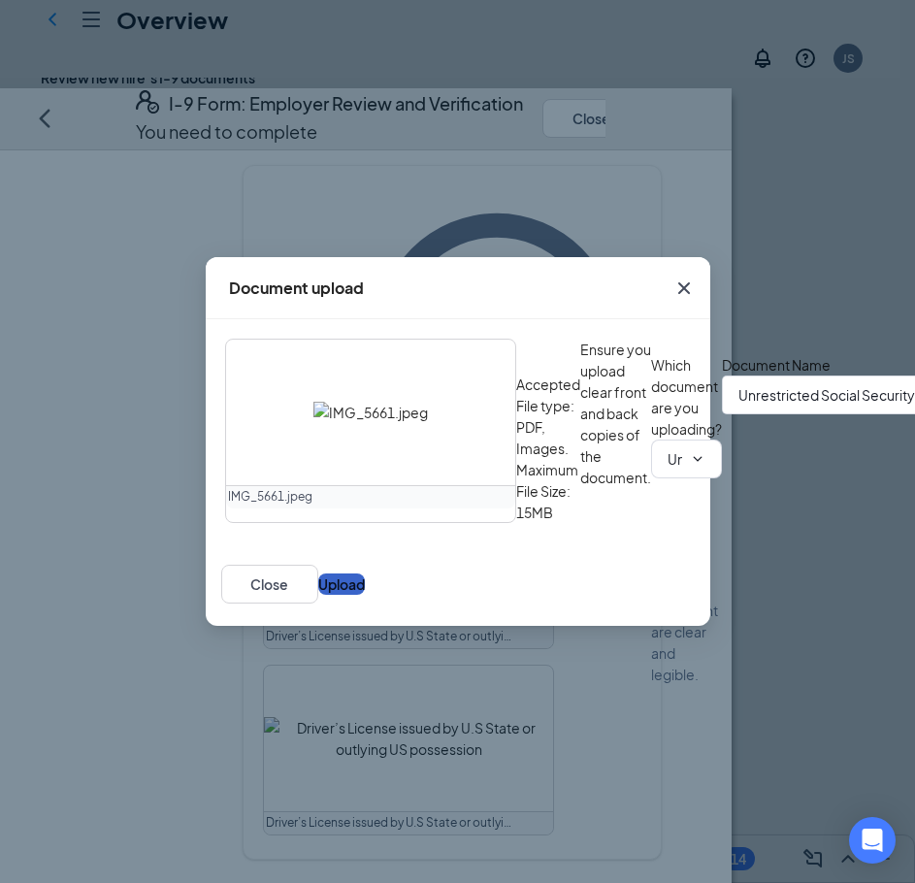
click at [365, 595] on button "Upload" at bounding box center [341, 583] width 47 height 21
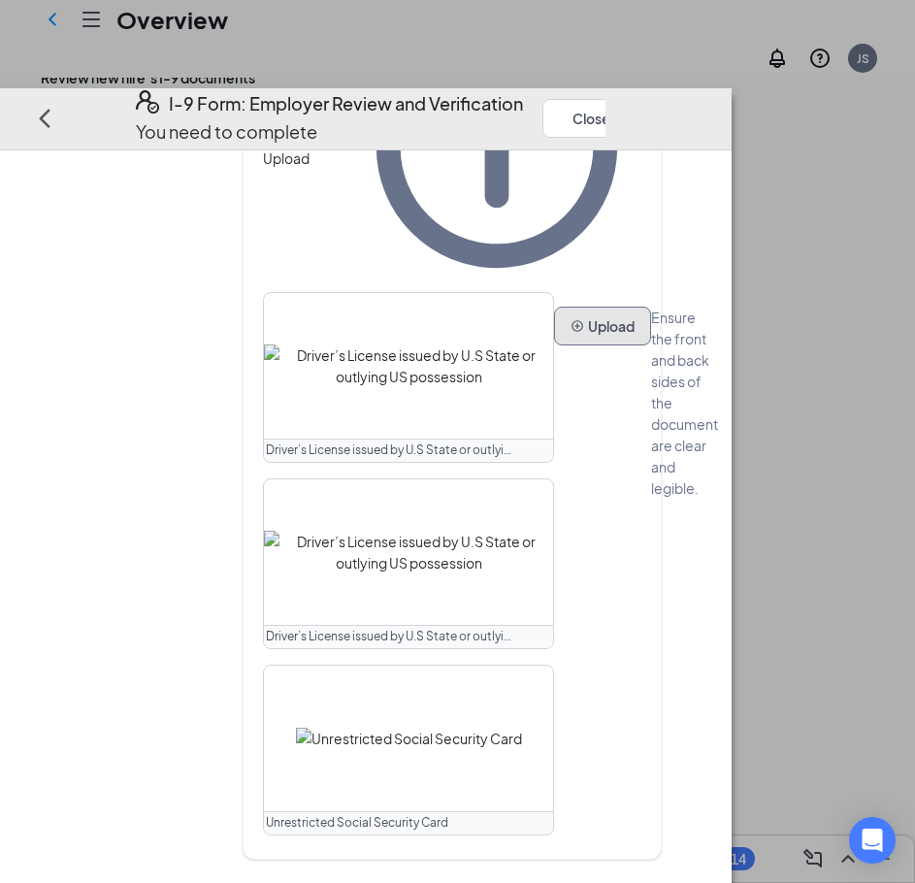
scroll to position [1648, 0]
click at [554, 345] on button "Upload" at bounding box center [602, 326] width 97 height 39
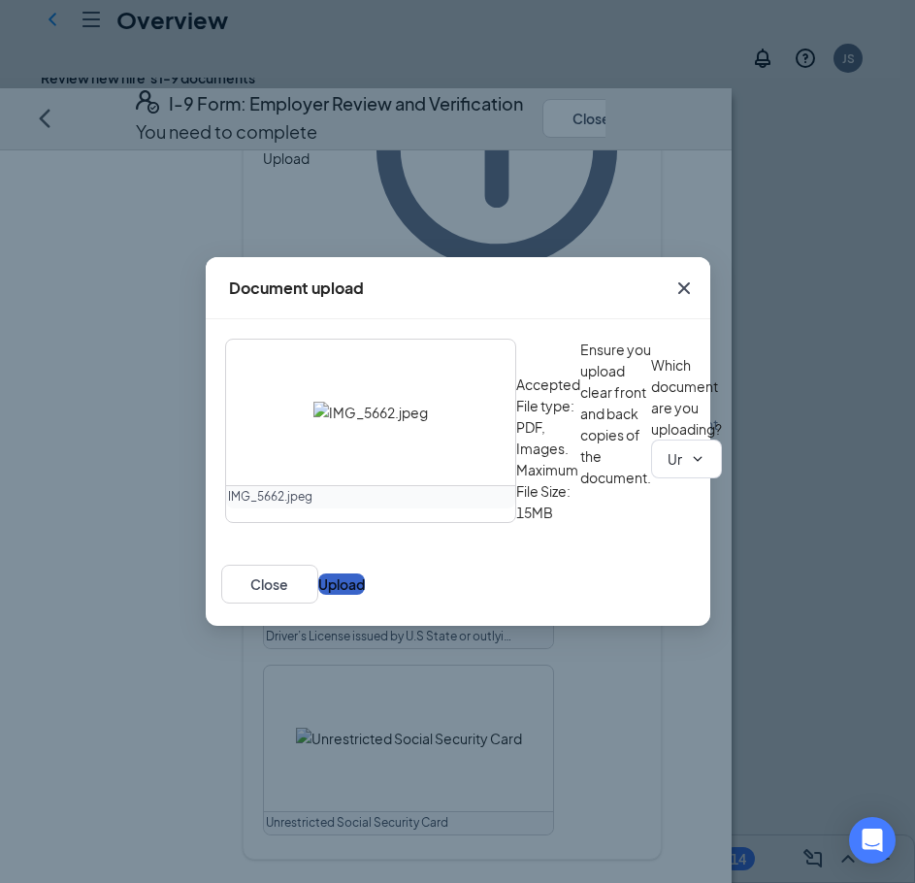
click at [365, 595] on button "Upload" at bounding box center [341, 583] width 47 height 21
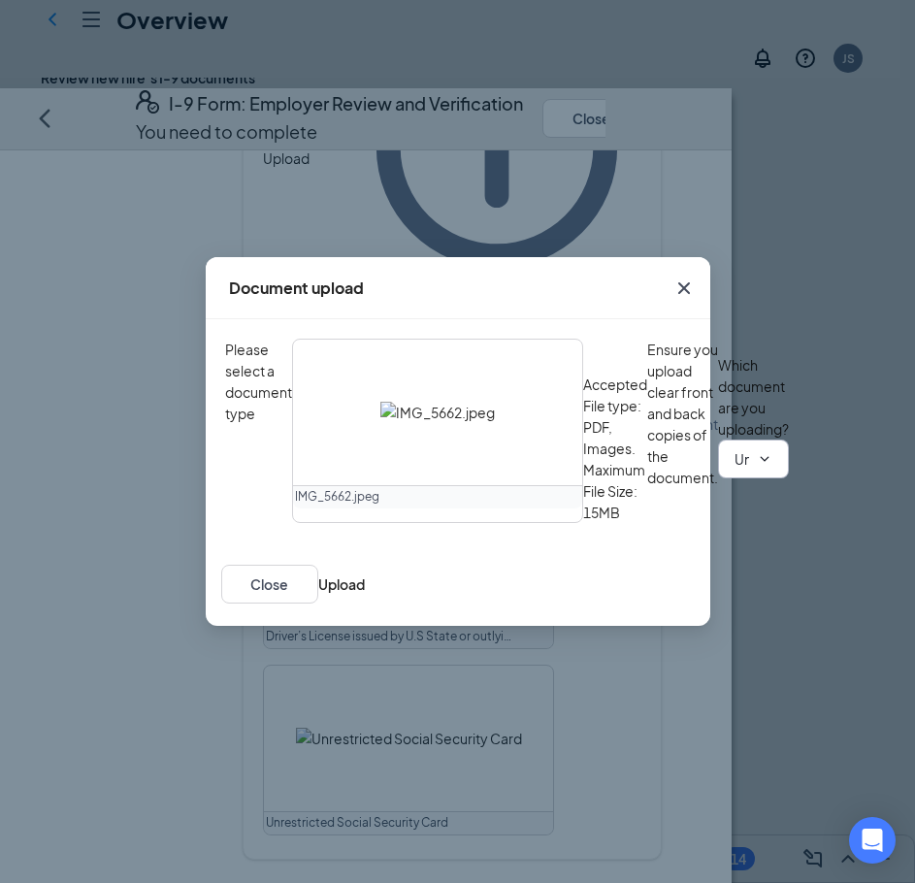
click at [735, 470] on input "Unrestricted Social Security Card" at bounding box center [742, 458] width 15 height 21
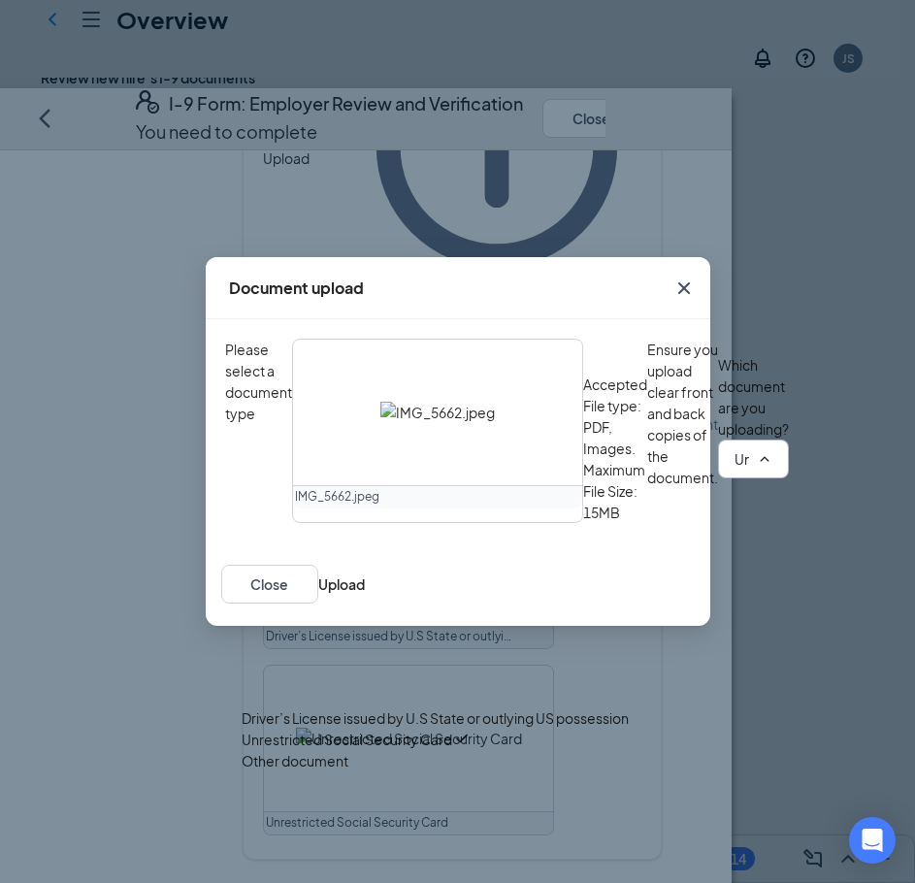
click at [387, 729] on div "Unrestricted Social Security Card" at bounding box center [347, 739] width 211 height 21
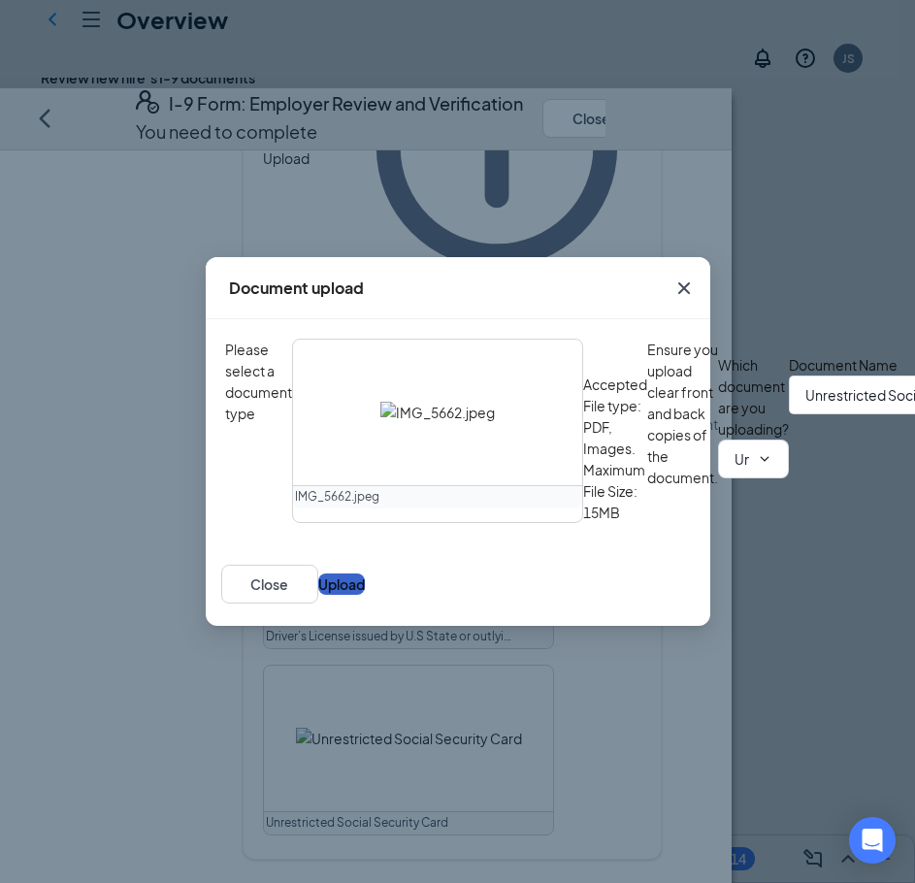
click at [365, 595] on button "Upload" at bounding box center [341, 583] width 47 height 21
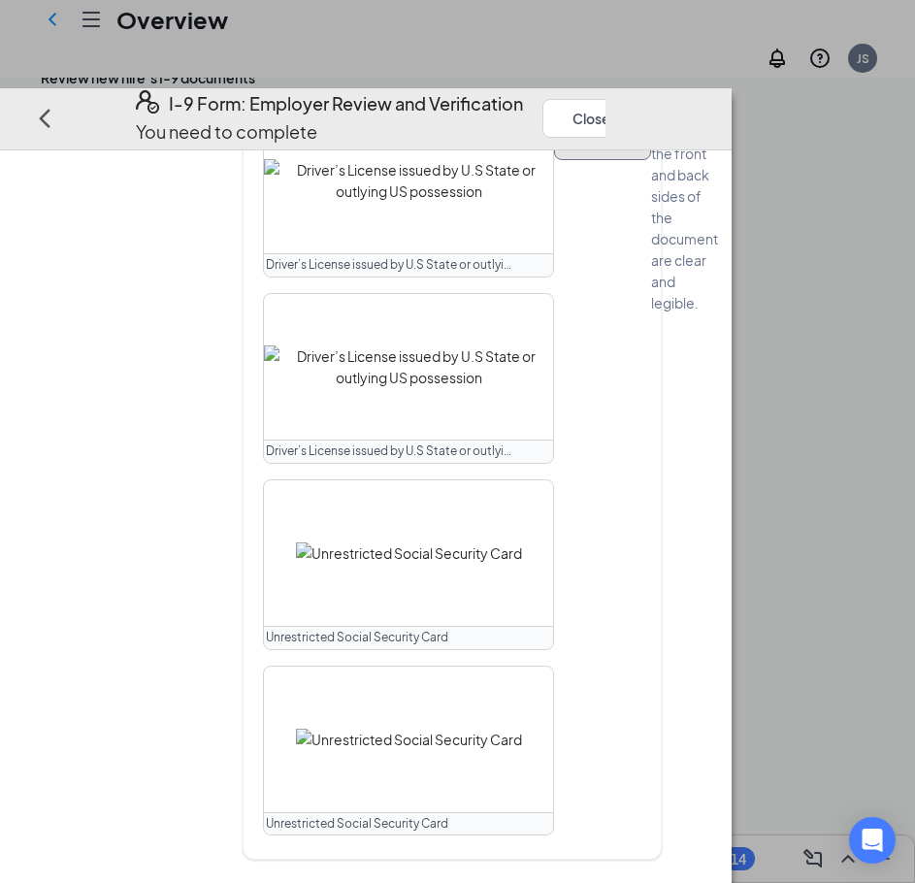
scroll to position [986, 0]
click at [699, 104] on button "Next" at bounding box center [679, 117] width 40 height 27
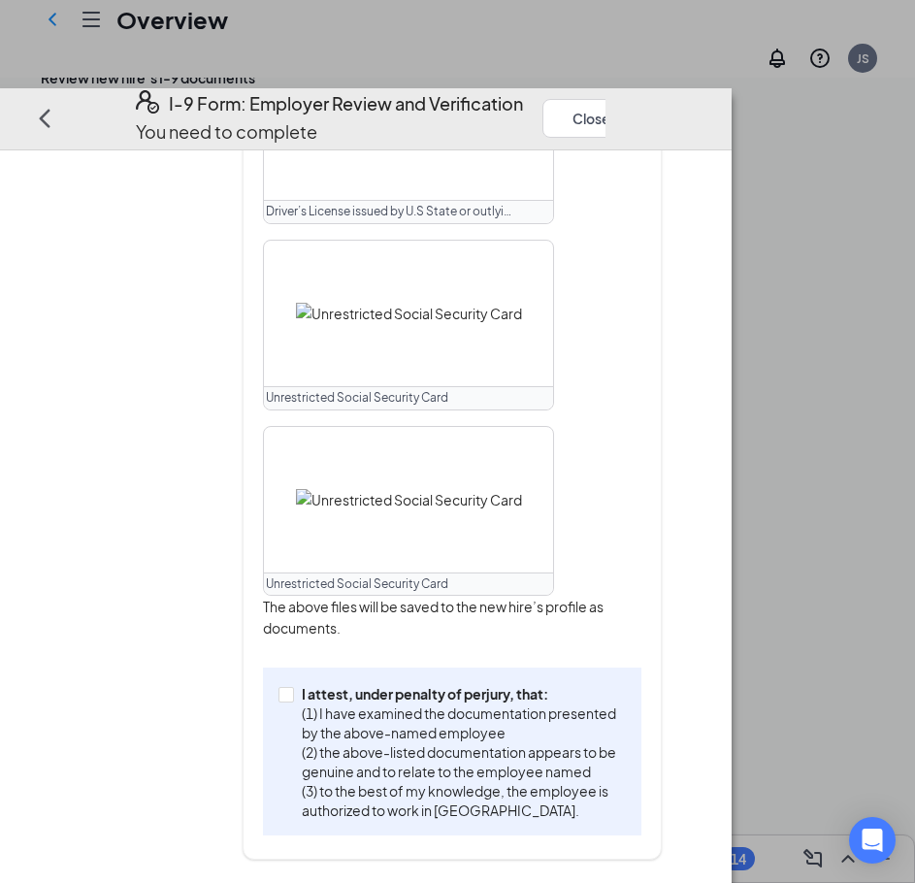
scroll to position [1187, 0]
click at [292, 690] on input "I attest, under penalty of [PERSON_NAME], that: (1) I have examined the documen…" at bounding box center [285, 694] width 14 height 14
checkbox input "true"
click at [699, 104] on button "Next" at bounding box center [679, 117] width 40 height 27
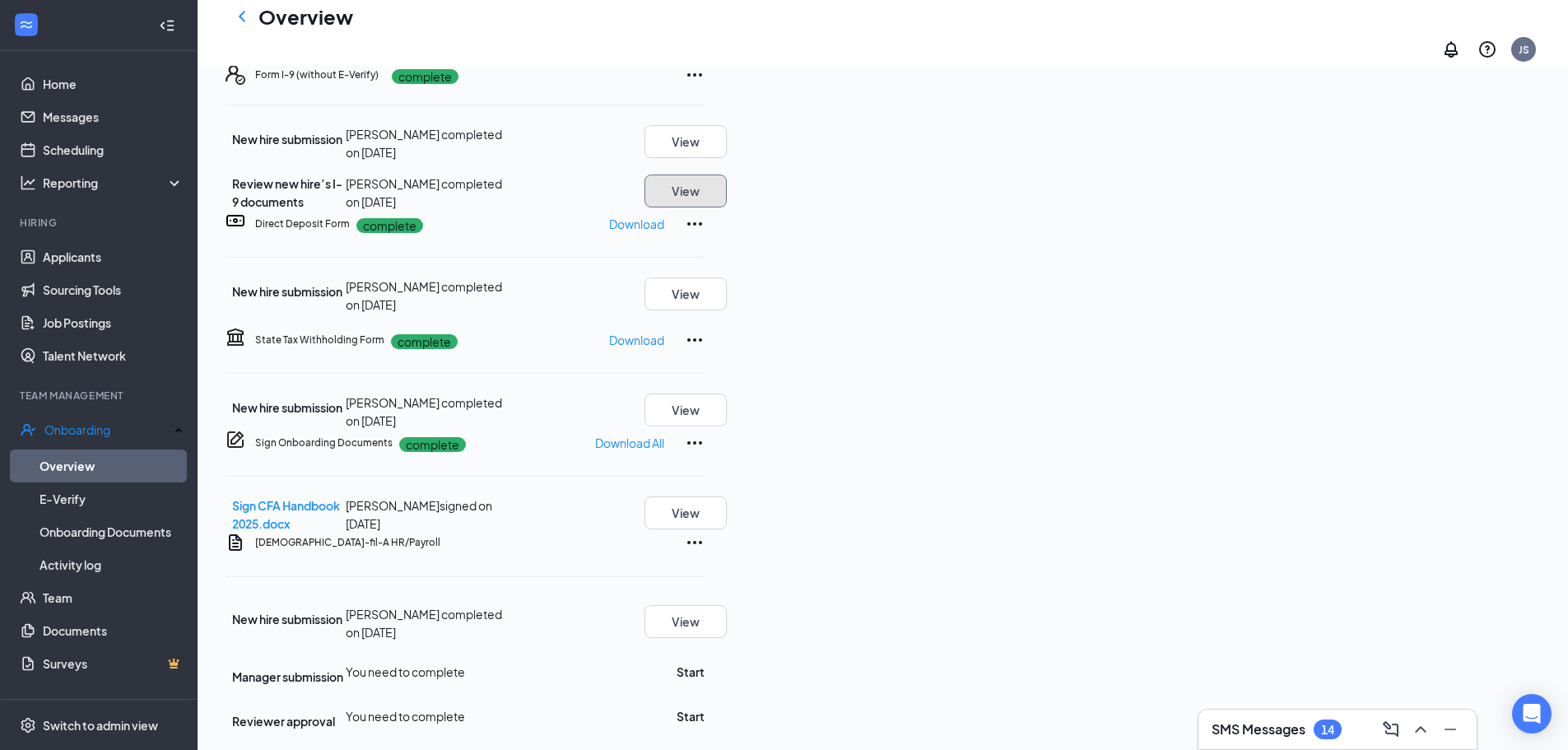
scroll to position [632, 0]
click at [705, 663] on button "Start" at bounding box center [691, 671] width 28 height 18
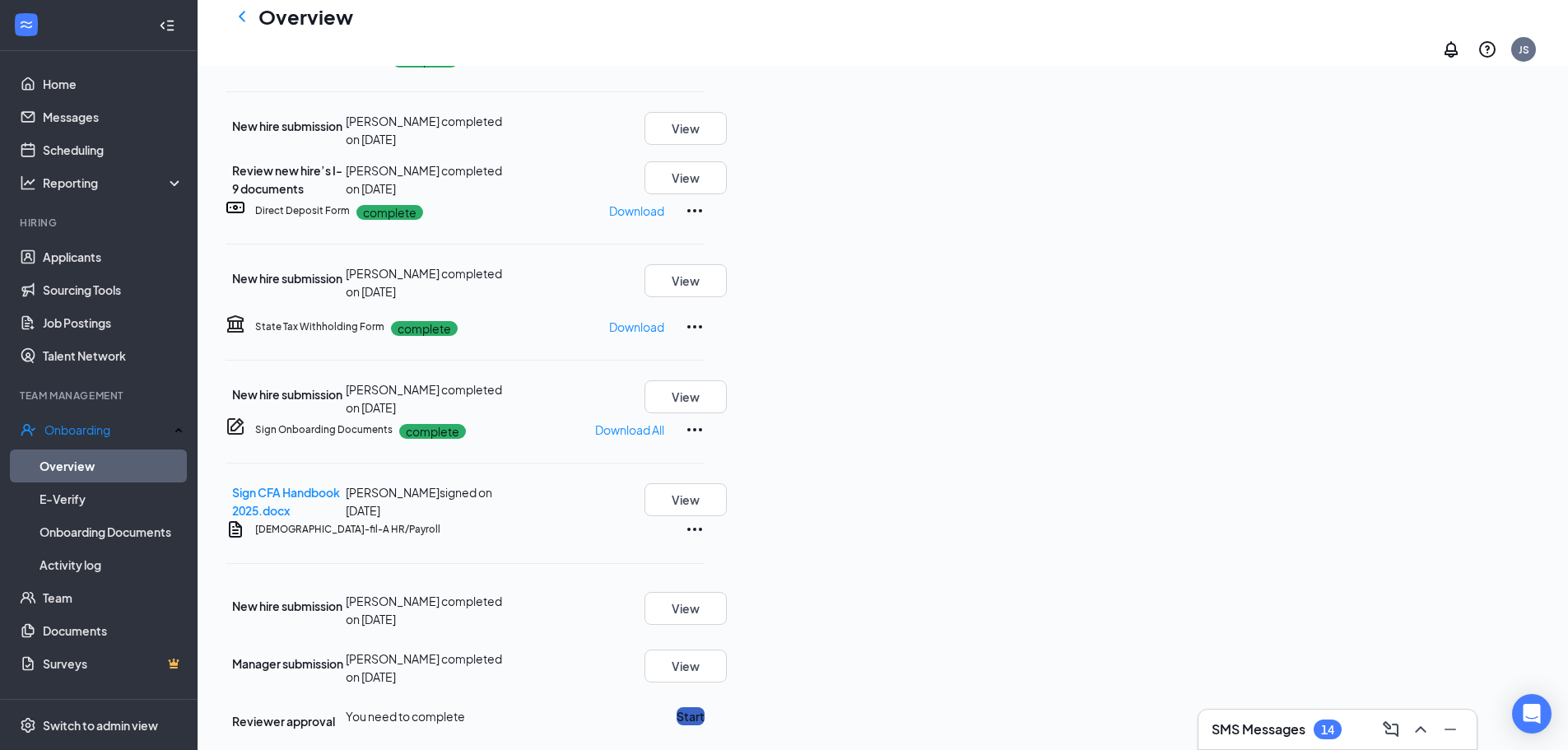
click at [705, 707] on button "Start" at bounding box center [691, 715] width 28 height 18
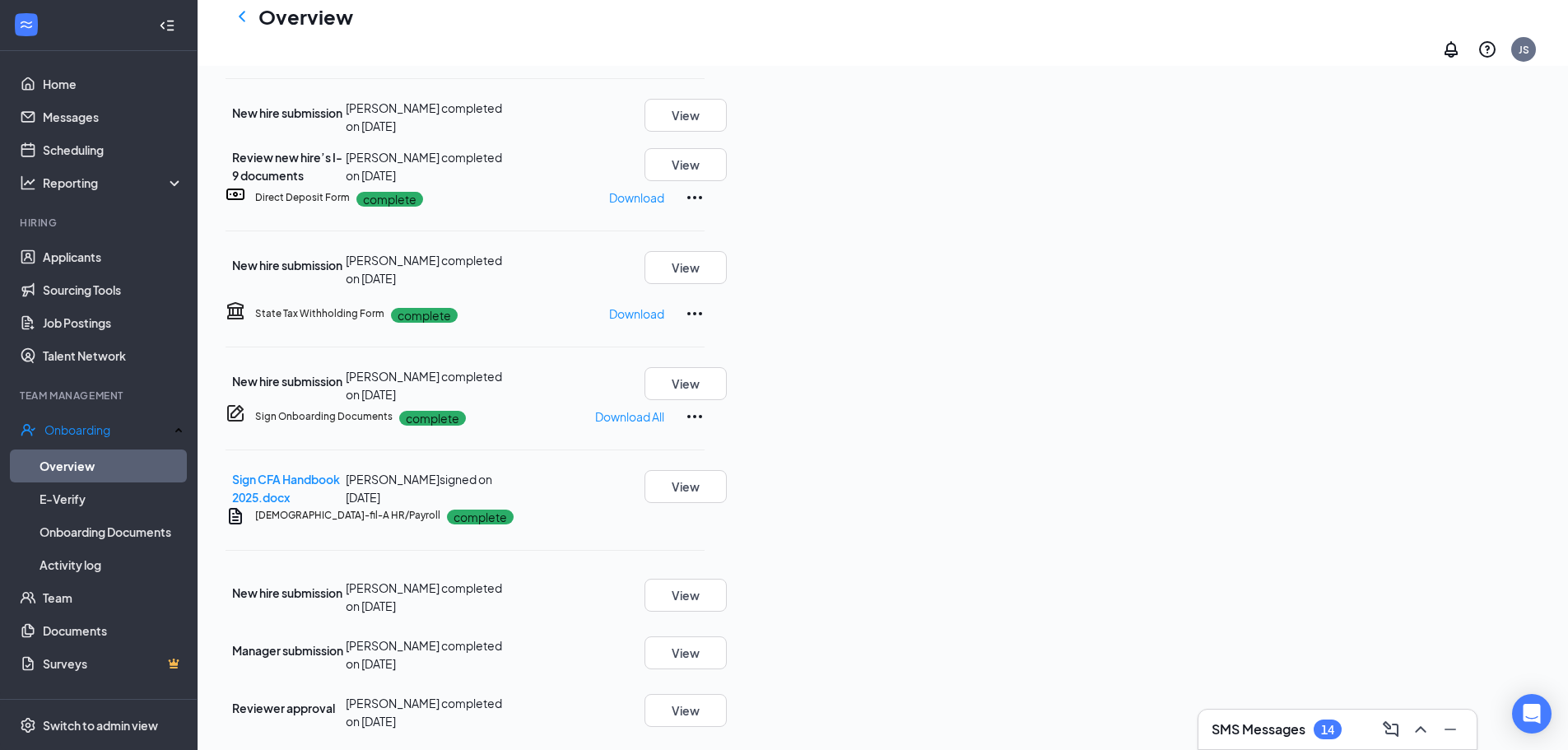
click at [1274, 727] on h3 "SMS Messages" at bounding box center [1258, 729] width 94 height 18
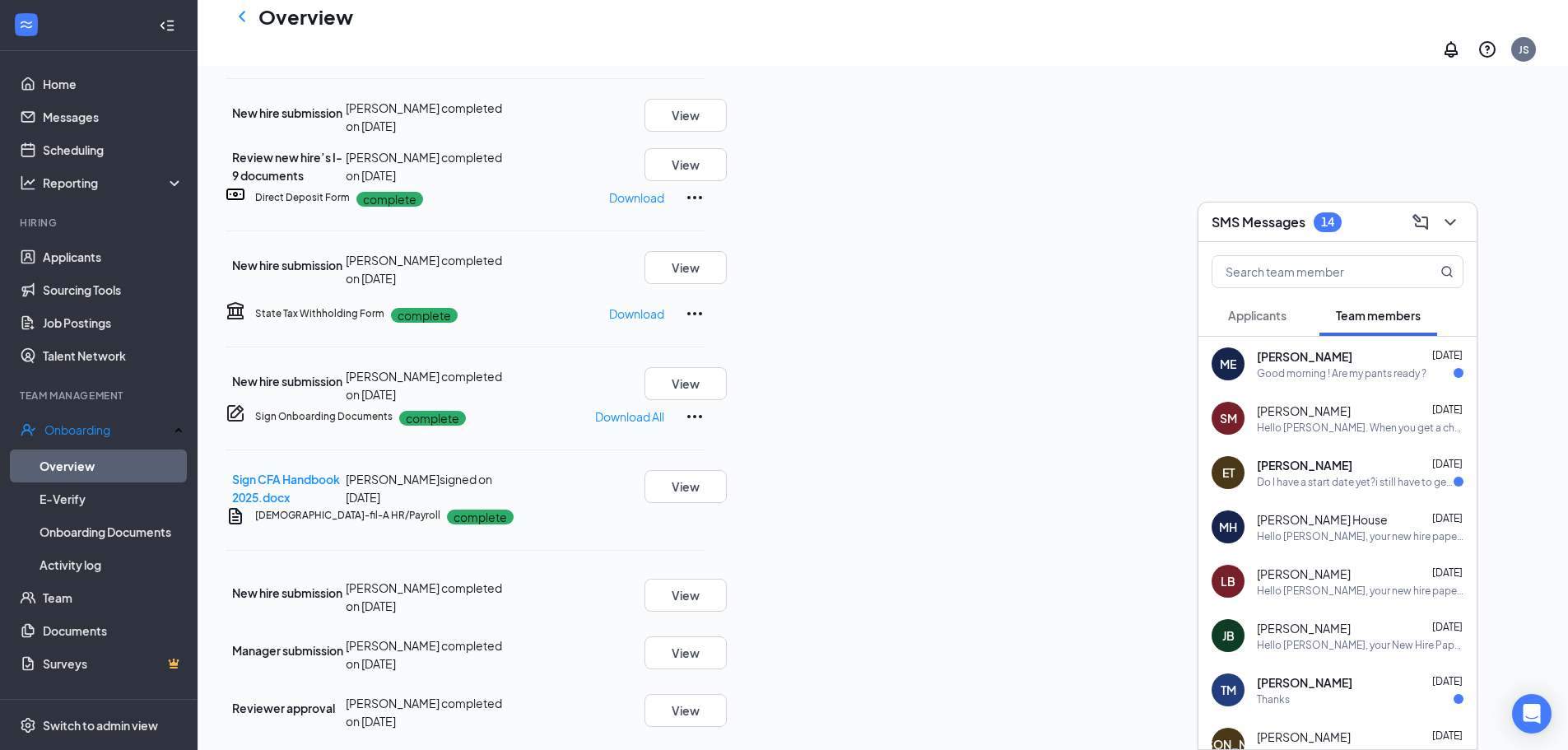
click at [1270, 323] on button "Applicants" at bounding box center [1257, 315] width 92 height 42
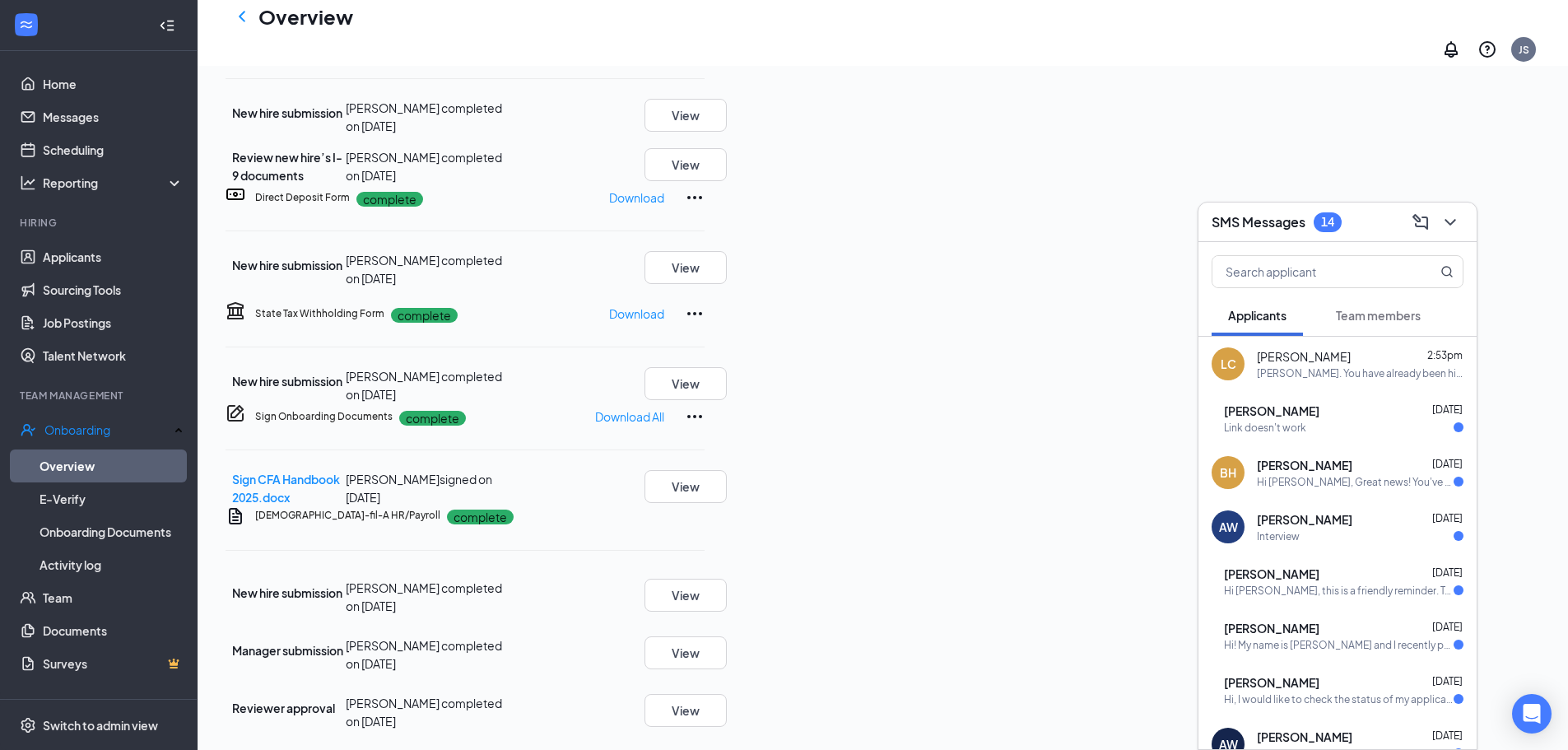
click at [1299, 524] on span "[PERSON_NAME]" at bounding box center [1305, 519] width 96 height 16
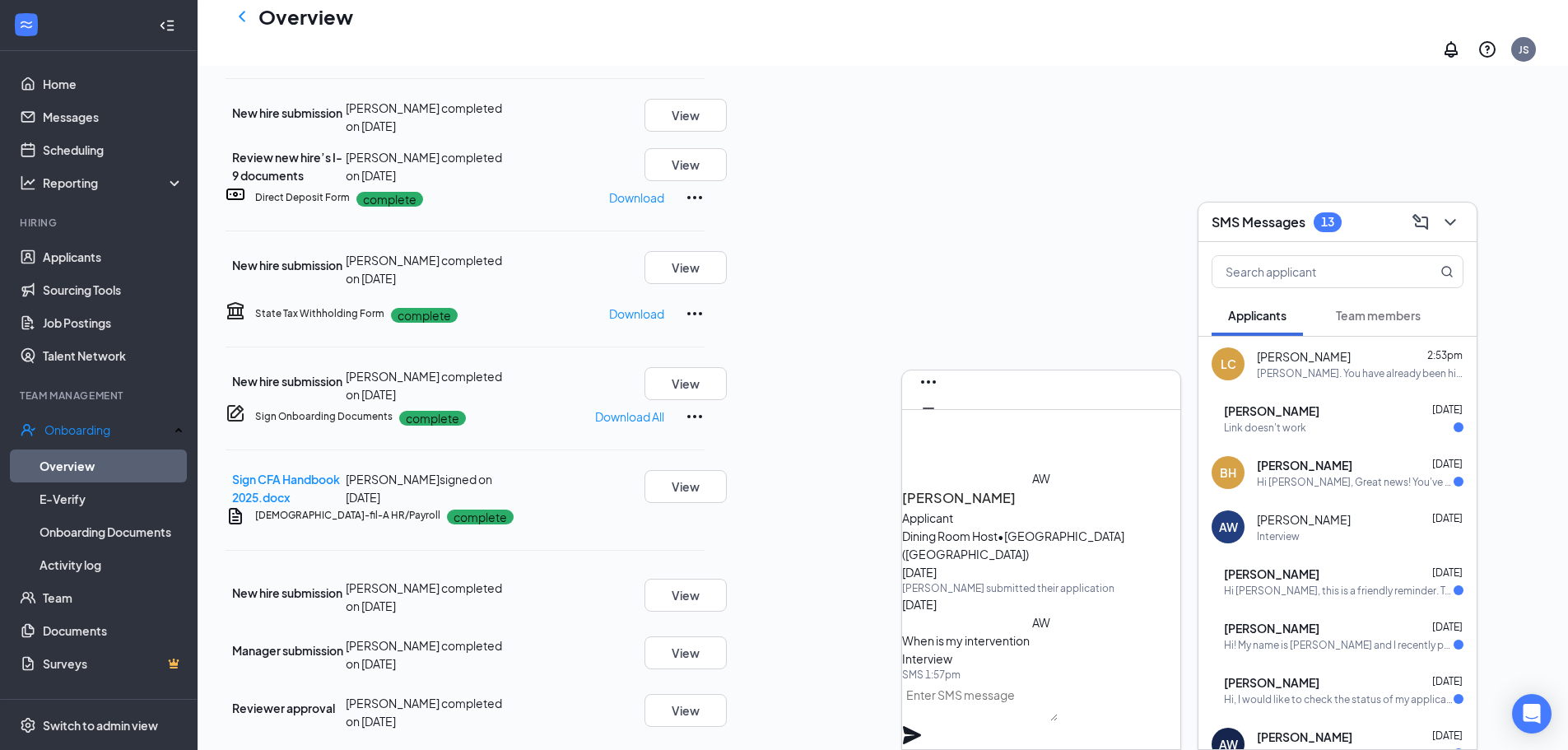
click at [787, 442] on div "AW [PERSON_NAME] AW [PERSON_NAME] Applicant Dining Room Host • [GEOGRAPHIC_DATA…" at bounding box center [883, 227] width 1371 height 1045
click at [1449, 225] on icon "ChevronDown" at bounding box center [1450, 221] width 20 height 20
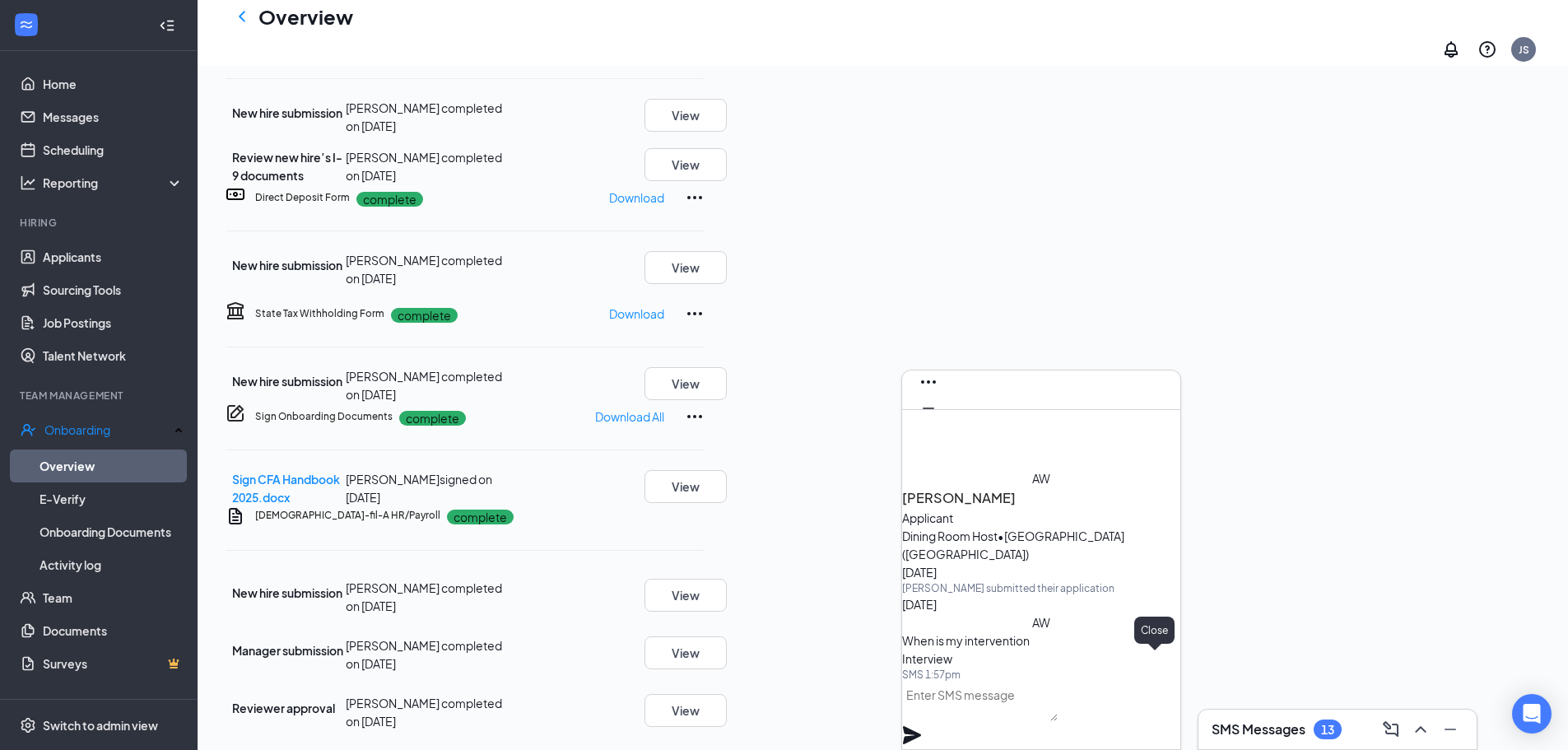
click at [933, 429] on icon "Cross" at bounding box center [929, 434] width 10 height 10
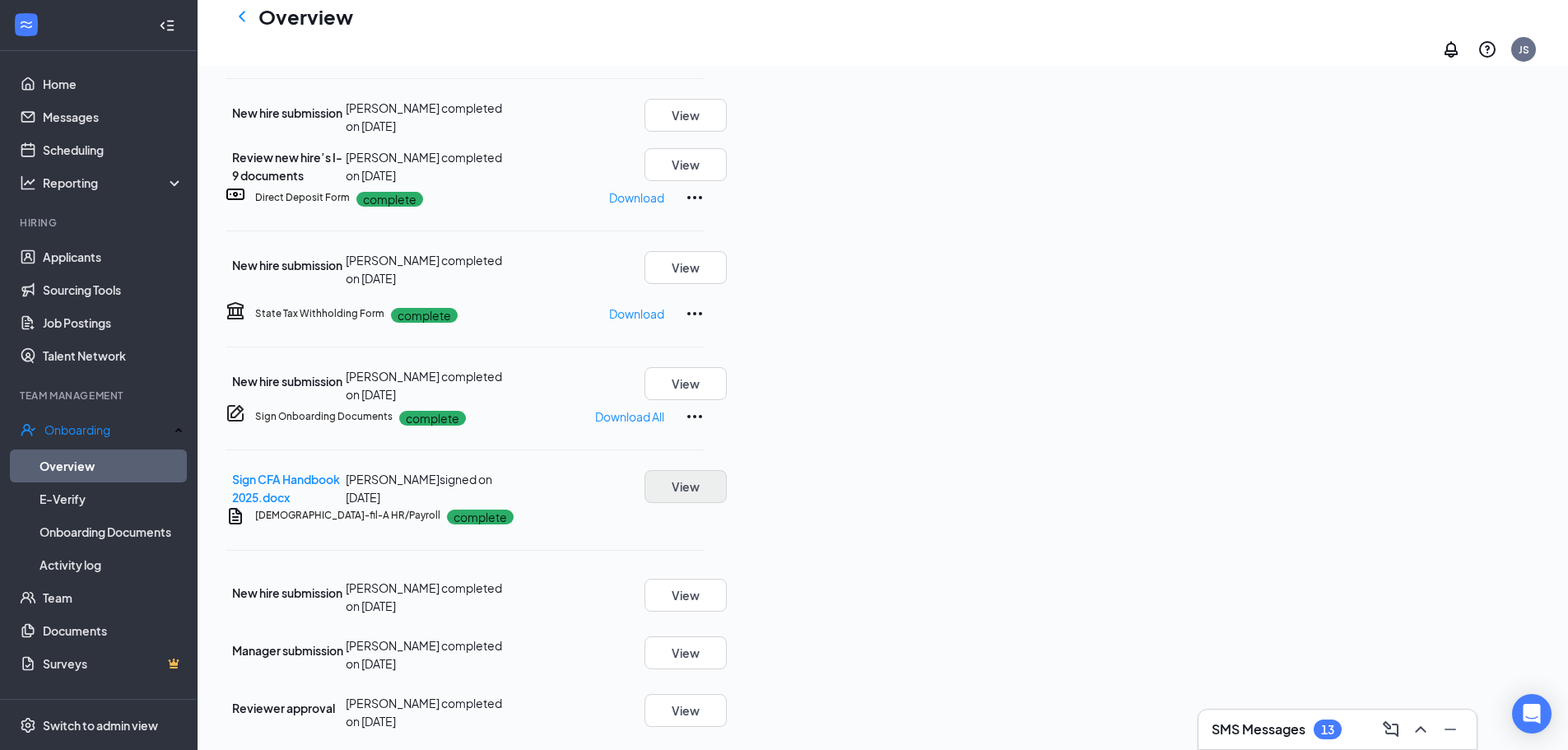
scroll to position [469, 0]
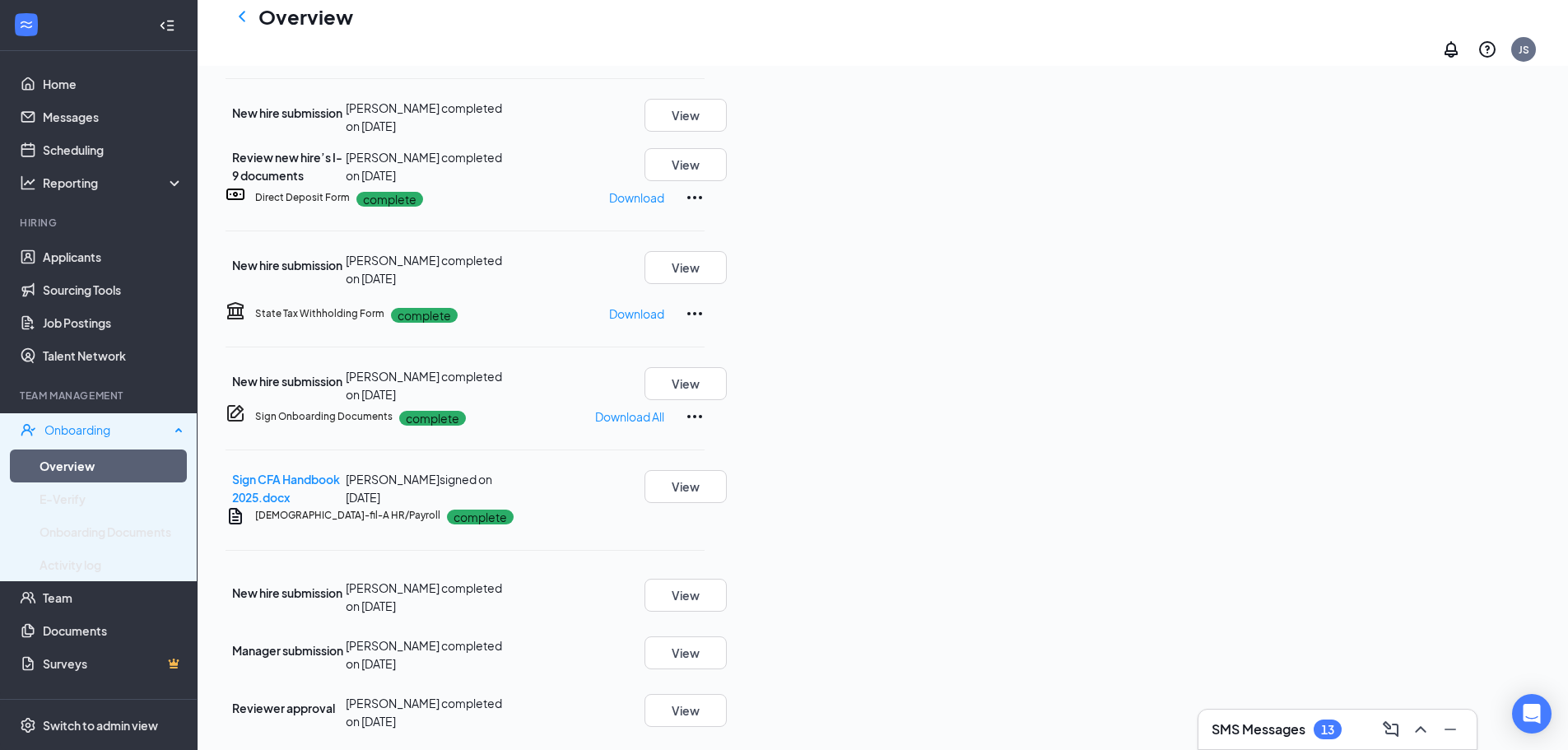
click at [109, 424] on div "Onboarding" at bounding box center [106, 429] width 125 height 16
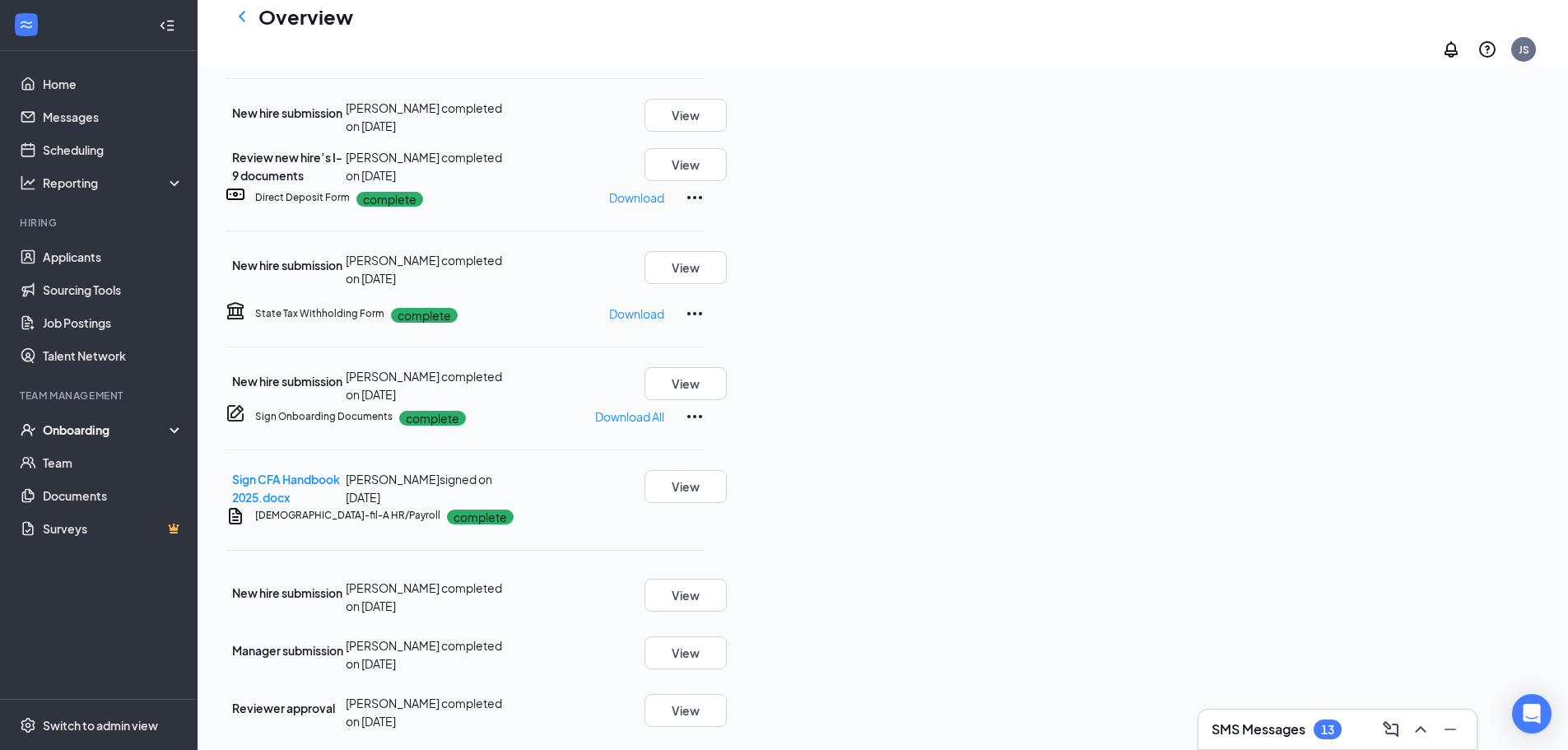
click at [109, 424] on div "Onboarding" at bounding box center [105, 429] width 126 height 16
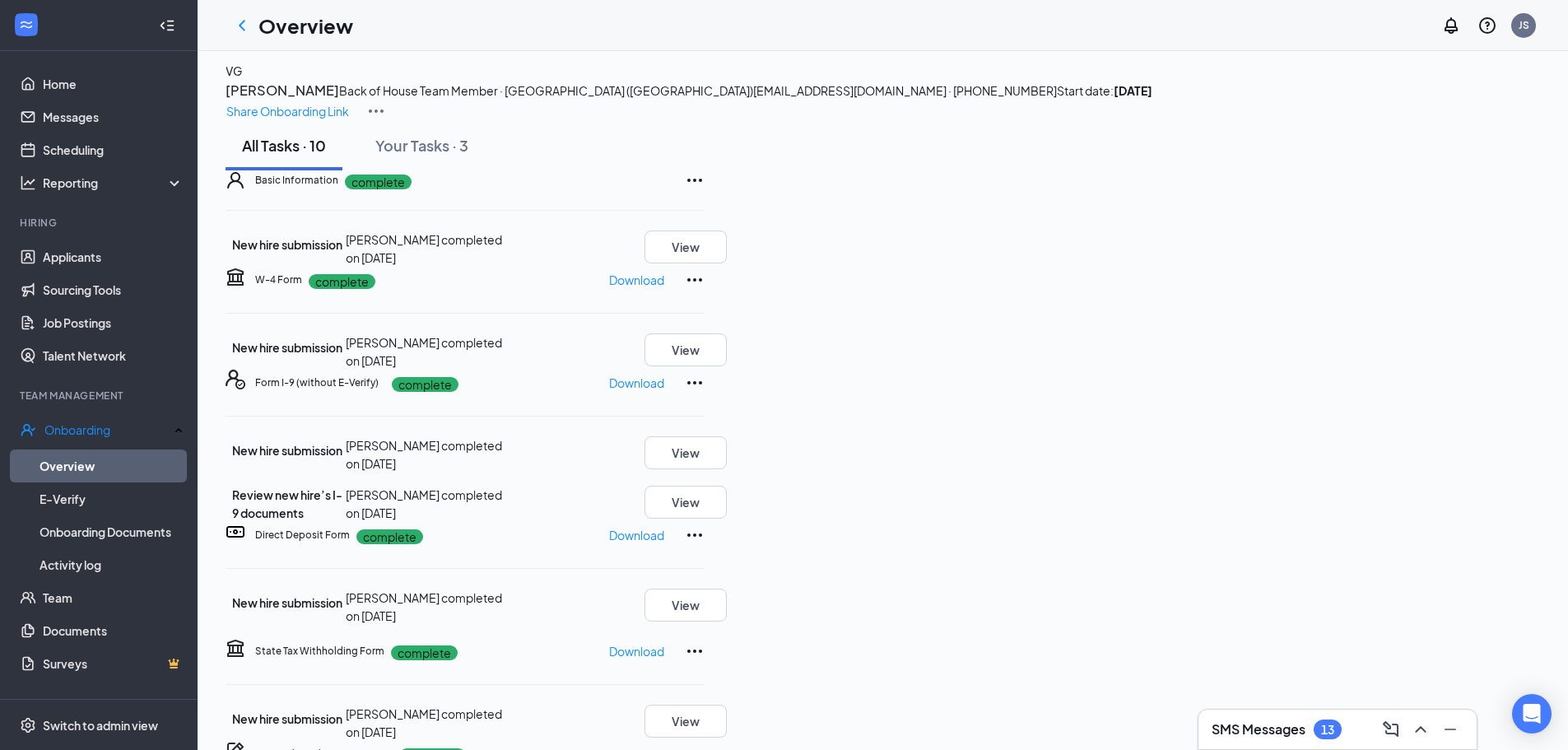
scroll to position [0, 0]
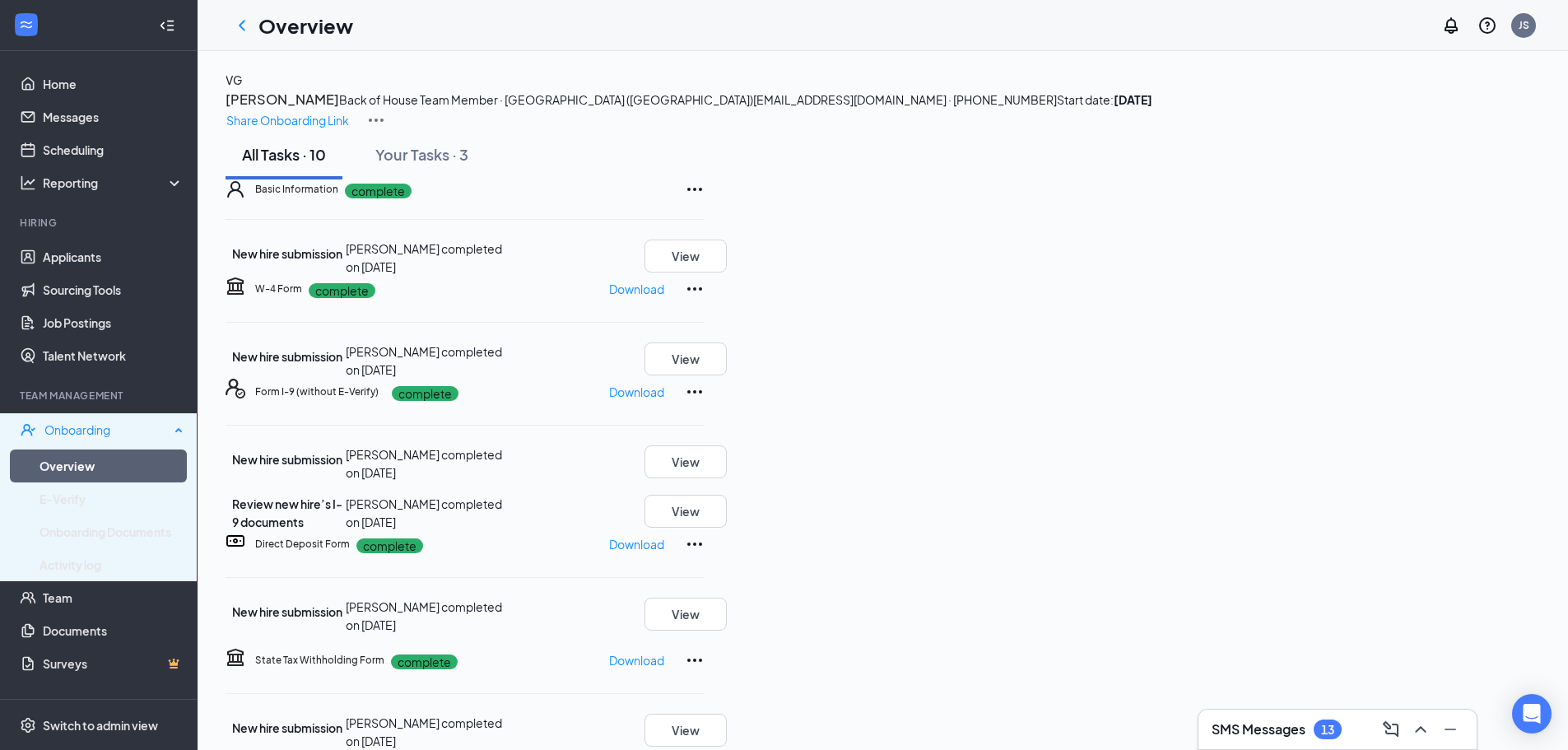
click at [147, 431] on div "Onboarding" at bounding box center [106, 429] width 125 height 16
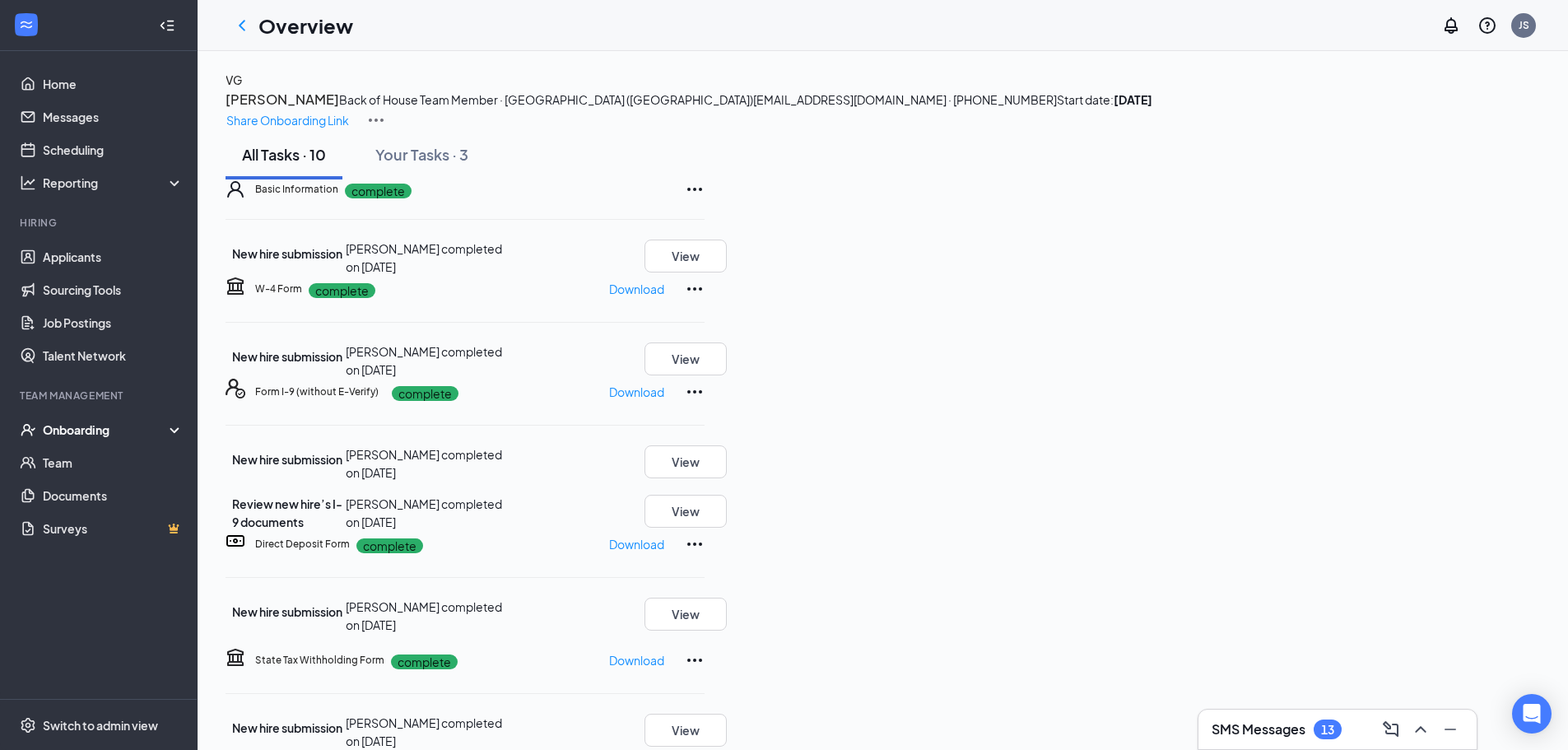
click at [147, 431] on div "Onboarding" at bounding box center [105, 429] width 126 height 16
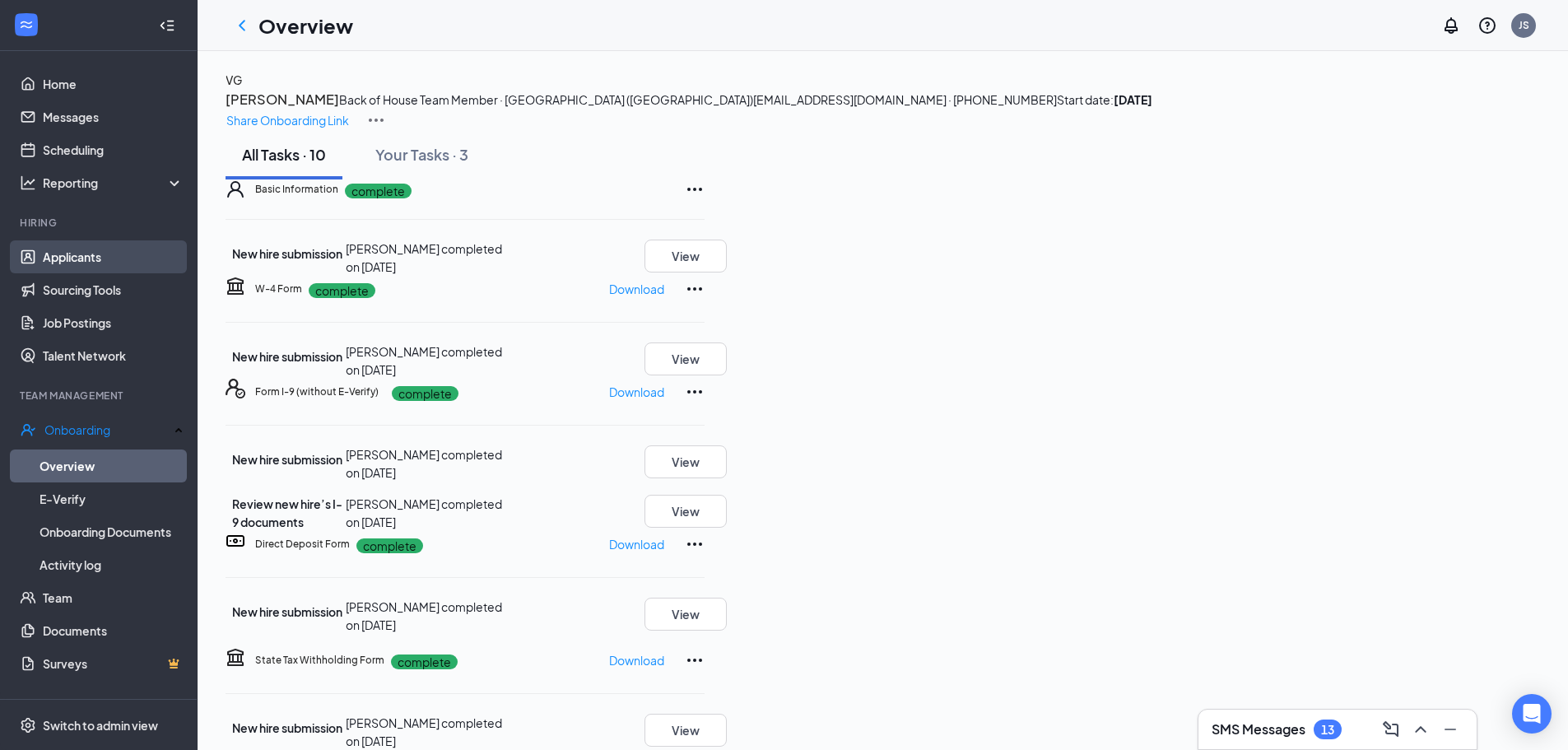
click at [97, 260] on link "Applicants" at bounding box center [113, 256] width 141 height 33
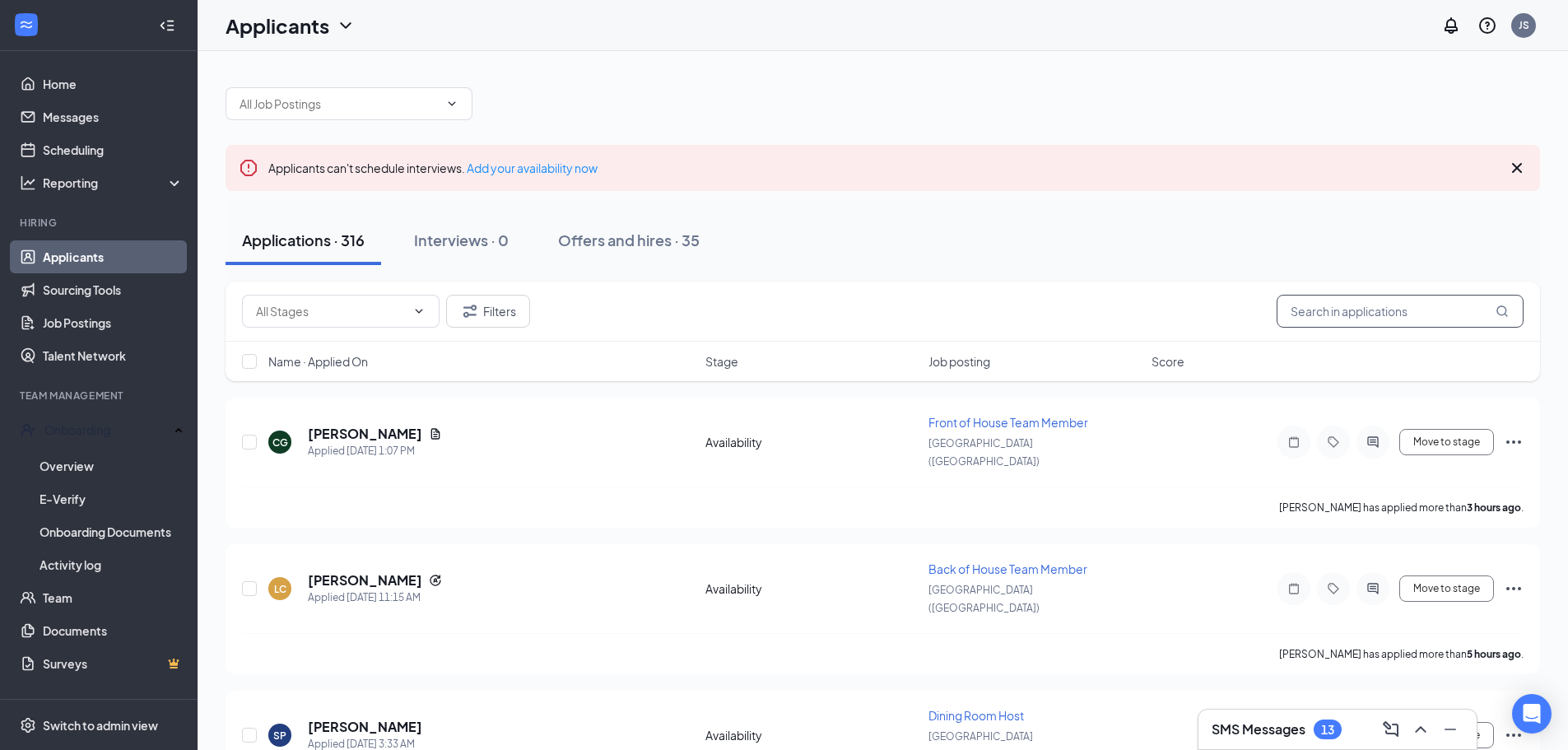
click at [1370, 306] on input "text" at bounding box center [1400, 311] width 247 height 33
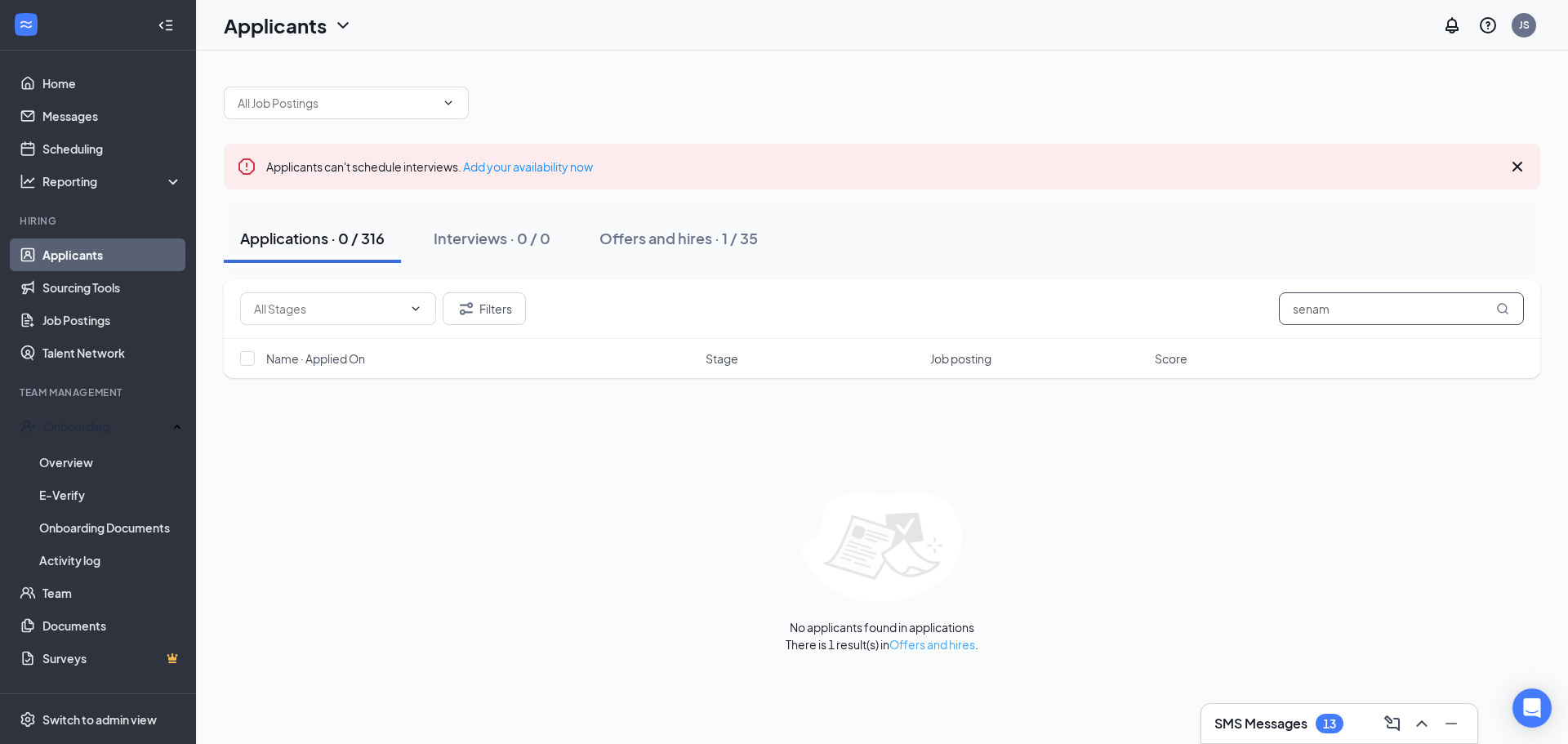
type input "senam"
click at [943, 646] on link "Offers and hires" at bounding box center [933, 644] width 86 height 14
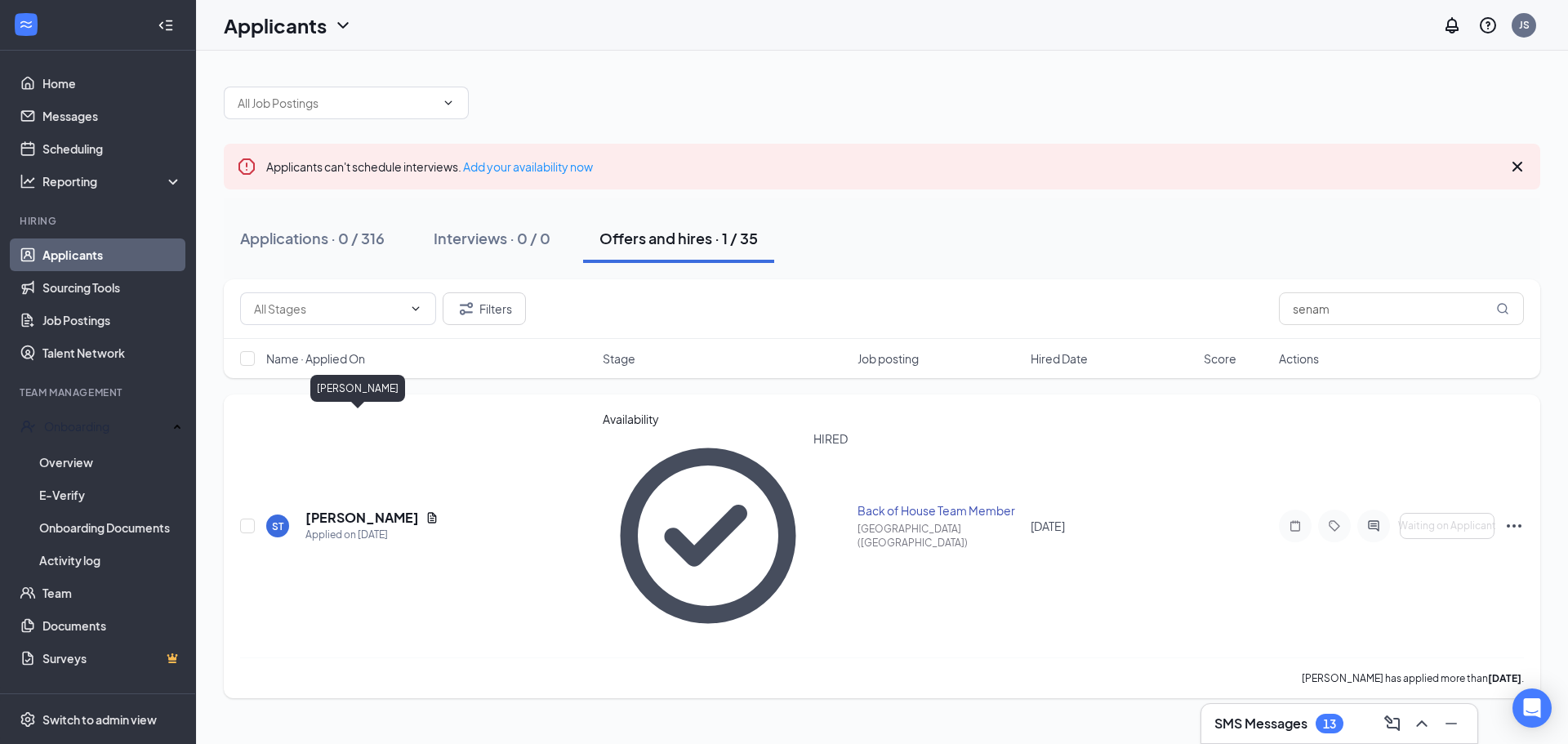
click at [322, 508] on h5 "[PERSON_NAME]" at bounding box center [362, 517] width 114 height 18
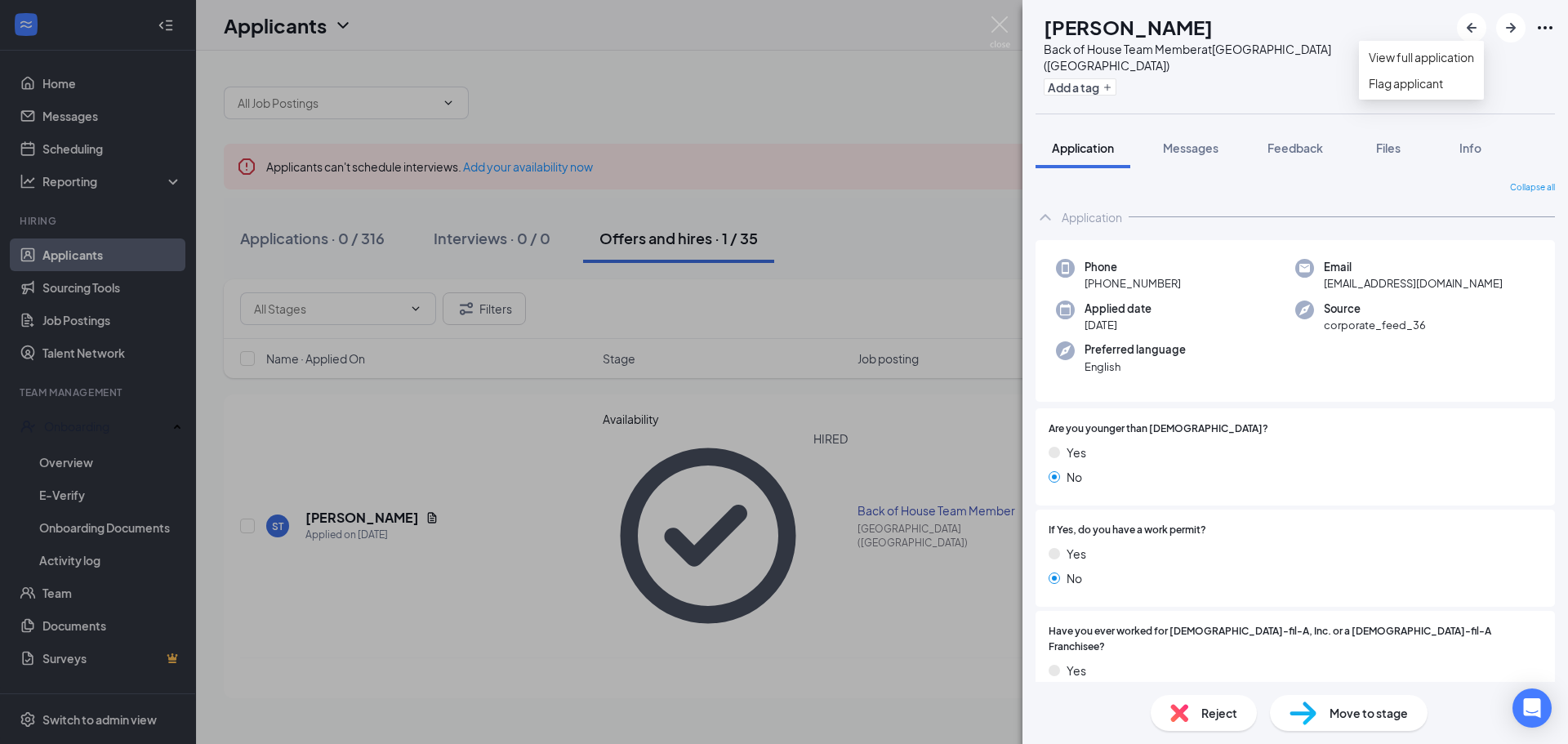
click at [1545, 29] on icon "Ellipses" at bounding box center [1544, 28] width 14 height 3
click at [1448, 66] on link "View full application" at bounding box center [1421, 56] width 105 height 18
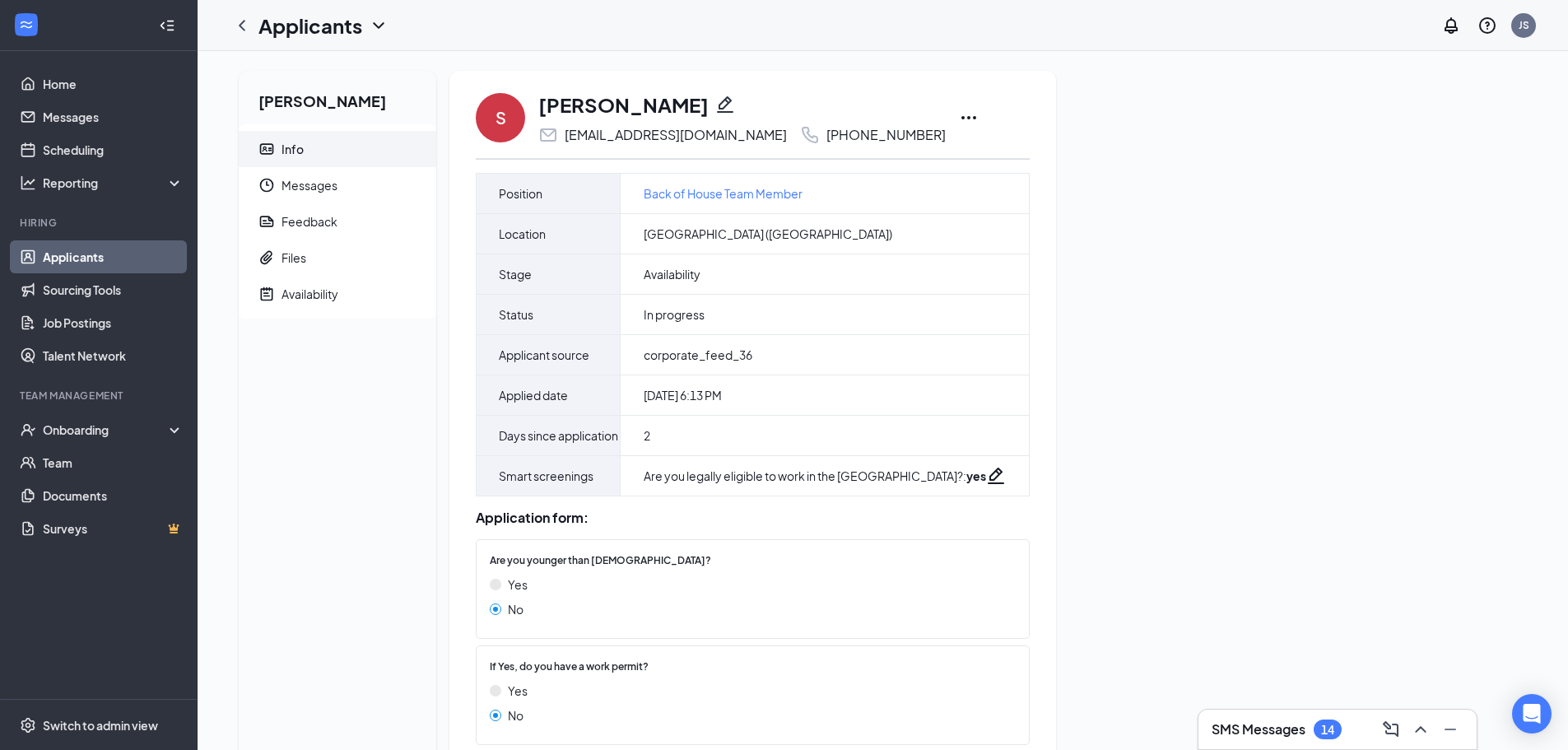
click at [959, 115] on icon "Ellipses" at bounding box center [968, 117] width 20 height 20
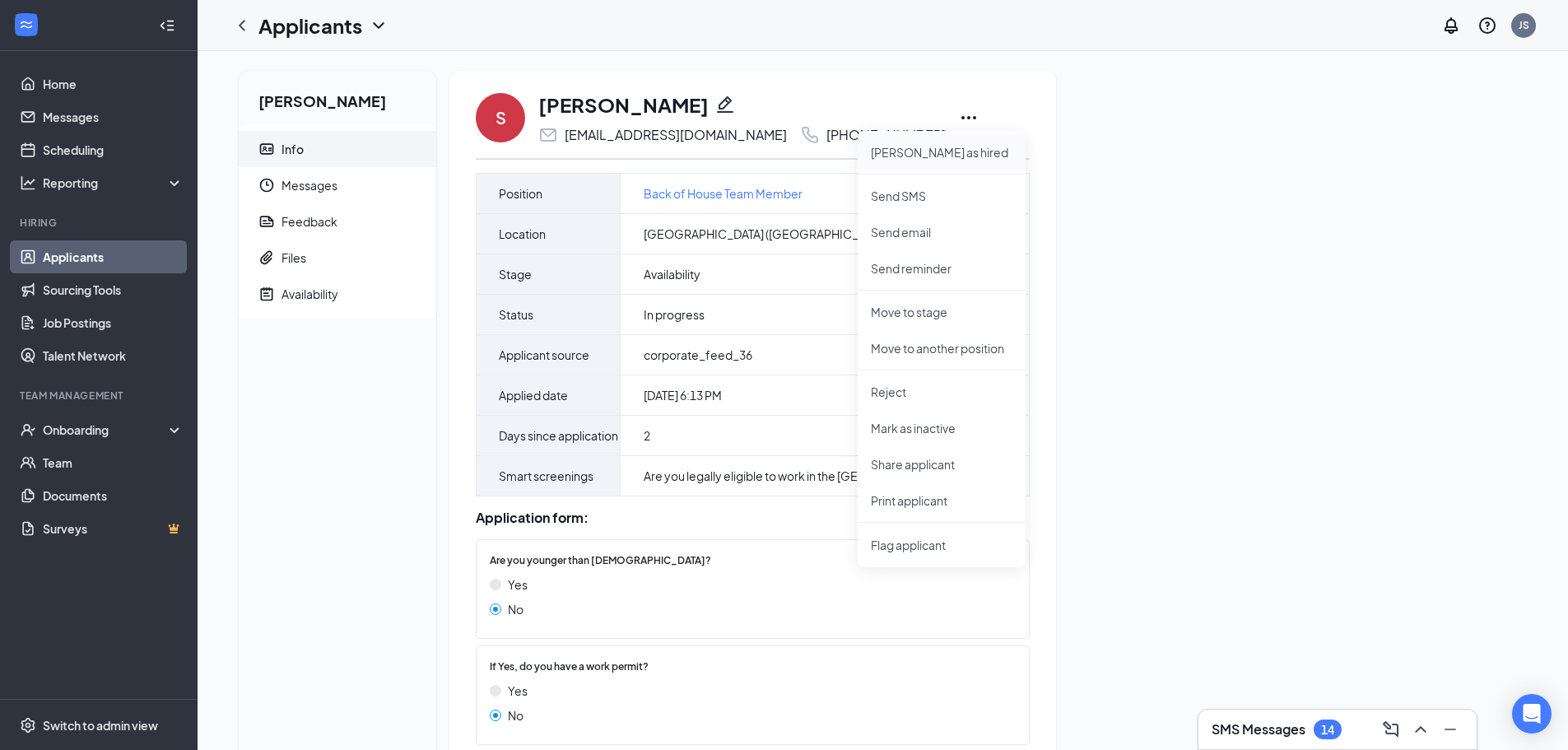
click at [907, 149] on p "Mark as hired" at bounding box center [942, 152] width 142 height 16
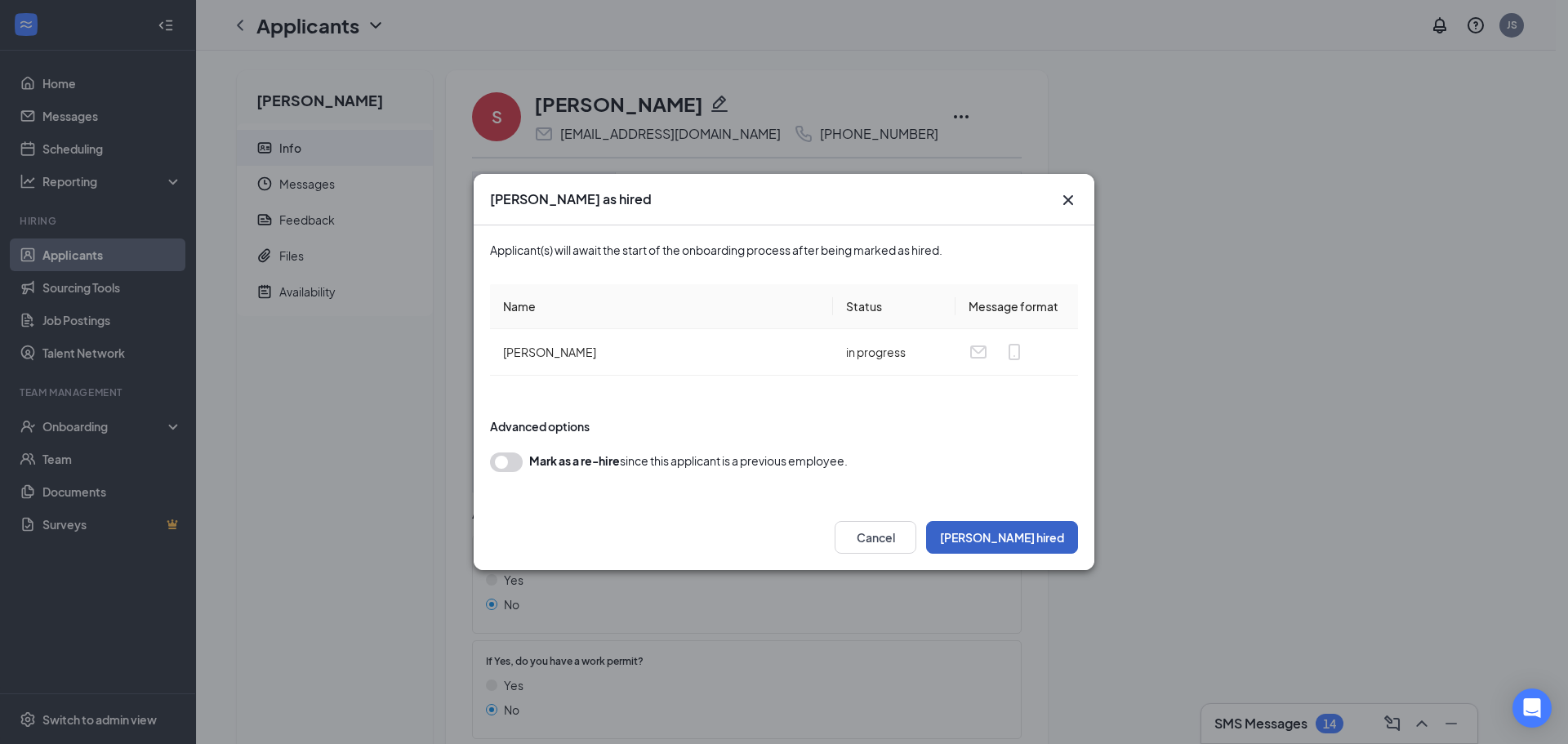
click at [1030, 544] on button "Mark hired" at bounding box center [1002, 537] width 151 height 33
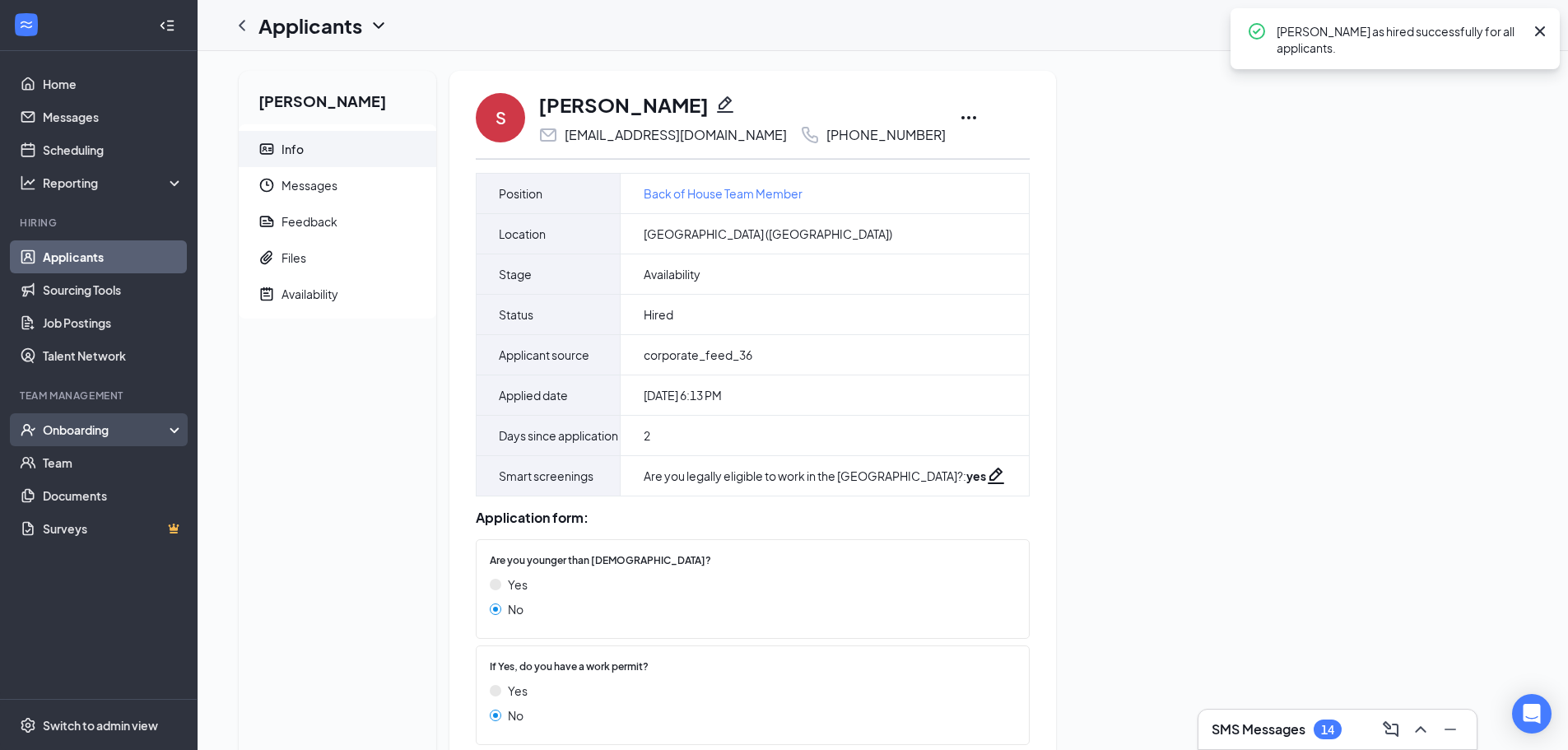
click at [115, 428] on div "Onboarding" at bounding box center [105, 429] width 126 height 16
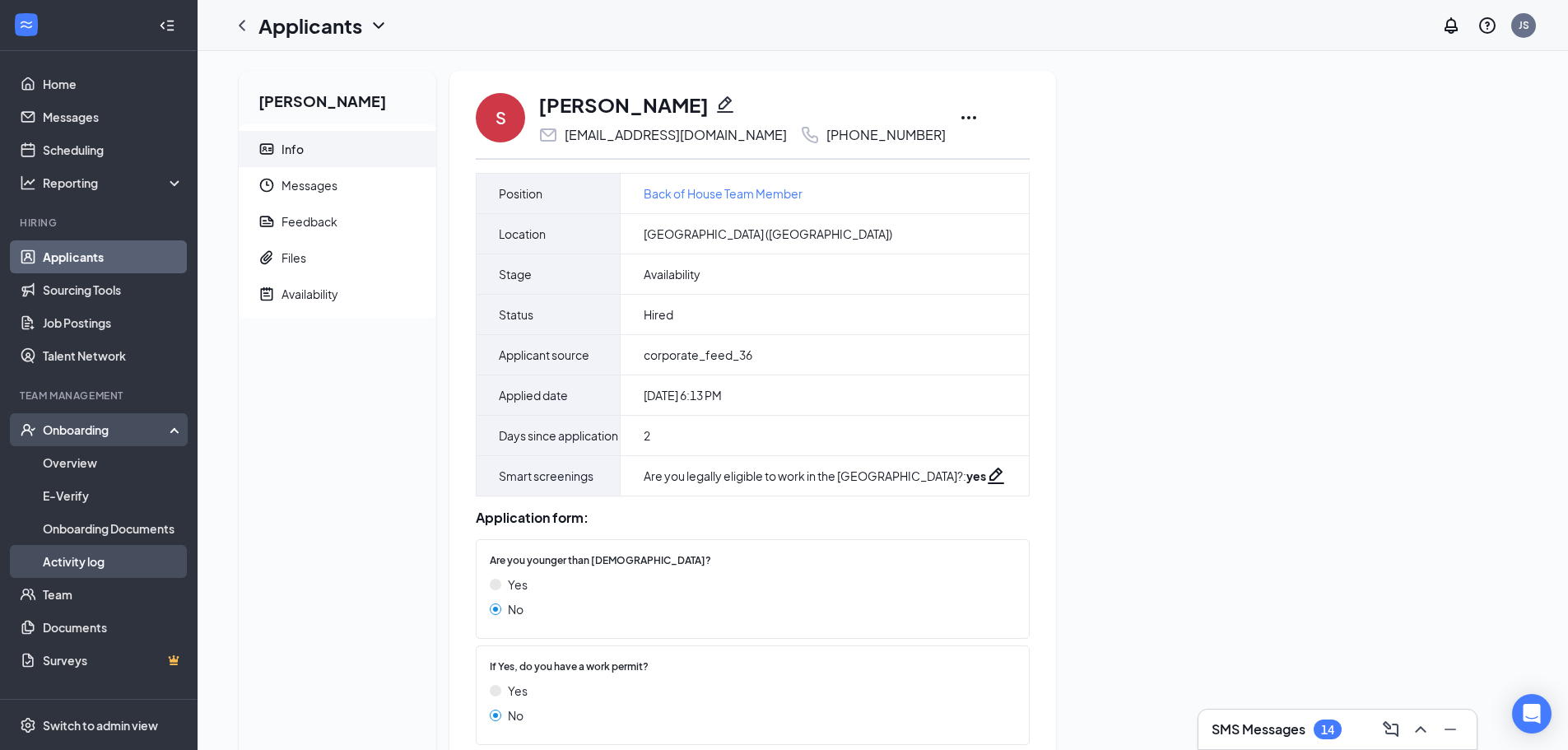
click at [111, 557] on link "Activity log" at bounding box center [113, 561] width 141 height 33
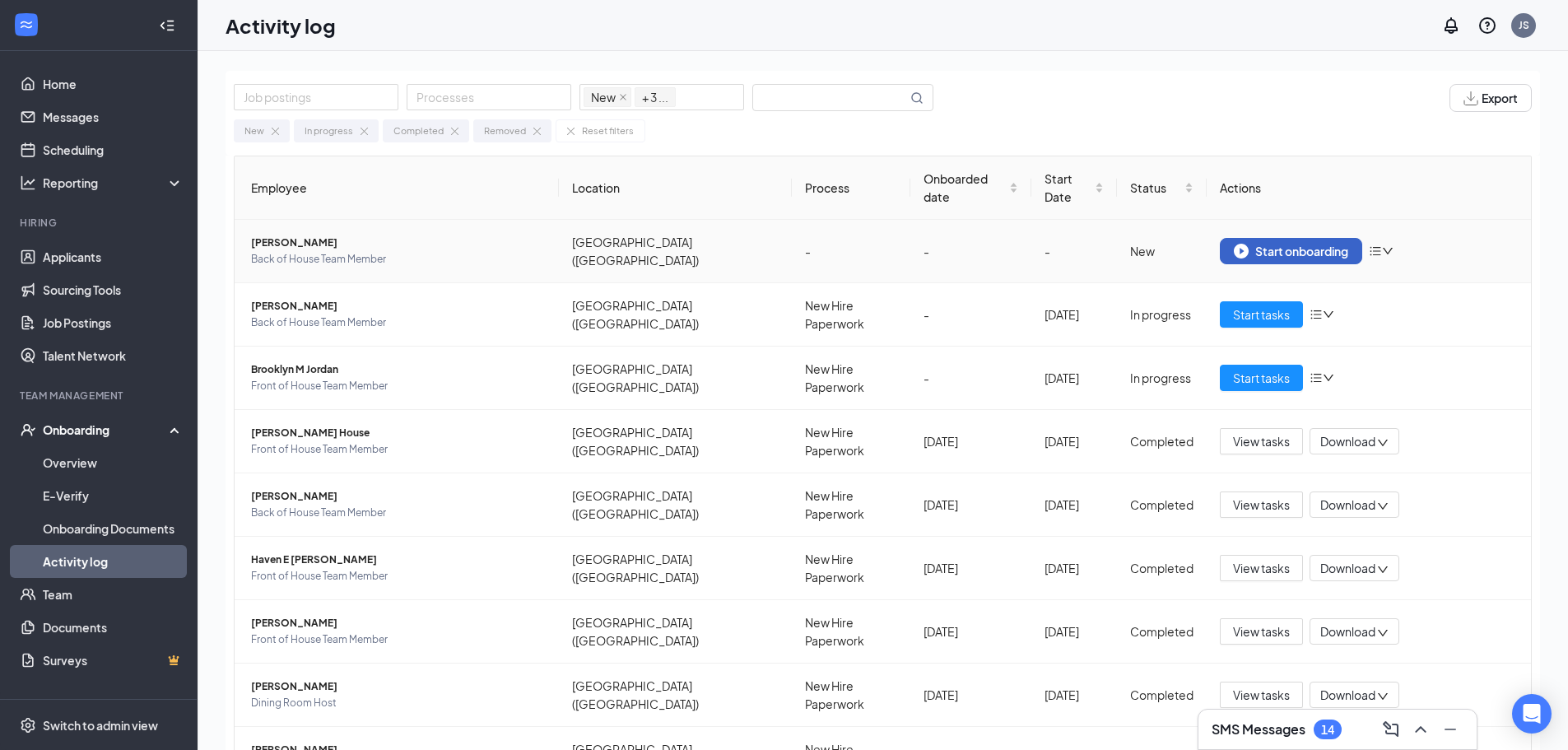
click at [1320, 243] on div "Start onboarding" at bounding box center [1291, 250] width 115 height 14
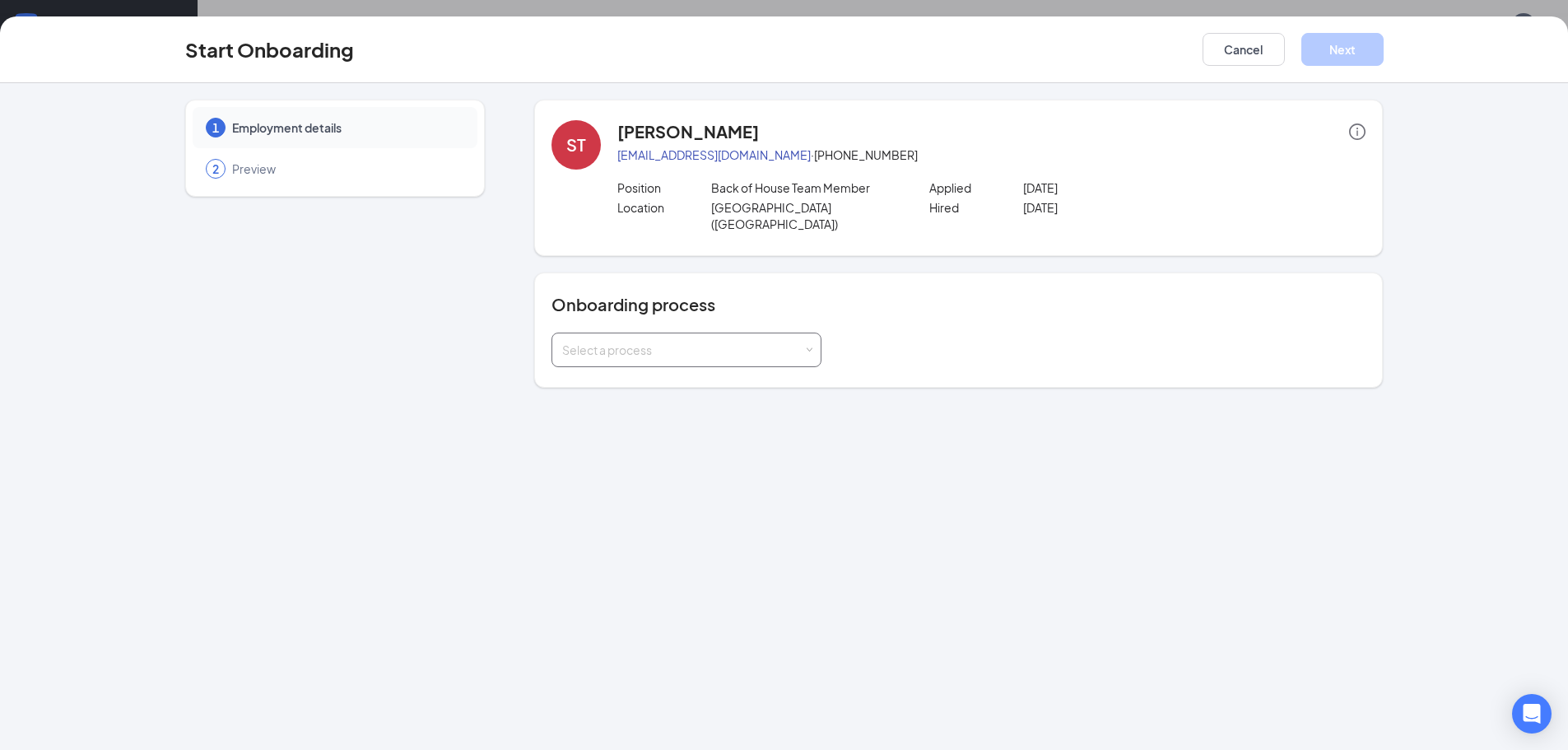
click at [756, 342] on div "Select a process" at bounding box center [683, 350] width 241 height 16
click at [730, 376] on li "New Hire Paperwork" at bounding box center [686, 368] width 270 height 30
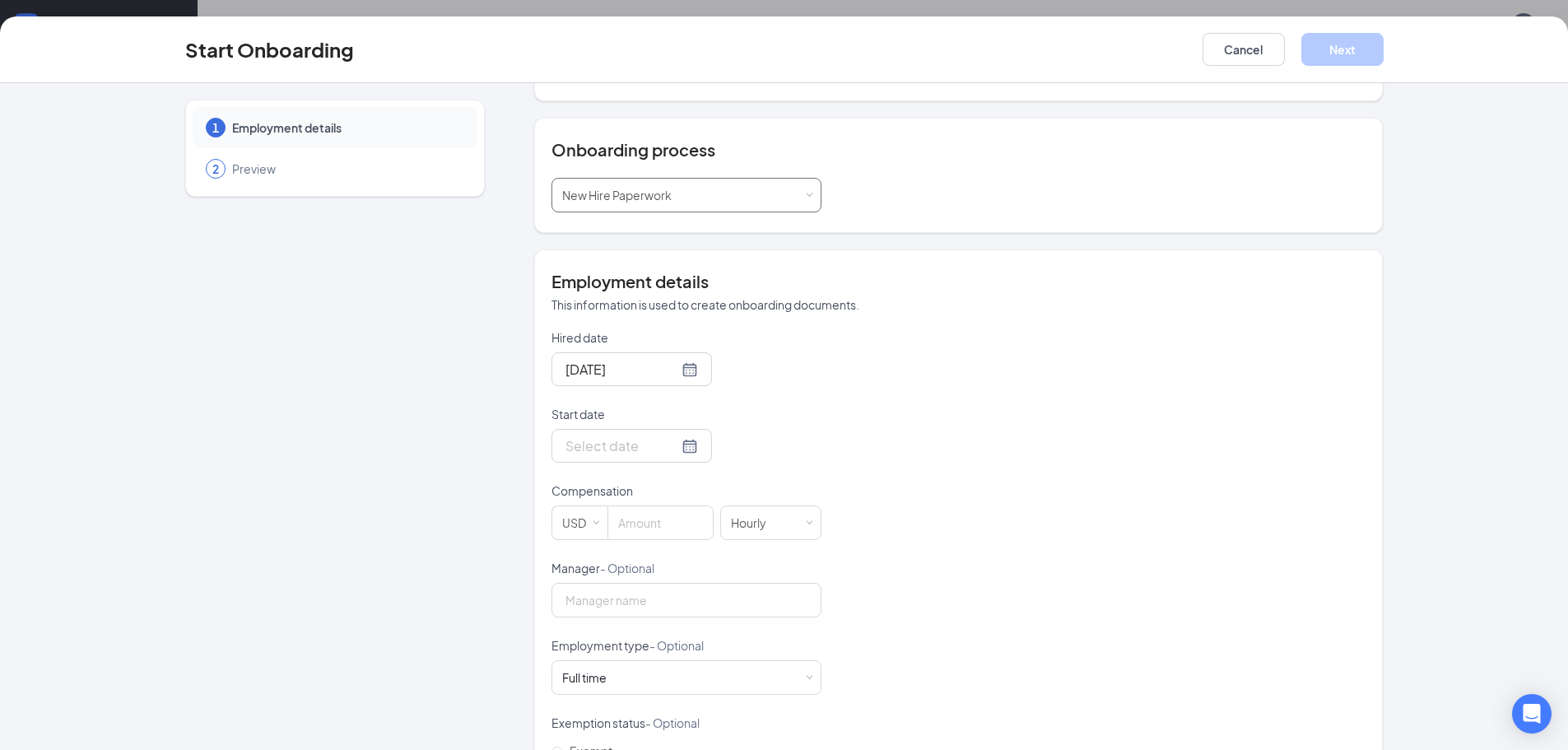
scroll to position [165, 0]
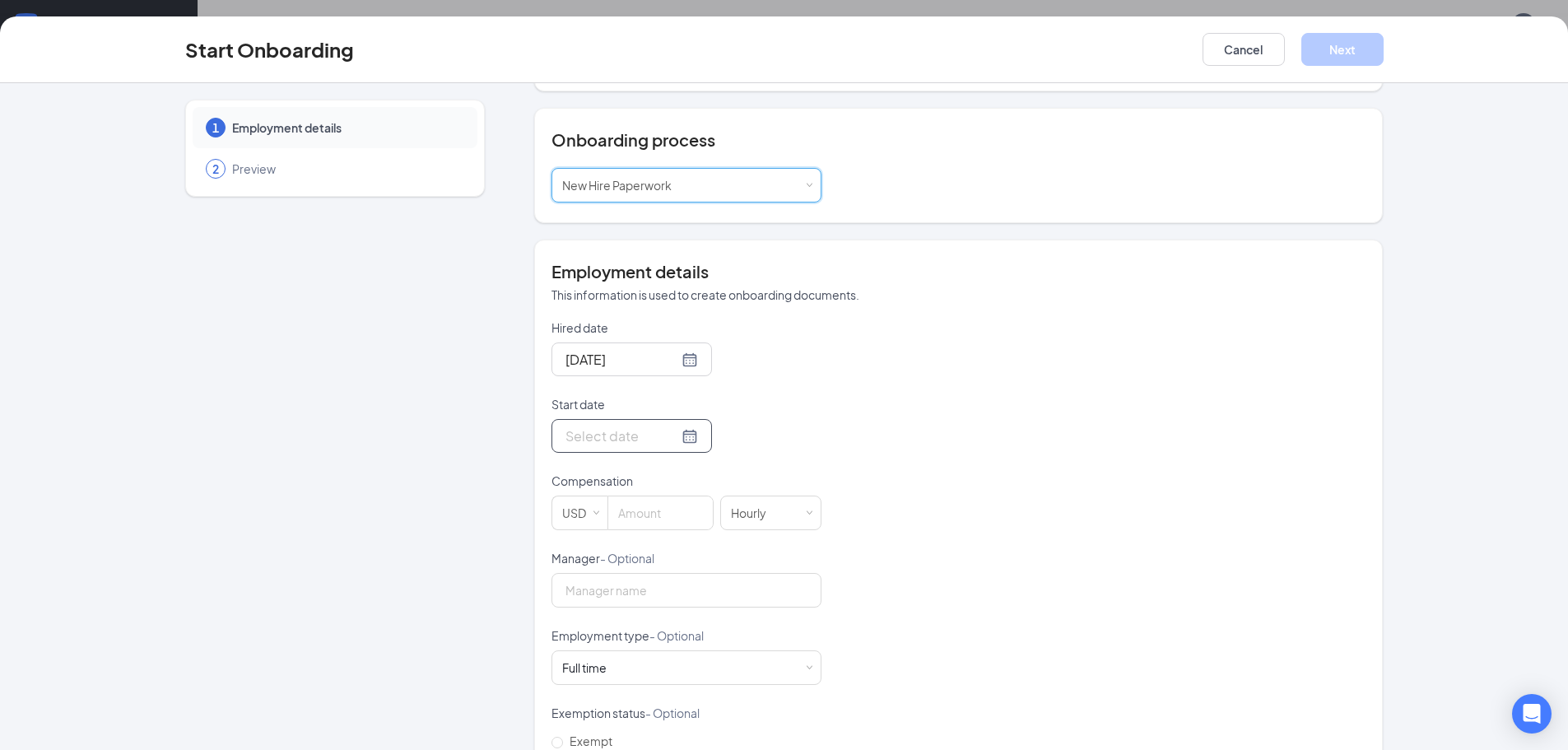
click at [676, 426] on div at bounding box center [632, 436] width 132 height 20
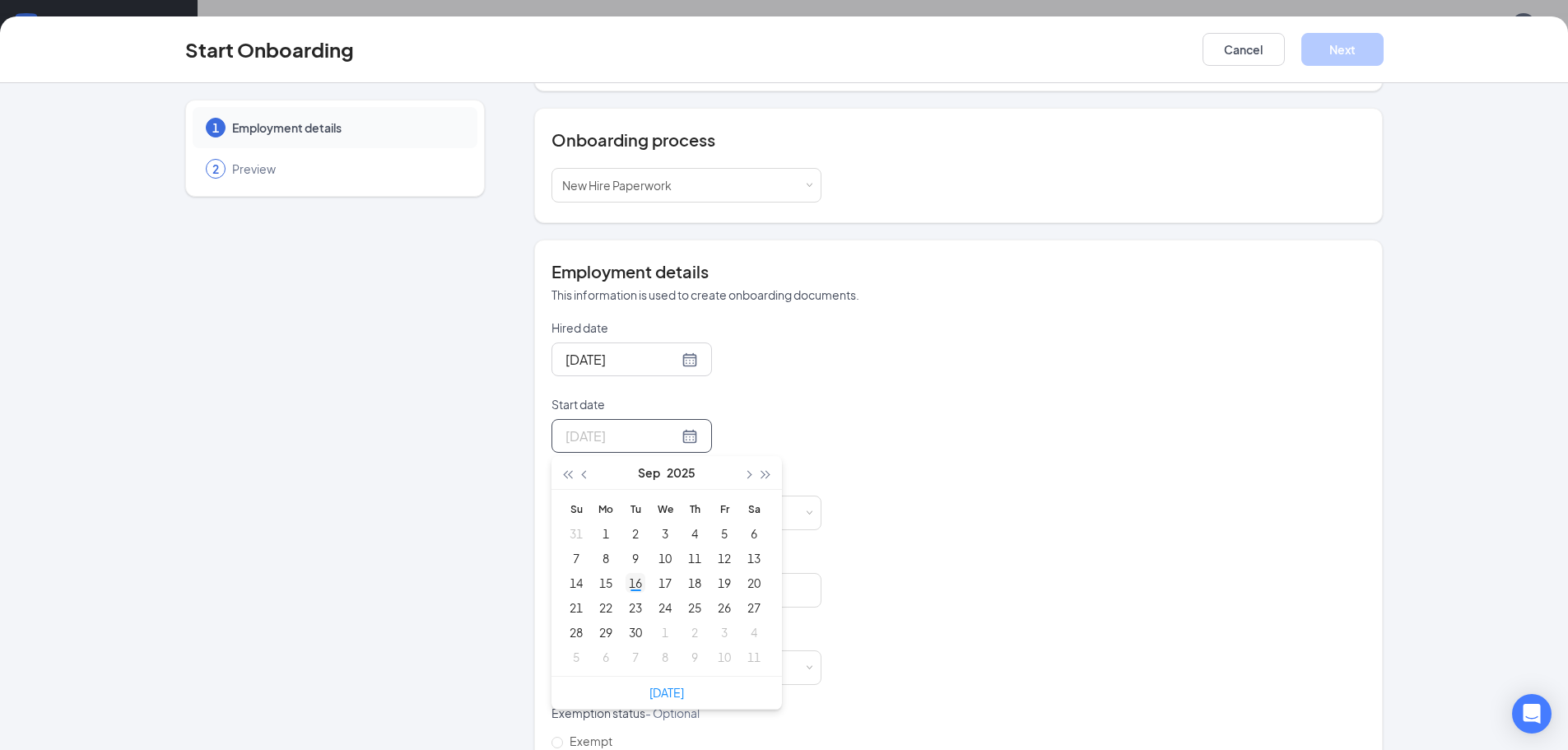
click at [630, 573] on div "16" at bounding box center [635, 582] width 20 height 20
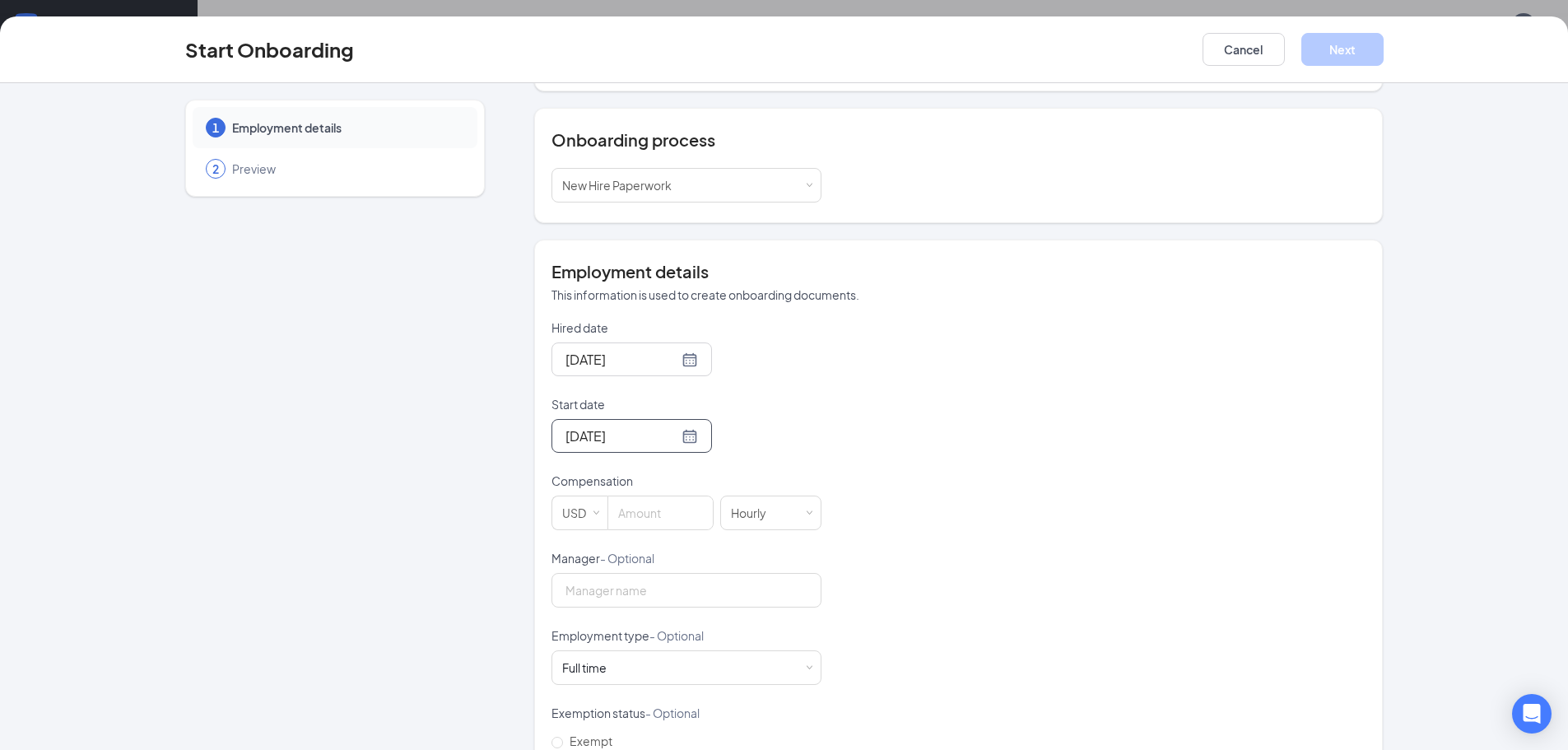
click at [813, 396] on p "Start date" at bounding box center [686, 404] width 270 height 16
click at [679, 426] on input "Sep 16, 2025" at bounding box center [622, 436] width 113 height 20
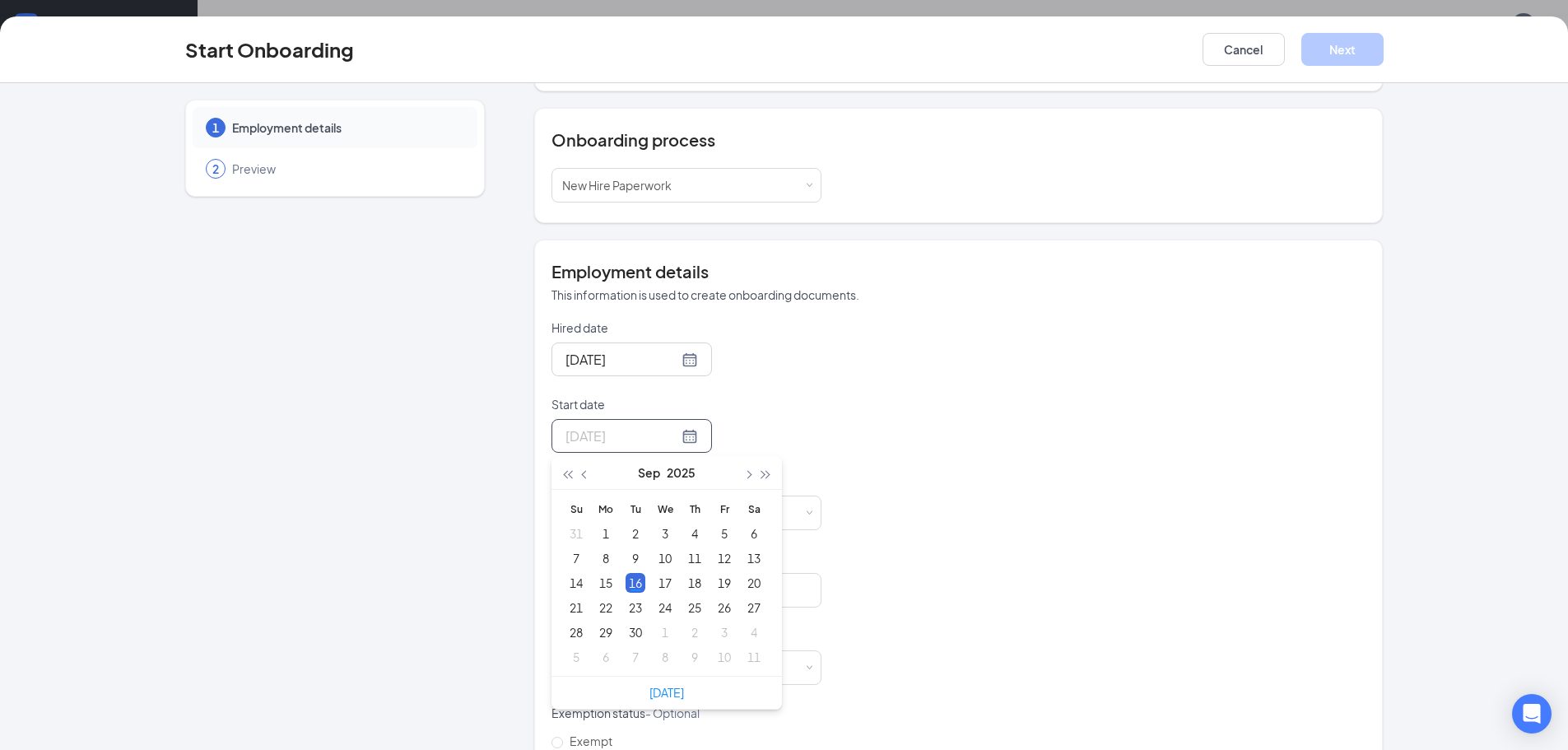
type input "Sep 16, 2025"
click at [876, 356] on div "Hired date Sep 16, 2025 Start date Sep 16, 2025 Sep 2025 Su Mo Tu We Th Fr Sa 3…" at bounding box center [959, 588] width 815 height 539
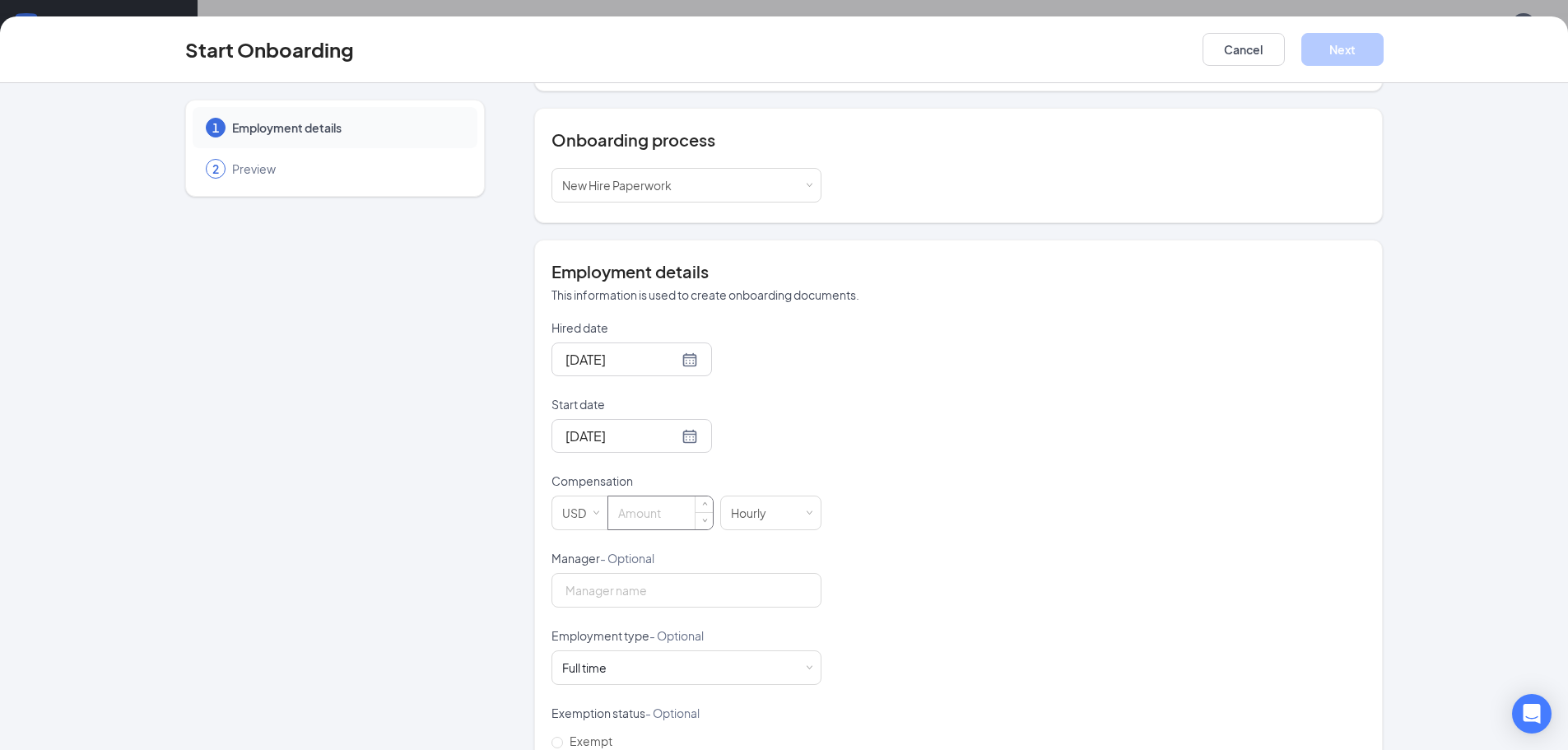
click at [669, 496] on input at bounding box center [660, 512] width 104 height 33
type input "12"
click at [981, 392] on div "Hired date Sep 16, 2025 Start date Sep 16, 2025 Sep 2025 Su Mo Tu We Th Fr Sa 3…" at bounding box center [959, 588] width 815 height 539
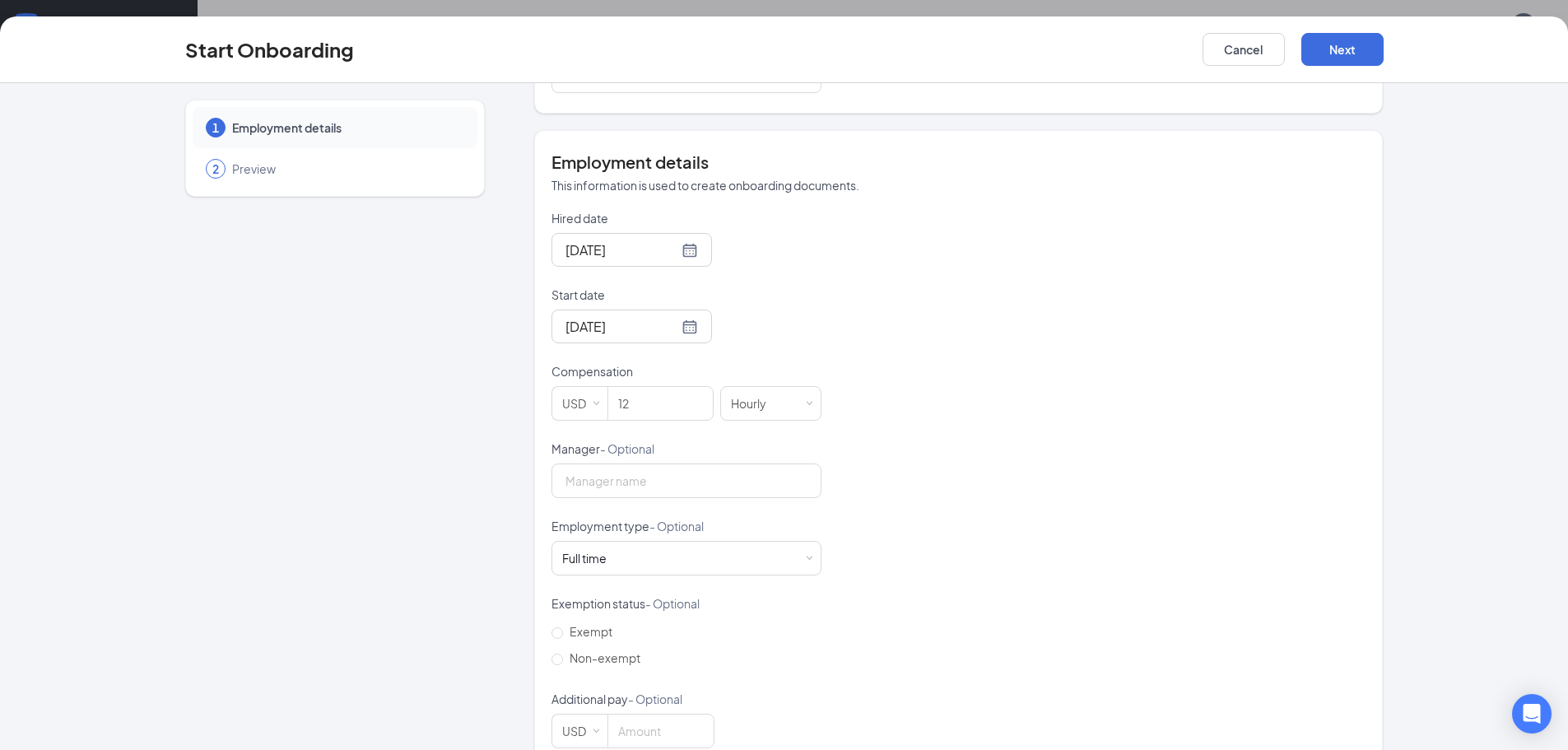
scroll to position [293, 0]
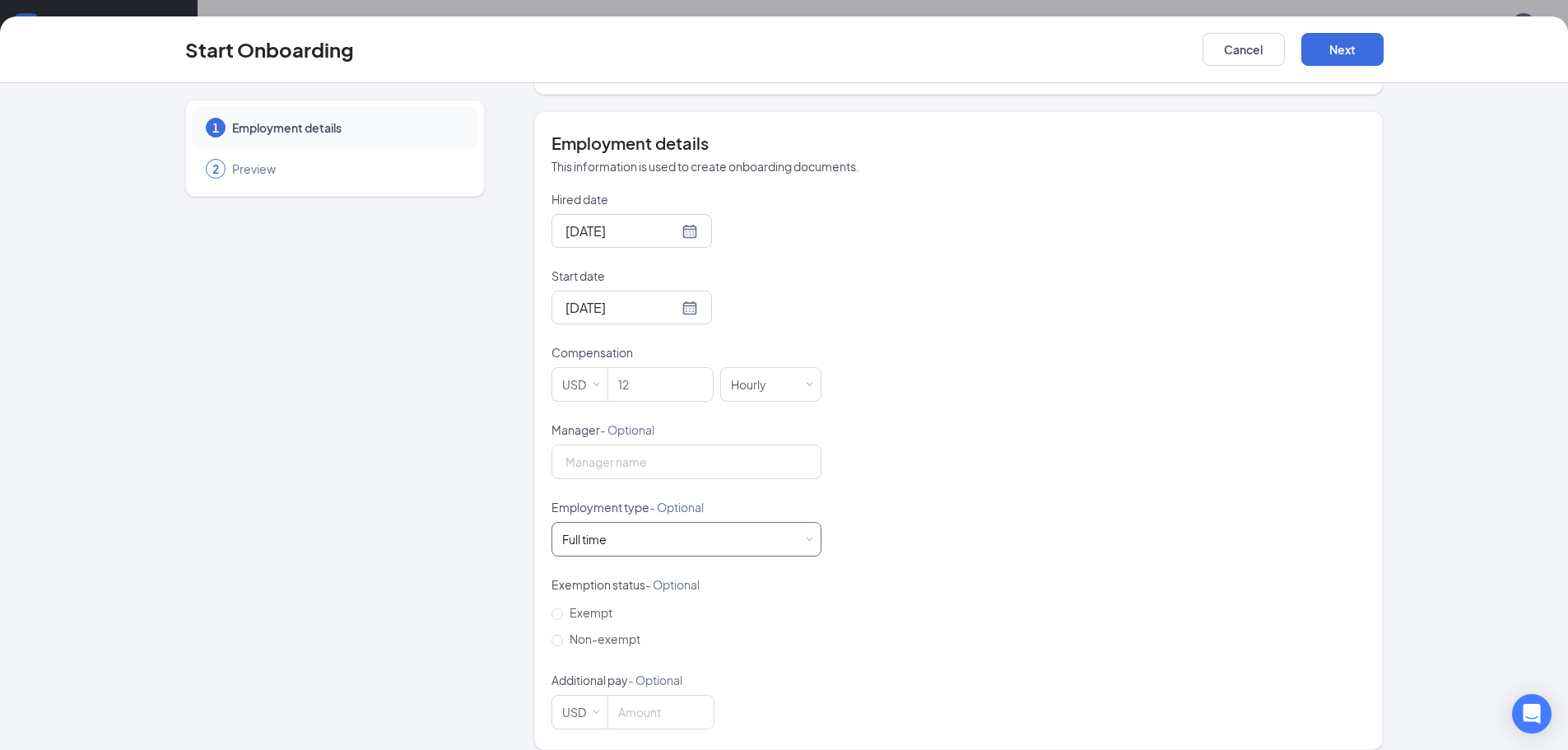
click at [682, 523] on div "Full time Works 30+ hours per week and is reasonably expected to work" at bounding box center [686, 539] width 249 height 33
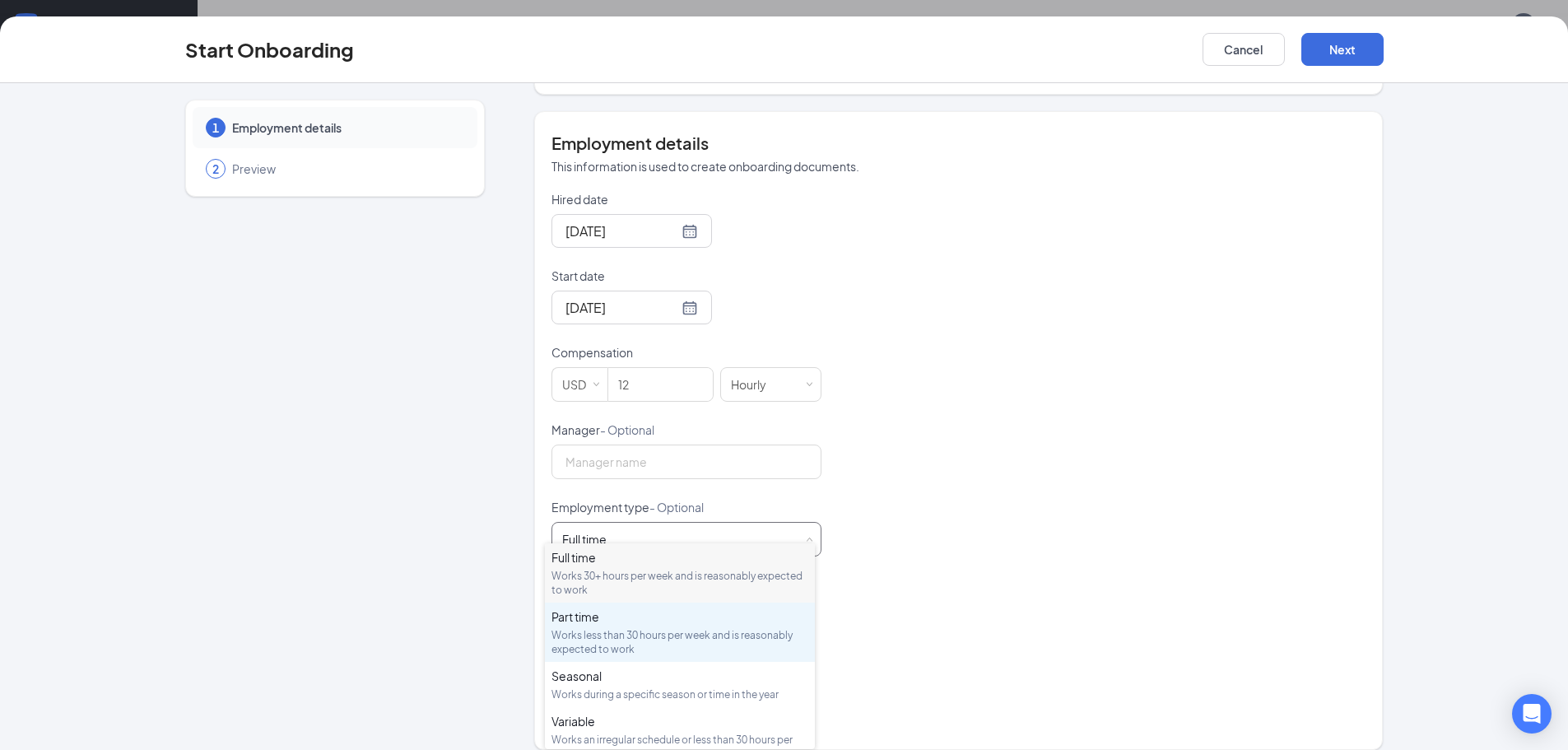
click at [649, 640] on div "Works less than 30 hours per week and is reasonably expected to work" at bounding box center [680, 641] width 257 height 28
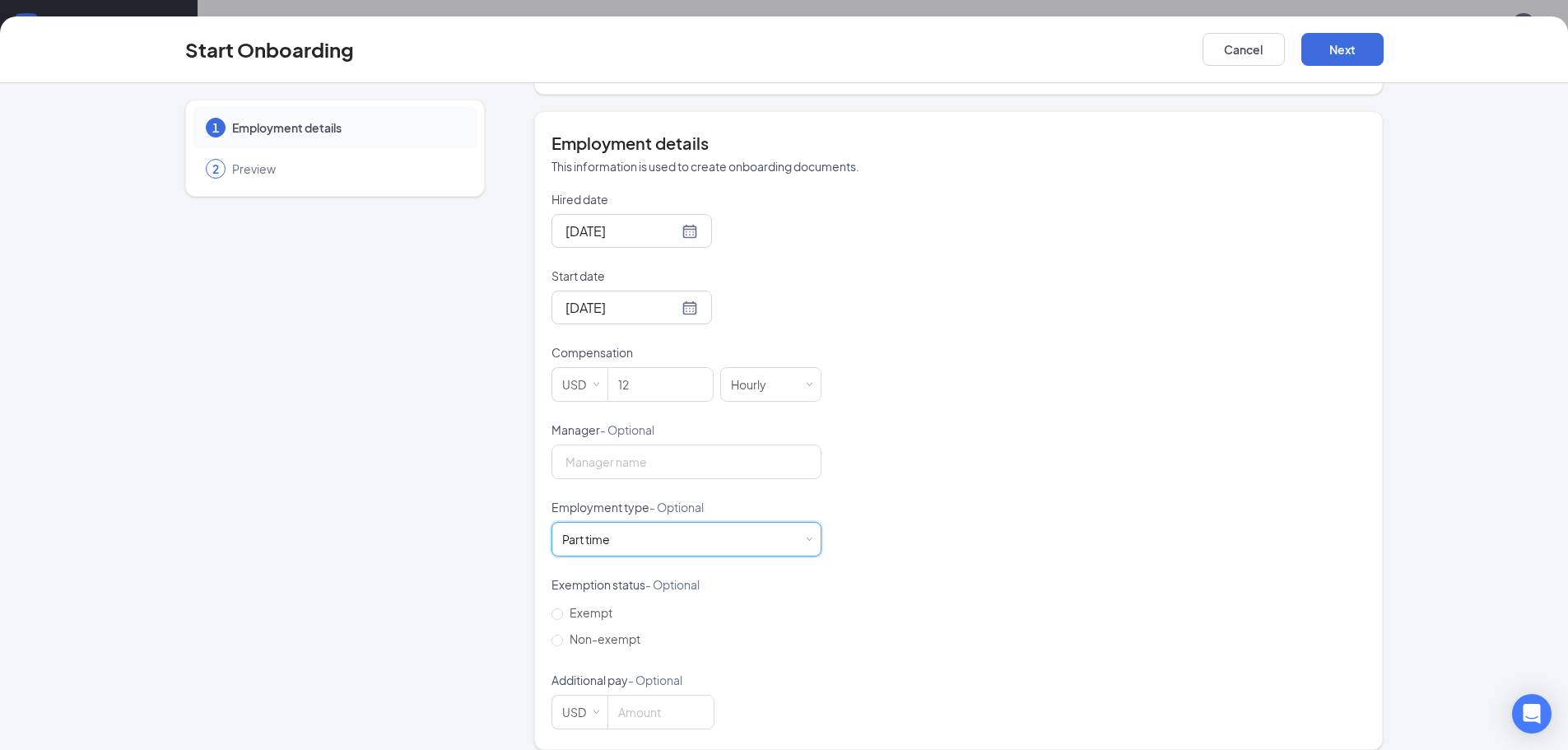
click at [1078, 417] on div "Hired date Sep 16, 2025 Start date Sep 16, 2025 Sep 2025 Su Mo Tu We Th Fr Sa 3…" at bounding box center [959, 460] width 815 height 539
click at [554, 635] on input "Non-exempt" at bounding box center [557, 641] width 12 height 12
radio input "true"
click at [1351, 56] on button "Next" at bounding box center [1342, 49] width 82 height 33
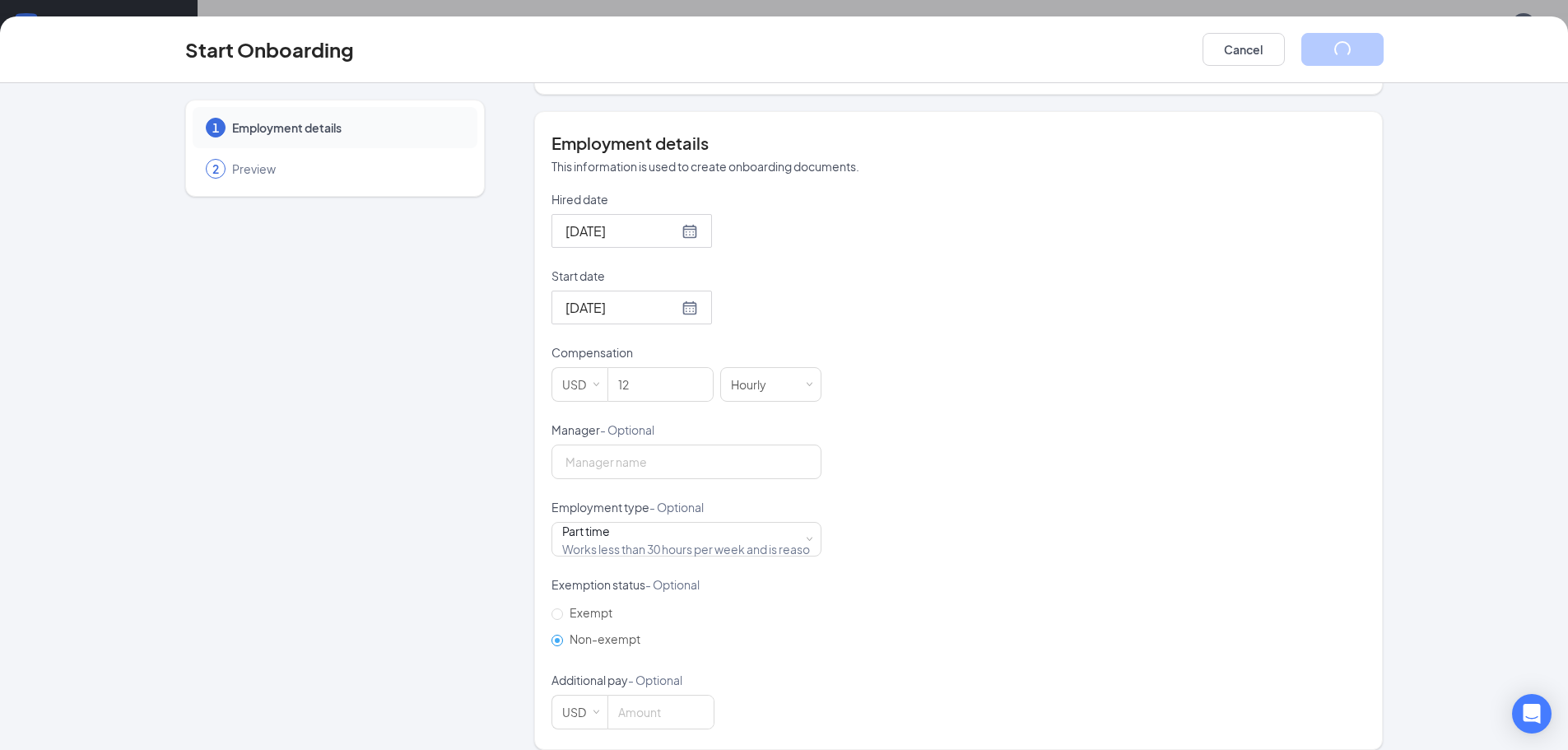
scroll to position [0, 0]
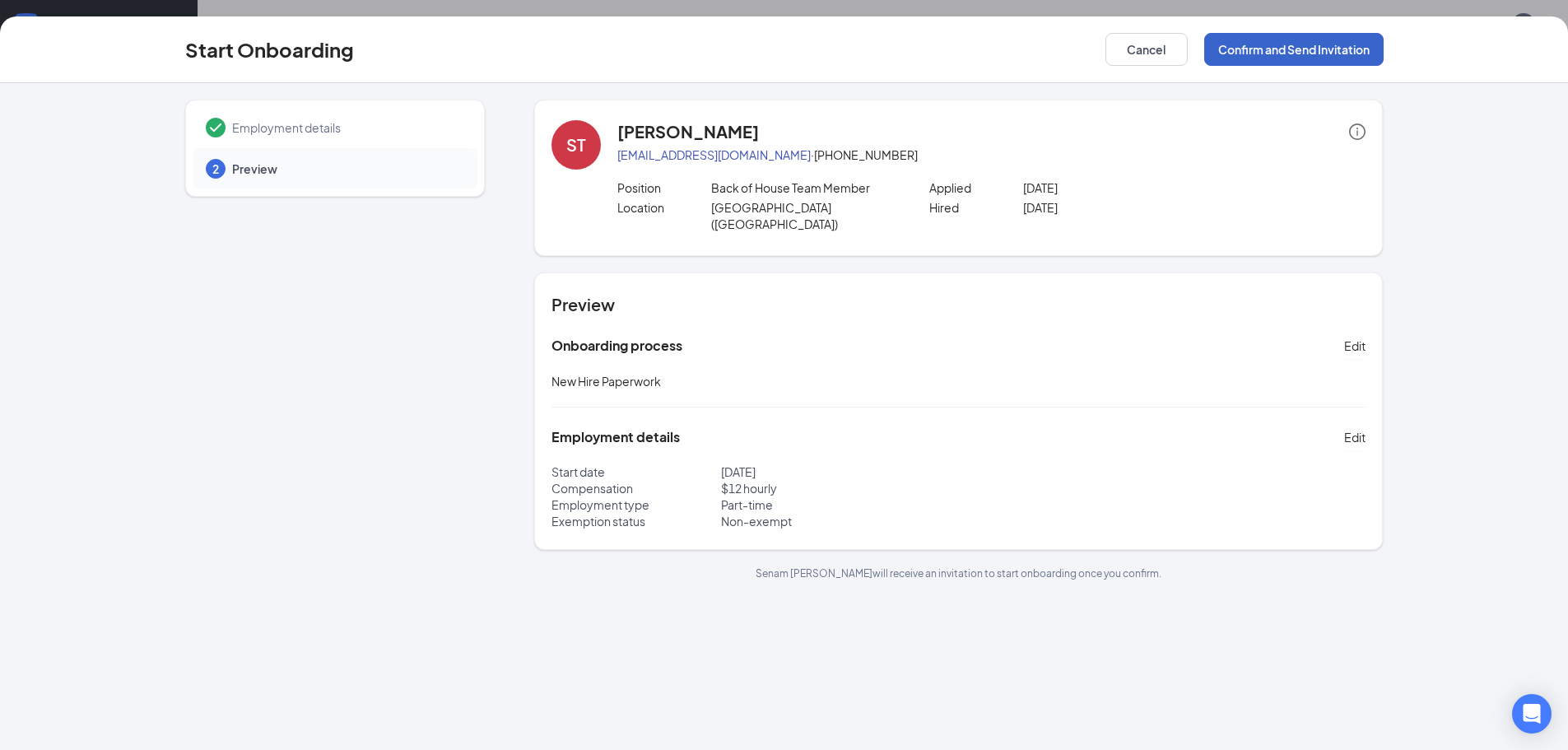
click at [1351, 56] on button "Confirm and Send Invitation" at bounding box center [1295, 49] width 180 height 33
